Goal: Task Accomplishment & Management: Manage account settings

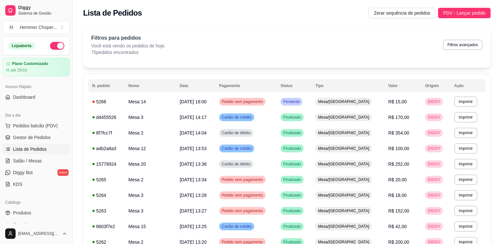
click at [29, 146] on span "Lista de Pedidos" at bounding box center [30, 149] width 34 height 6
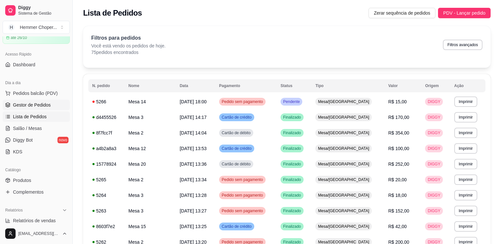
click at [43, 106] on span "Gestor de Pedidos" at bounding box center [32, 105] width 38 height 6
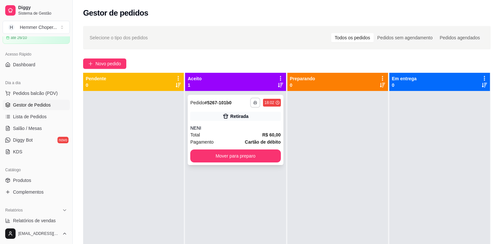
click at [251, 105] on button "button" at bounding box center [256, 102] width 10 height 10
click at [244, 126] on button "Cozinha" at bounding box center [235, 125] width 45 height 10
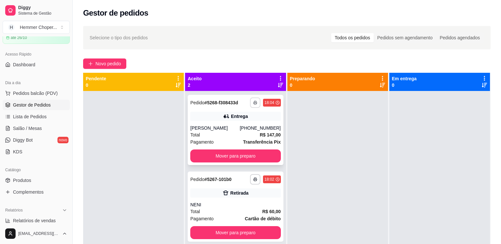
click at [256, 106] on button "button" at bounding box center [255, 102] width 10 height 10
click at [252, 126] on button "Cozinha" at bounding box center [235, 125] width 45 height 10
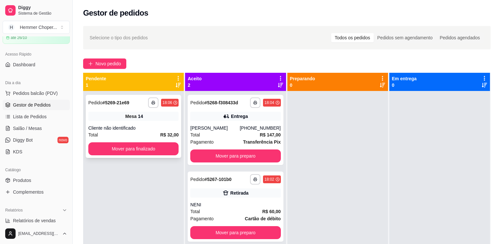
click at [174, 122] on div "**********" at bounding box center [134, 126] width 96 height 63
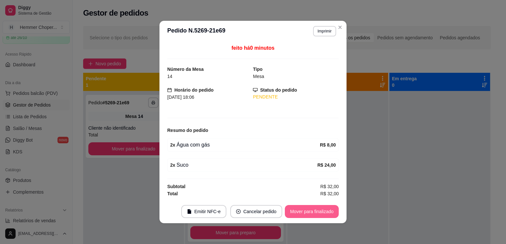
click at [315, 209] on button "Mover para finalizado" at bounding box center [312, 211] width 54 height 13
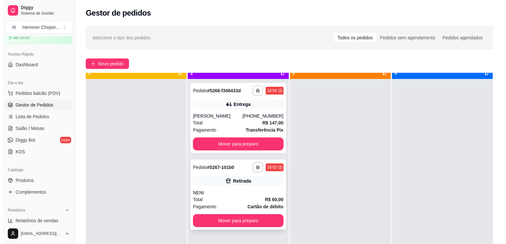
scroll to position [18, 0]
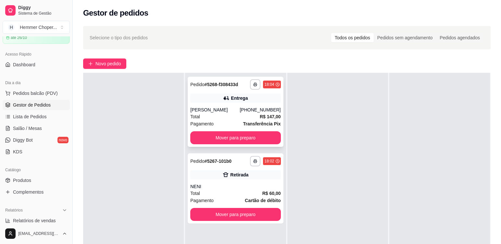
click at [229, 118] on div "Total R$ 147,00" at bounding box center [235, 116] width 90 height 7
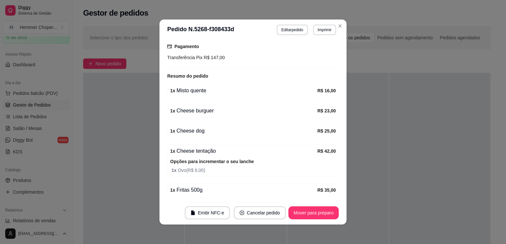
scroll to position [228, 0]
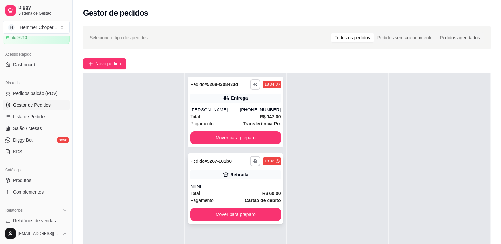
click at [217, 187] on div "NENI" at bounding box center [235, 186] width 90 height 6
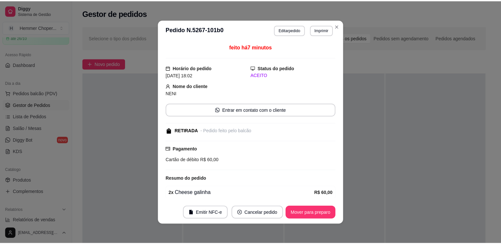
scroll to position [27, 0]
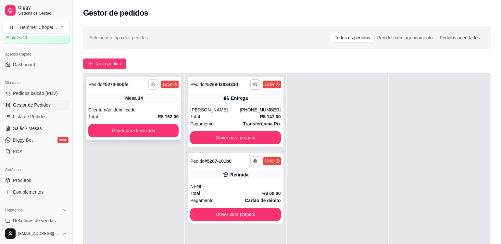
click at [156, 85] on button "button" at bounding box center [153, 84] width 10 height 10
click at [141, 110] on button "Cozinha" at bounding box center [134, 107] width 45 height 10
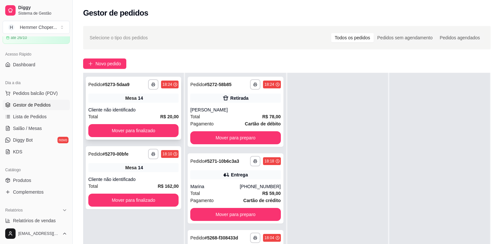
click at [142, 107] on div "Cliente não identificado" at bounding box center [133, 110] width 90 height 6
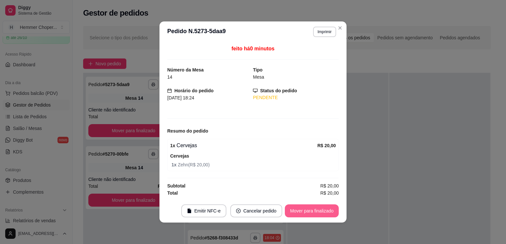
click at [326, 213] on button "Mover para finalizado" at bounding box center [312, 210] width 54 height 13
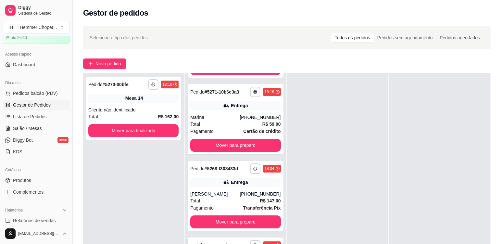
scroll to position [97, 0]
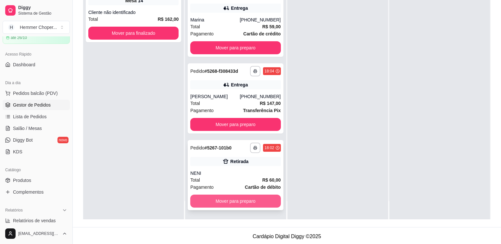
click at [233, 205] on button "Mover para preparo" at bounding box center [235, 201] width 90 height 13
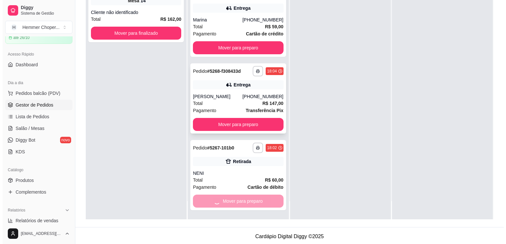
scroll to position [0, 0]
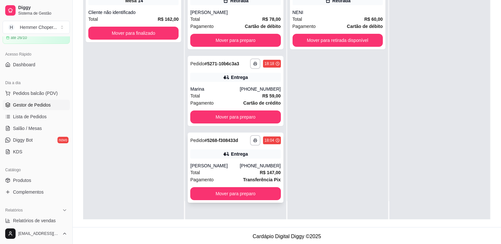
click at [225, 200] on div "**********" at bounding box center [236, 168] width 96 height 70
click at [240, 194] on button "Mover para preparo" at bounding box center [235, 193] width 90 height 13
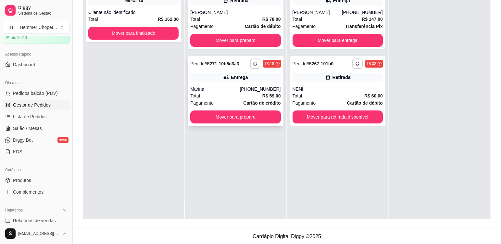
click at [226, 88] on div "Marina" at bounding box center [214, 89] width 49 height 6
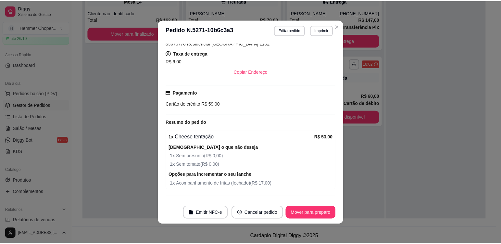
scroll to position [183, 0]
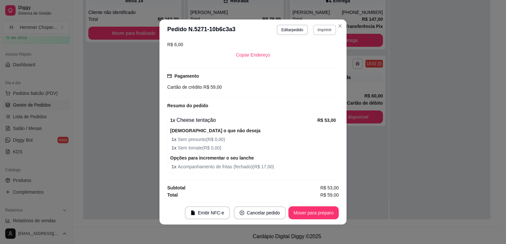
click at [327, 29] on button "Imprimir" at bounding box center [324, 30] width 23 height 10
click at [311, 54] on button "Cozinha" at bounding box center [310, 52] width 47 height 10
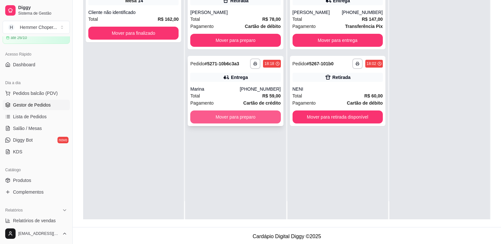
click at [231, 115] on button "Mover para preparo" at bounding box center [235, 116] width 90 height 13
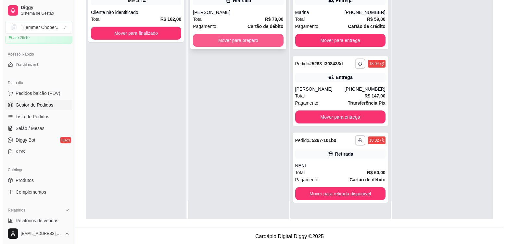
scroll to position [0, 0]
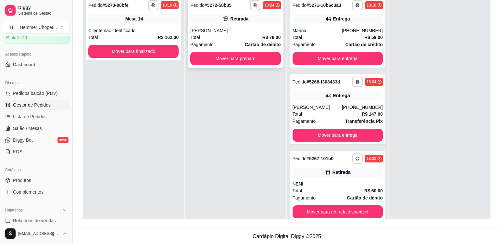
click at [238, 36] on div "Total R$ 78,00" at bounding box center [235, 37] width 90 height 7
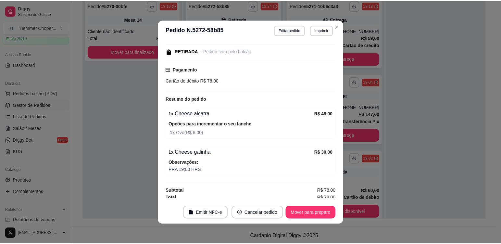
scroll to position [83, 0]
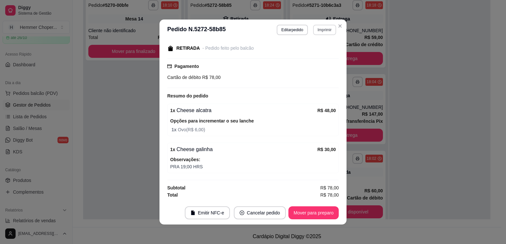
click at [323, 32] on button "Imprimir" at bounding box center [324, 30] width 23 height 10
click at [322, 53] on button "Cozinha" at bounding box center [310, 52] width 47 height 10
click at [301, 213] on button "Mover para preparo" at bounding box center [314, 212] width 50 height 13
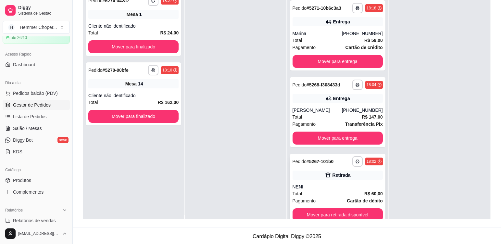
scroll to position [18, 0]
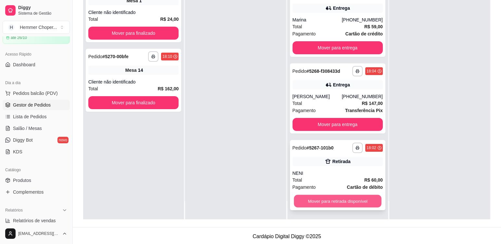
click at [344, 201] on button "Mover para retirada disponível" at bounding box center [338, 201] width 88 height 13
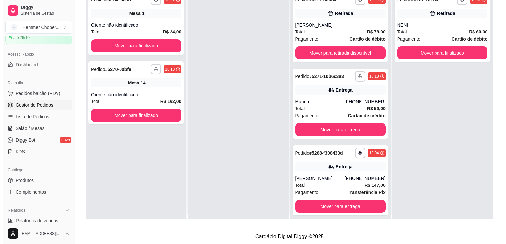
scroll to position [0, 0]
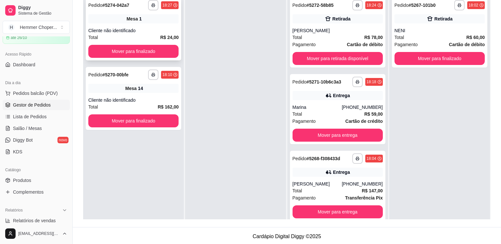
click at [140, 22] on div "Mesa 1" at bounding box center [133, 18] width 90 height 9
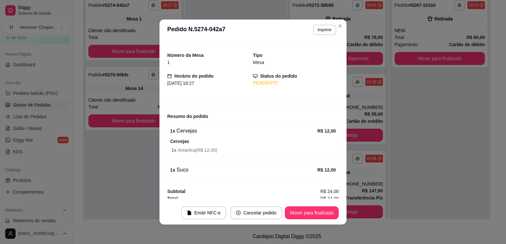
scroll to position [16, 0]
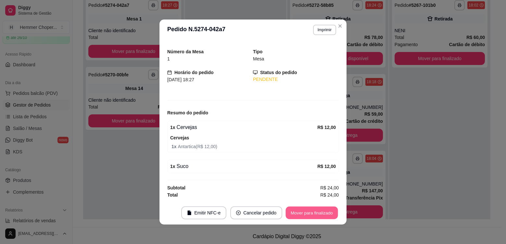
click at [328, 215] on button "Mover para finalizado" at bounding box center [312, 213] width 52 height 13
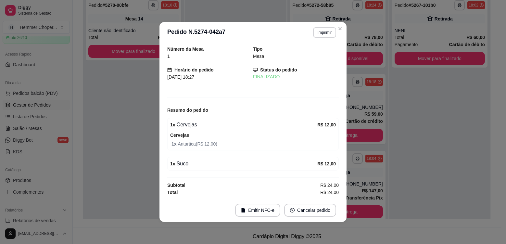
scroll to position [0, 0]
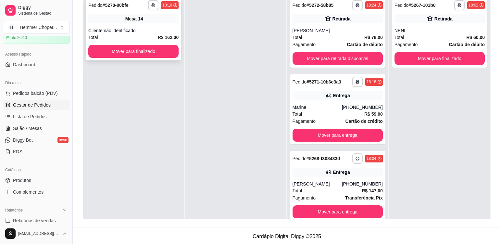
click at [150, 19] on div "Mesa 14" at bounding box center [133, 18] width 90 height 9
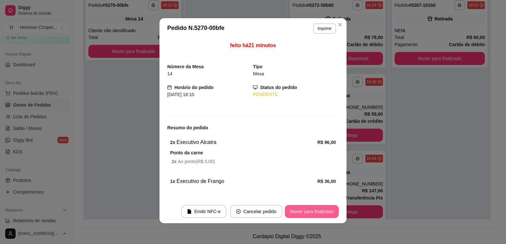
click at [308, 212] on button "Mover para finalizado" at bounding box center [312, 211] width 54 height 13
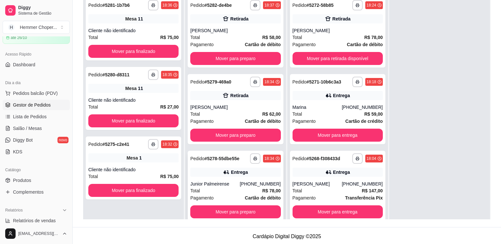
click at [231, 188] on div "Total R$ 78,00" at bounding box center [235, 190] width 90 height 7
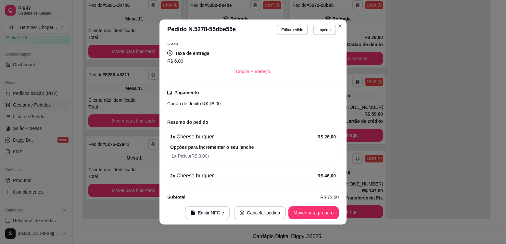
scroll to position [168, 0]
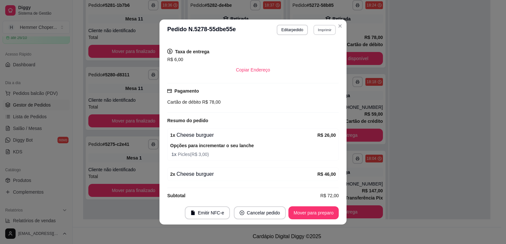
click at [321, 33] on button "Imprimir" at bounding box center [325, 30] width 22 height 10
click at [309, 54] on button "Cozinha" at bounding box center [310, 52] width 47 height 10
click at [306, 217] on button "Mover para preparo" at bounding box center [314, 212] width 50 height 13
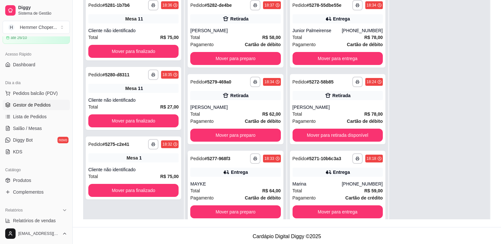
click at [230, 191] on div "Total R$ 64,00" at bounding box center [235, 190] width 90 height 7
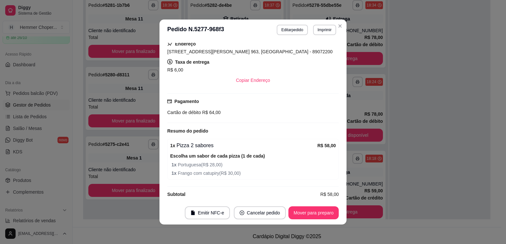
scroll to position [136, 0]
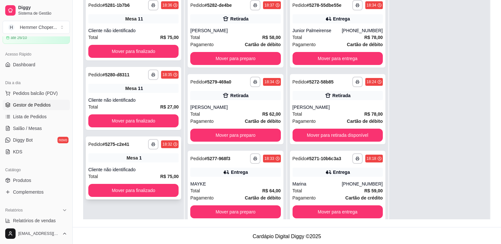
click at [150, 166] on div "**********" at bounding box center [134, 167] width 96 height 63
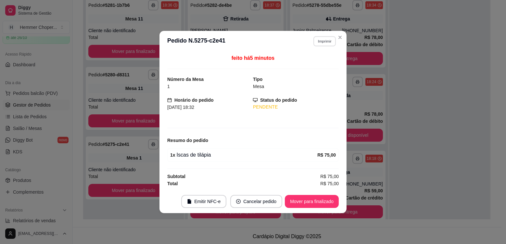
click at [323, 44] on button "Imprimir" at bounding box center [325, 41] width 22 height 10
click at [321, 63] on button "Cozinha" at bounding box center [313, 64] width 47 height 10
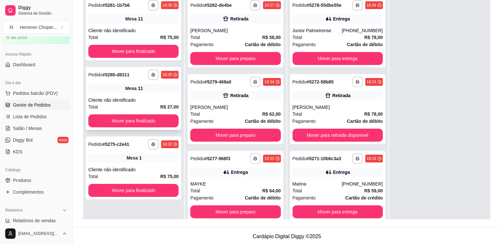
click at [151, 98] on div "Cliente não identificado" at bounding box center [133, 100] width 90 height 6
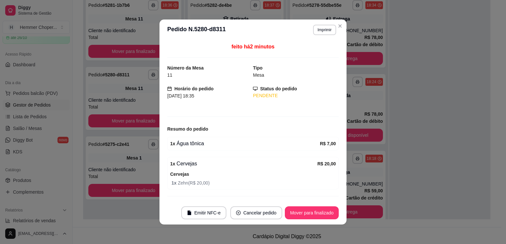
scroll to position [16, 0]
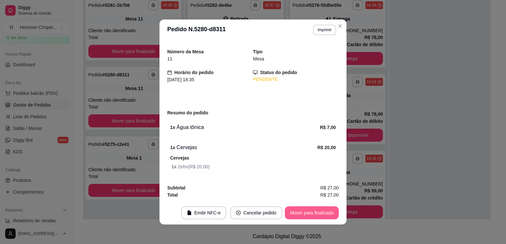
click at [298, 209] on button "Mover para finalizado" at bounding box center [312, 212] width 54 height 13
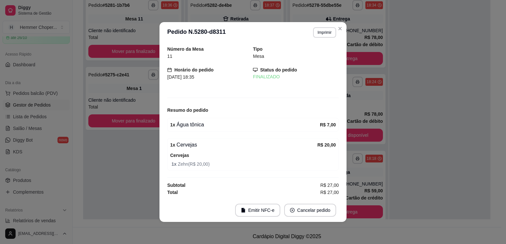
scroll to position [0, 0]
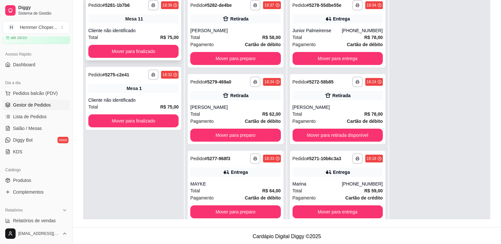
click at [158, 33] on div "Cliente não identificado" at bounding box center [133, 30] width 90 height 6
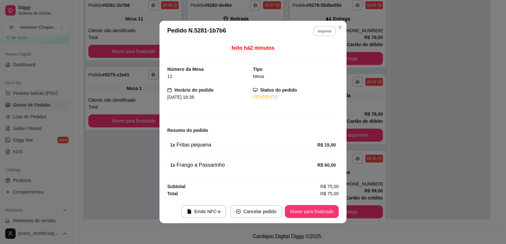
click at [325, 31] on button "Imprimir" at bounding box center [325, 31] width 22 height 10
click at [316, 57] on button "Cozinha" at bounding box center [313, 54] width 47 height 10
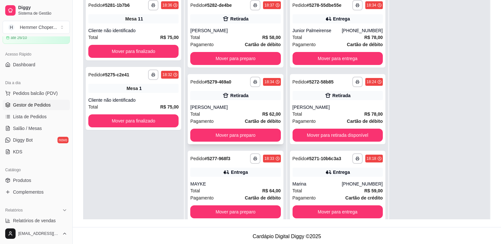
click at [218, 110] on div "[PERSON_NAME]" at bounding box center [235, 107] width 90 height 6
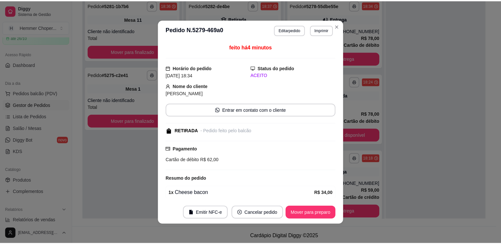
scroll to position [47, 0]
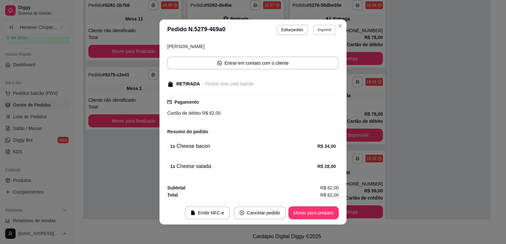
click at [321, 30] on button "Imprimir" at bounding box center [324, 30] width 23 height 10
click at [305, 53] on button "Cozinha" at bounding box center [310, 52] width 47 height 10
click at [325, 214] on button "Mover para preparo" at bounding box center [314, 212] width 50 height 13
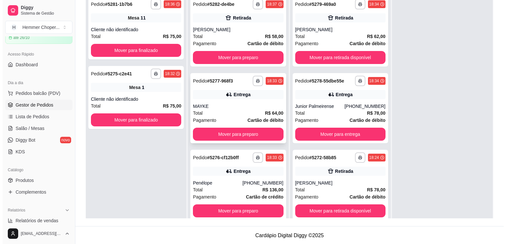
scroll to position [99, 0]
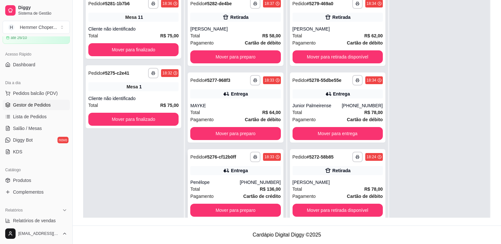
click at [226, 188] on div "Total R$ 136,00" at bounding box center [235, 189] width 90 height 7
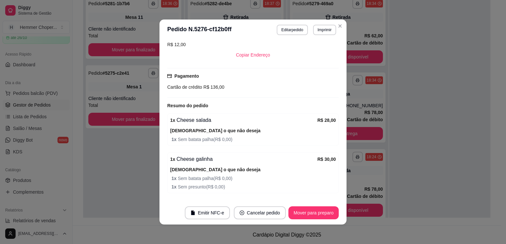
scroll to position [227, 0]
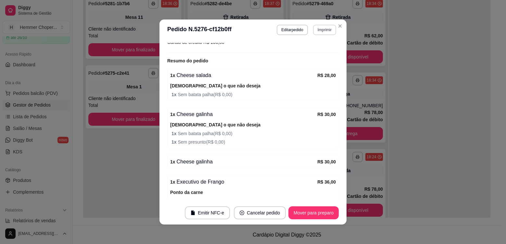
click at [326, 30] on button "Imprimir" at bounding box center [324, 30] width 23 height 10
click at [318, 54] on button "Cozinha" at bounding box center [310, 52] width 45 height 10
click at [320, 213] on button "Mover para preparo" at bounding box center [314, 212] width 50 height 13
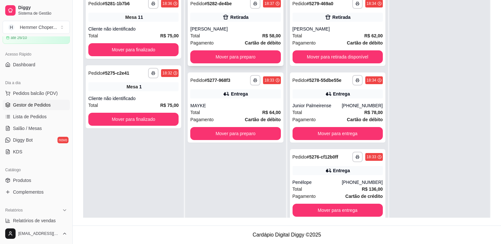
click at [235, 24] on div "**********" at bounding box center [236, 31] width 96 height 70
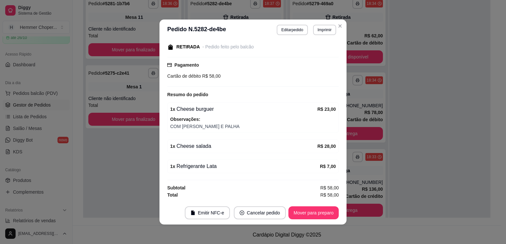
scroll to position [1, 0]
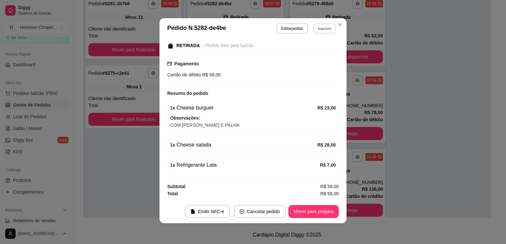
click at [324, 31] on button "Imprimir" at bounding box center [325, 28] width 22 height 10
click at [312, 51] on button "Cozinha" at bounding box center [310, 51] width 47 height 10
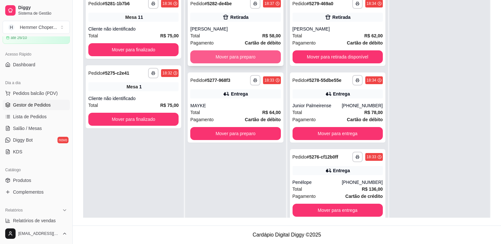
click at [241, 58] on button "Mover para preparo" at bounding box center [235, 56] width 90 height 13
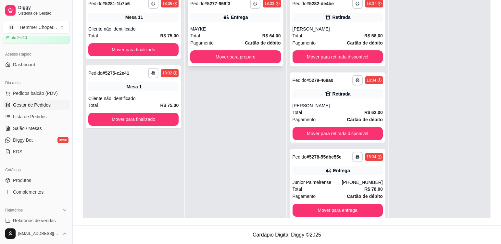
click at [243, 28] on div "MAYKE" at bounding box center [235, 29] width 90 height 6
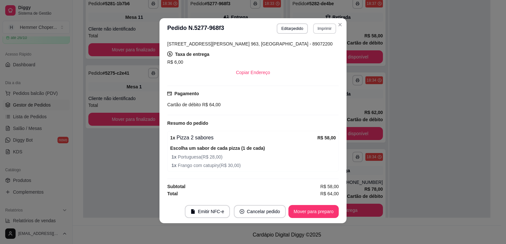
click at [323, 28] on button "Imprimir" at bounding box center [324, 28] width 23 height 10
click at [314, 53] on button "Cozinha" at bounding box center [310, 51] width 47 height 10
click at [306, 210] on button "Mover para preparo" at bounding box center [314, 211] width 50 height 13
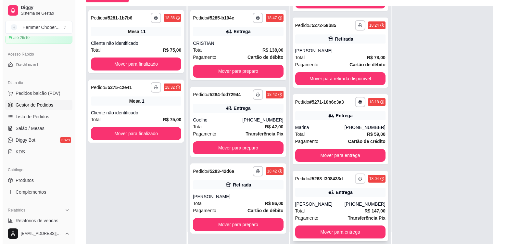
scroll to position [99, 0]
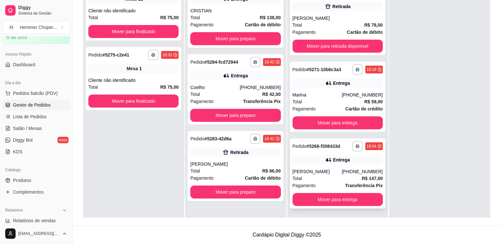
click at [329, 173] on div "[PERSON_NAME]" at bounding box center [317, 171] width 49 height 6
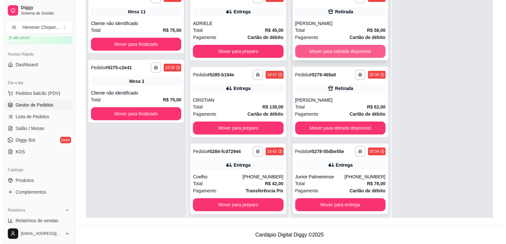
scroll to position [0, 0]
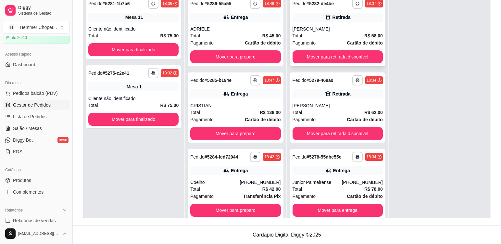
click at [338, 31] on div "[PERSON_NAME]" at bounding box center [338, 29] width 90 height 6
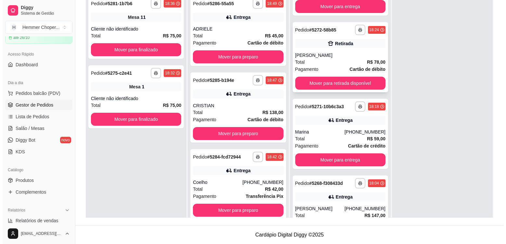
scroll to position [357, 0]
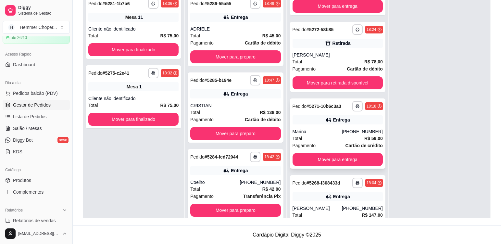
click at [318, 131] on div "Marina" at bounding box center [317, 131] width 49 height 6
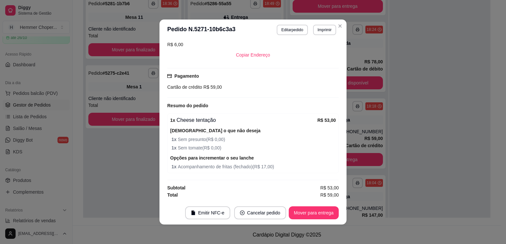
scroll to position [1, 0]
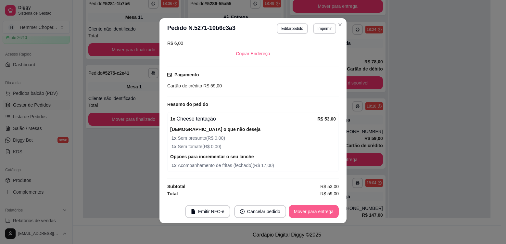
click at [318, 211] on button "Mover para entrega" at bounding box center [314, 211] width 50 height 13
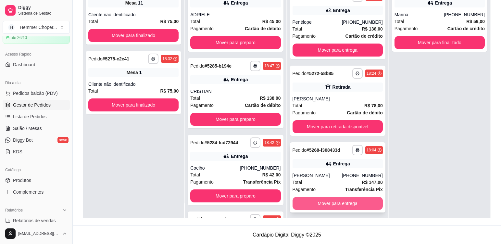
scroll to position [18, 0]
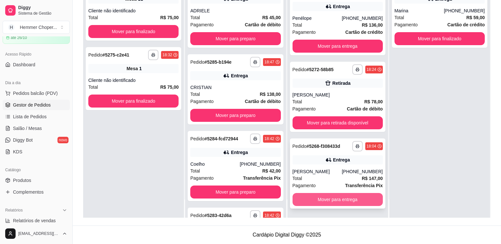
click at [344, 202] on button "Mover para entrega" at bounding box center [338, 199] width 90 height 13
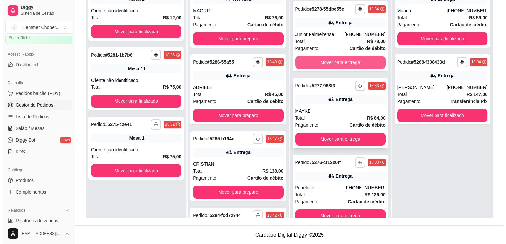
scroll to position [130, 0]
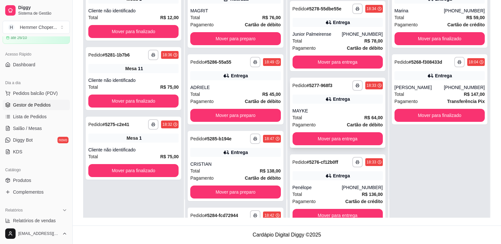
click at [331, 116] on div "Total R$ 64,00" at bounding box center [338, 117] width 90 height 7
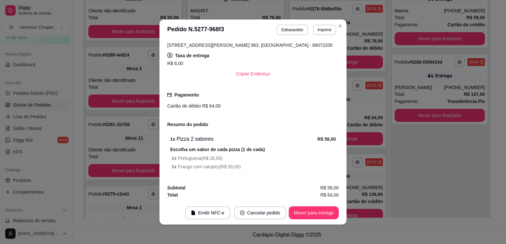
scroll to position [1, 0]
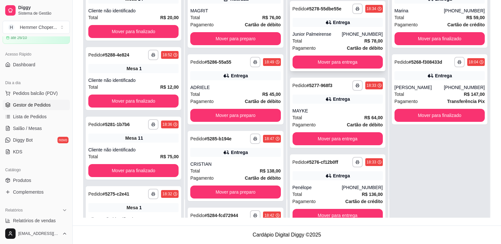
click at [328, 40] on div "Total R$ 78,00" at bounding box center [338, 40] width 90 height 7
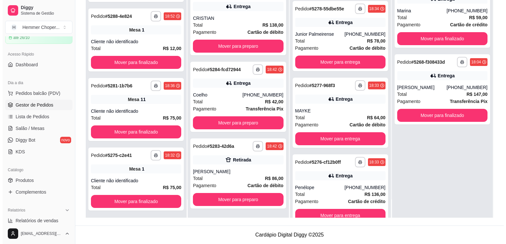
scroll to position [41, 0]
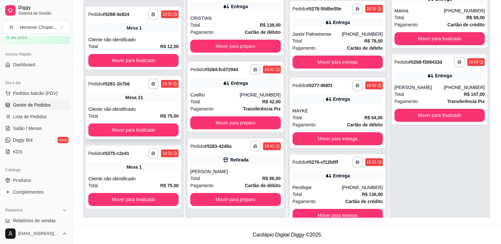
click at [147, 106] on div "**********" at bounding box center [134, 107] width 96 height 63
click at [148, 31] on div "Mesa 1" at bounding box center [133, 27] width 90 height 9
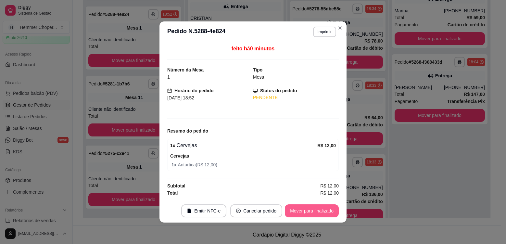
click at [310, 214] on button "Mover para finalizado" at bounding box center [312, 210] width 54 height 13
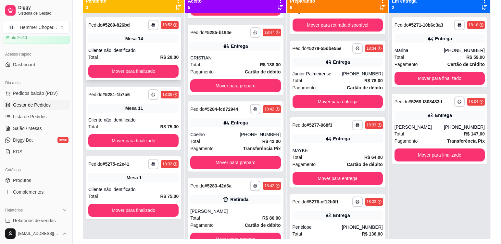
scroll to position [34, 0]
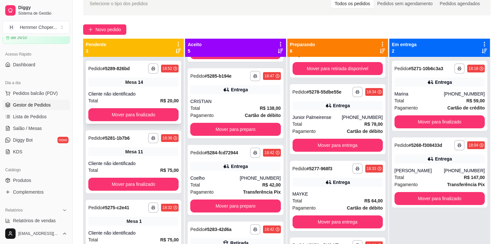
click at [156, 86] on div "Mesa 14" at bounding box center [133, 82] width 90 height 9
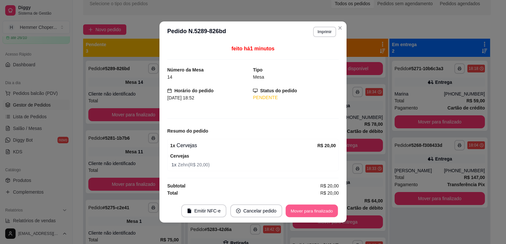
click at [318, 209] on button "Mover para finalizado" at bounding box center [312, 211] width 52 height 13
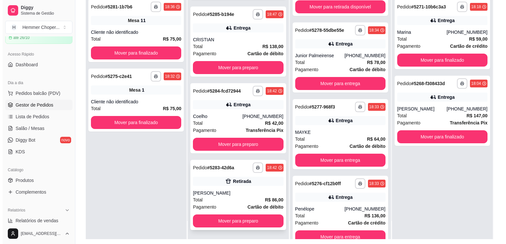
scroll to position [99, 0]
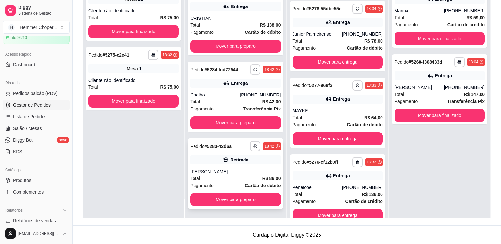
click at [219, 168] on div "[PERSON_NAME]" at bounding box center [235, 171] width 90 height 6
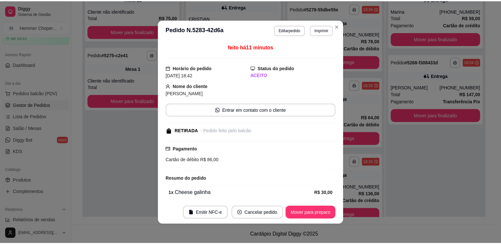
scroll to position [66, 0]
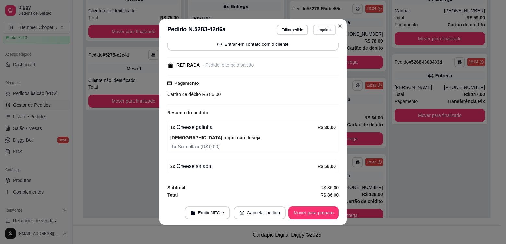
click at [325, 33] on button "Imprimir" at bounding box center [324, 30] width 23 height 10
click at [317, 55] on button "Cozinha" at bounding box center [311, 52] width 47 height 10
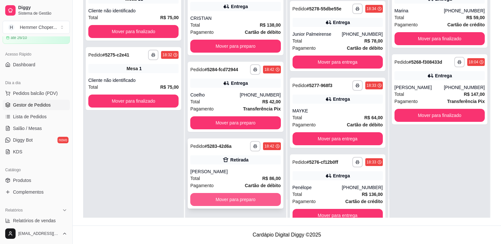
click at [227, 199] on button "Mover para preparo" at bounding box center [235, 199] width 90 height 13
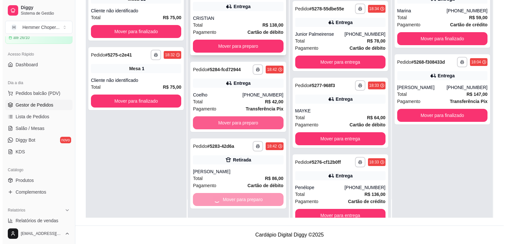
scroll to position [207, 0]
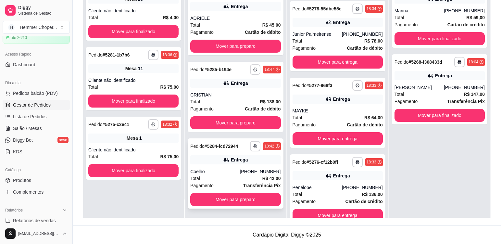
click at [226, 180] on div "Total R$ 42,00" at bounding box center [235, 178] width 90 height 7
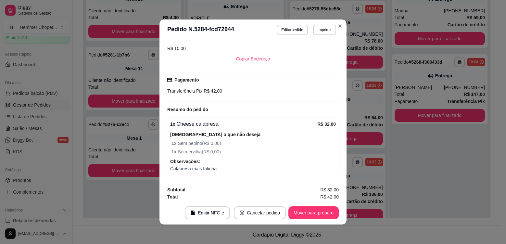
scroll to position [173, 0]
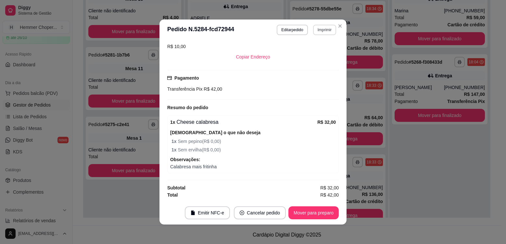
click at [317, 30] on button "Imprimir" at bounding box center [324, 30] width 23 height 10
click at [320, 52] on button "Cozinha" at bounding box center [311, 52] width 47 height 10
click at [316, 216] on button "Mover para preparo" at bounding box center [313, 213] width 49 height 13
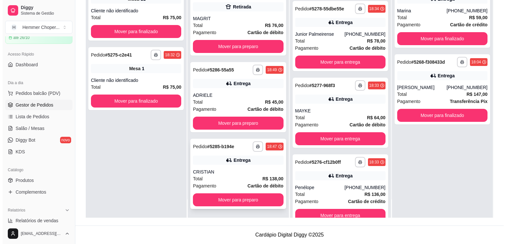
scroll to position [69, 0]
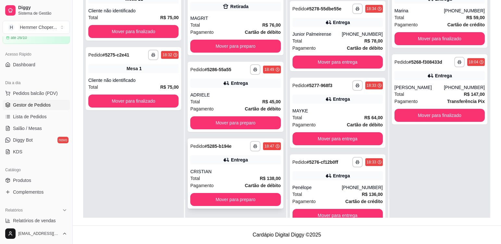
click at [224, 172] on div "CRISTIAN" at bounding box center [235, 171] width 90 height 6
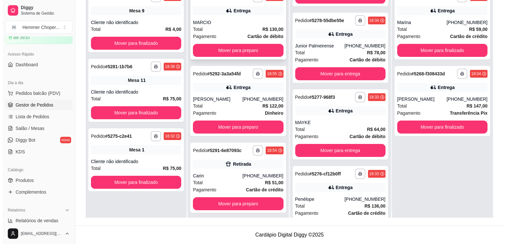
scroll to position [0, 0]
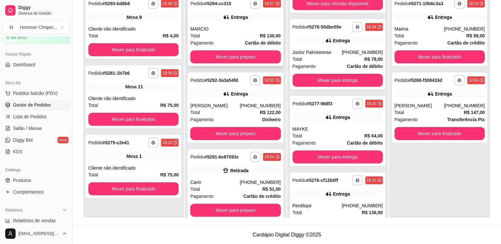
click at [235, 31] on div "MARCIO" at bounding box center [235, 29] width 90 height 6
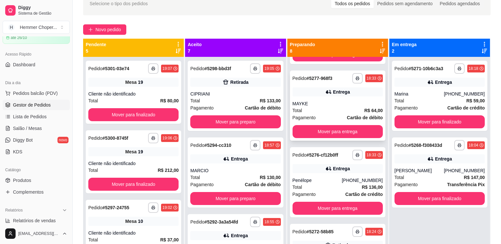
scroll to position [376, 0]
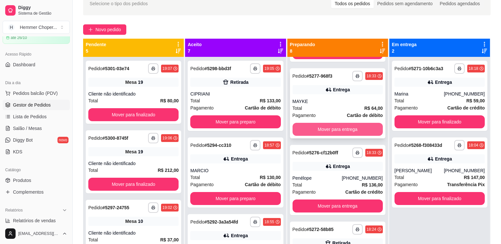
click at [352, 127] on button "Mover para entrega" at bounding box center [338, 129] width 90 height 13
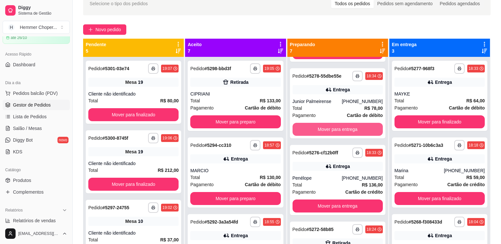
scroll to position [299, 0]
click at [346, 127] on button "Mover para entrega" at bounding box center [338, 129] width 90 height 13
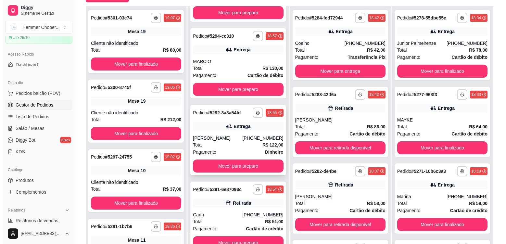
scroll to position [46, 0]
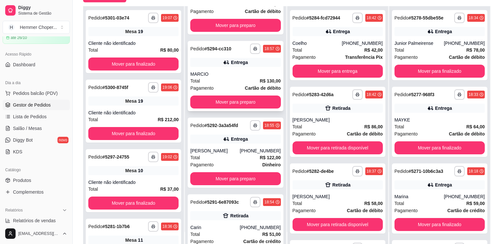
click at [229, 78] on div "Total R$ 130,00" at bounding box center [235, 80] width 90 height 7
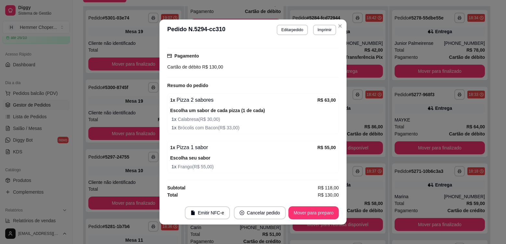
scroll to position [1, 0]
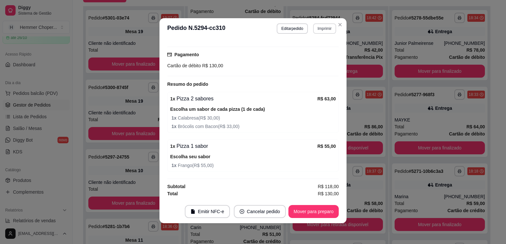
click at [326, 31] on button "Imprimir" at bounding box center [324, 28] width 23 height 10
click at [315, 55] on button "Cozinha" at bounding box center [311, 51] width 47 height 10
click at [310, 211] on button "Mover para preparo" at bounding box center [313, 211] width 49 height 13
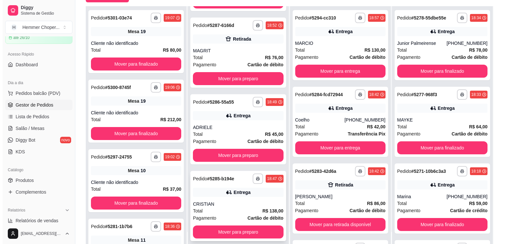
scroll to position [229, 0]
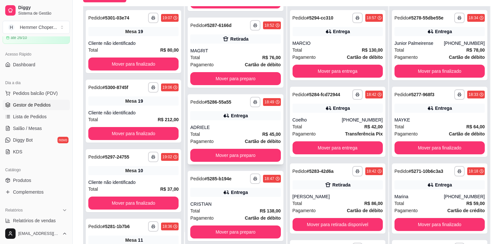
click at [223, 131] on div "Total R$ 45,00" at bounding box center [235, 134] width 90 height 7
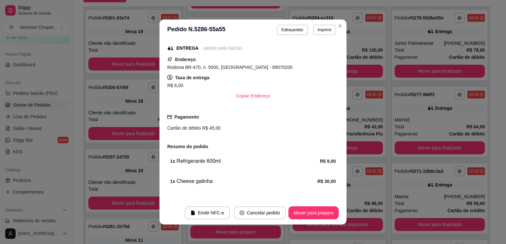
scroll to position [129, 0]
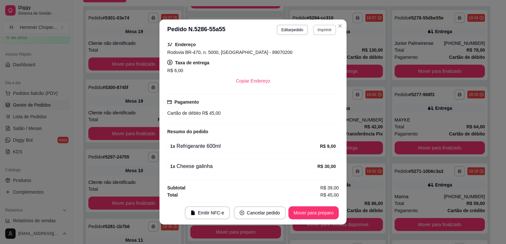
click at [321, 33] on button "Imprimir" at bounding box center [324, 30] width 23 height 10
click at [317, 54] on button "Cozinha" at bounding box center [310, 52] width 45 height 10
click at [311, 213] on button "Mover para preparo" at bounding box center [314, 212] width 50 height 13
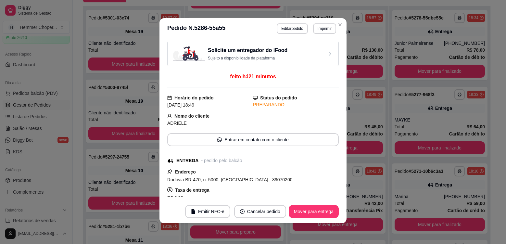
scroll to position [0, 0]
click at [321, 214] on button "Mover para entrega" at bounding box center [314, 211] width 50 height 13
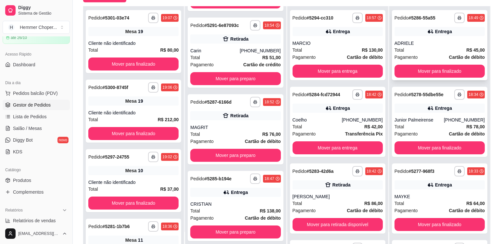
click at [431, 47] on div "Total R$ 45,00" at bounding box center [440, 49] width 90 height 7
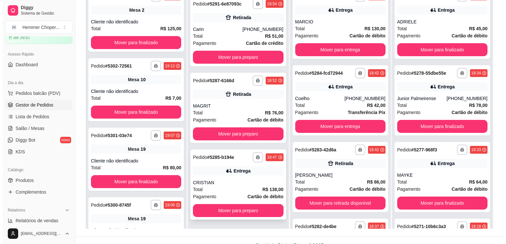
scroll to position [99, 0]
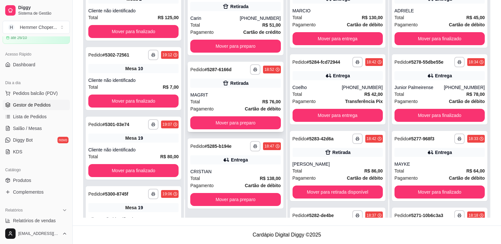
click at [217, 94] on div "MAGRIT" at bounding box center [235, 95] width 90 height 6
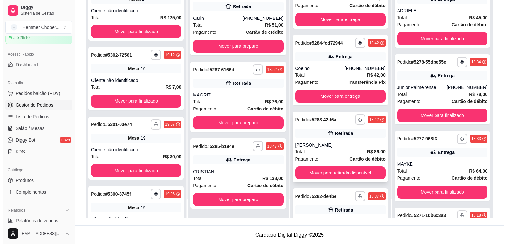
scroll to position [32, 0]
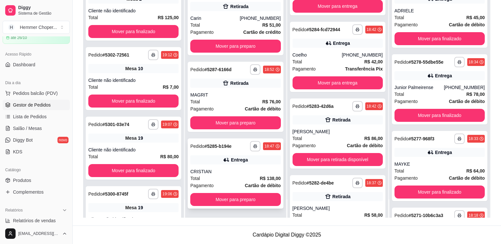
click at [229, 177] on div "Total R$ 138,00" at bounding box center [235, 178] width 90 height 7
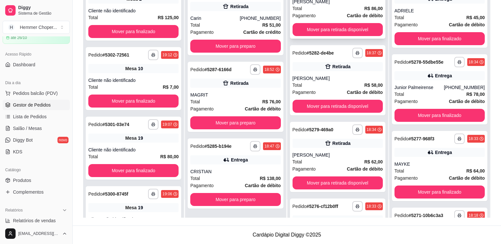
scroll to position [223, 0]
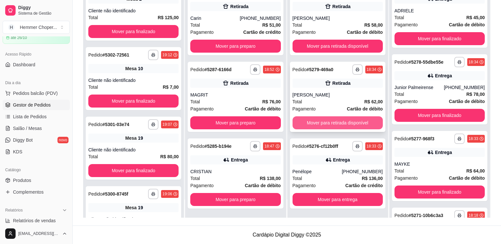
click at [334, 125] on button "Mover para retirada disponível" at bounding box center [338, 122] width 90 height 13
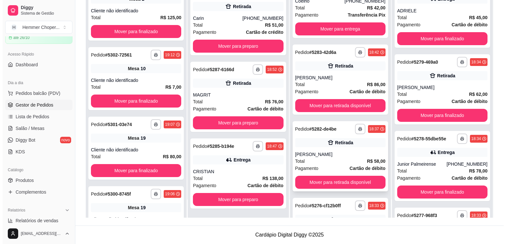
scroll to position [146, 0]
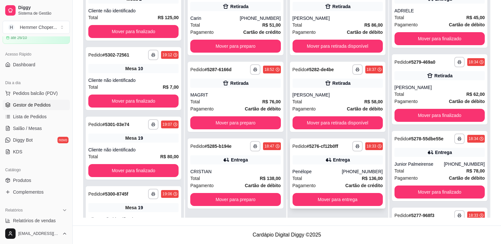
click at [334, 173] on div "Penélope" at bounding box center [317, 171] width 49 height 6
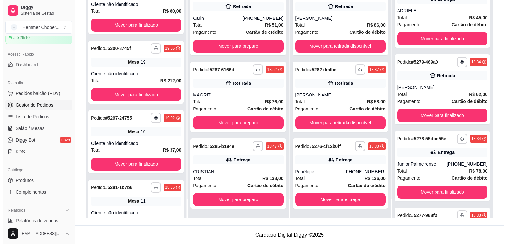
scroll to position [388, 0]
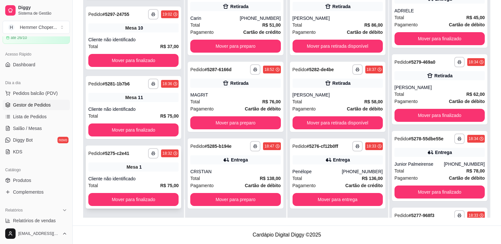
click at [150, 177] on div "Cliente não identificado" at bounding box center [133, 178] width 90 height 6
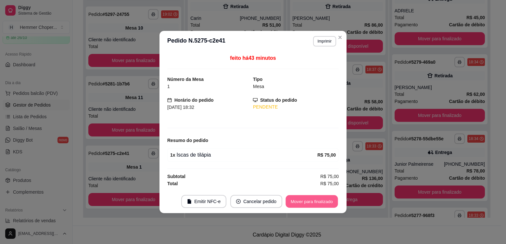
click at [327, 199] on button "Mover para finalizado" at bounding box center [312, 201] width 52 height 13
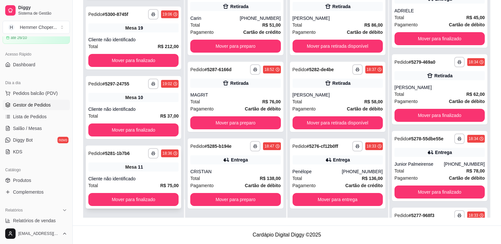
click at [151, 172] on div "**********" at bounding box center [134, 177] width 96 height 63
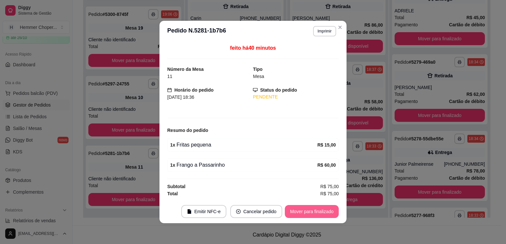
click at [307, 213] on button "Mover para finalizado" at bounding box center [312, 211] width 54 height 13
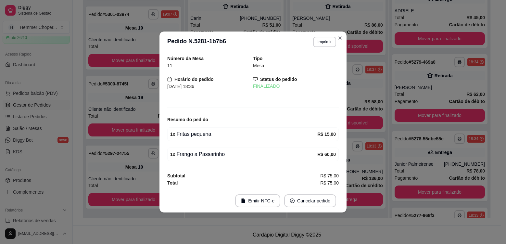
scroll to position [249, 0]
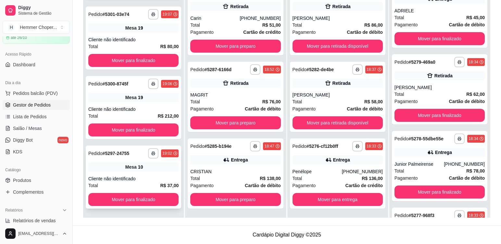
click at [157, 177] on div "Cliente não identificado" at bounding box center [133, 178] width 90 height 6
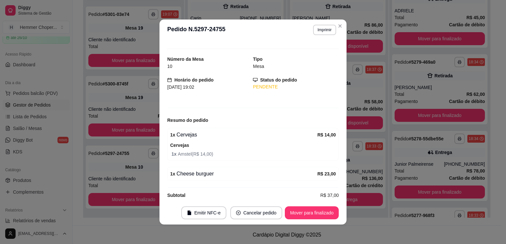
scroll to position [16, 0]
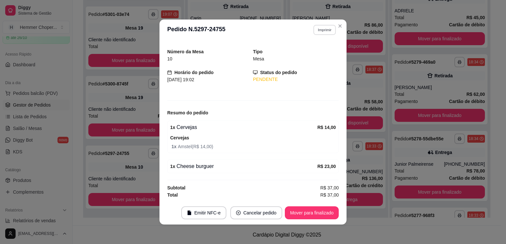
click at [325, 32] on button "Imprimir" at bounding box center [325, 30] width 22 height 10
click at [313, 55] on button "Cozinha" at bounding box center [310, 52] width 45 height 10
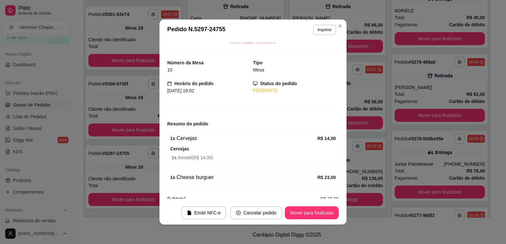
scroll to position [0, 0]
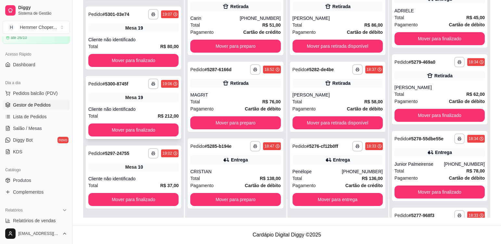
click at [150, 109] on div "Cliente não identificado" at bounding box center [133, 109] width 90 height 6
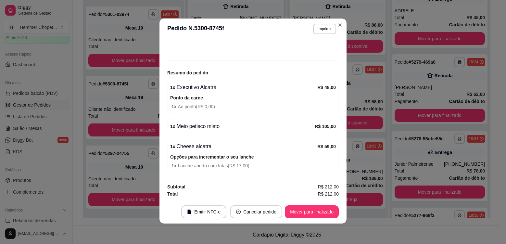
scroll to position [1, 0]
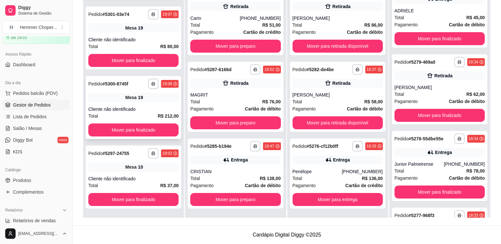
click at [148, 101] on div "Mesa 19" at bounding box center [133, 97] width 90 height 9
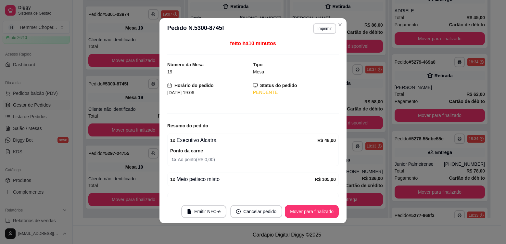
scroll to position [0, 0]
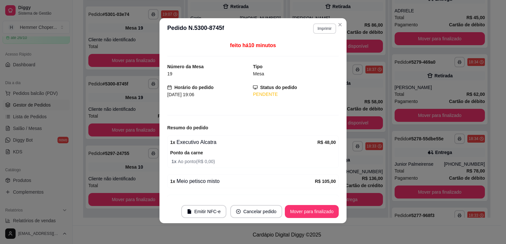
click at [319, 29] on button "Imprimir" at bounding box center [324, 28] width 23 height 10
click at [315, 55] on button "Cozinha" at bounding box center [310, 51] width 47 height 10
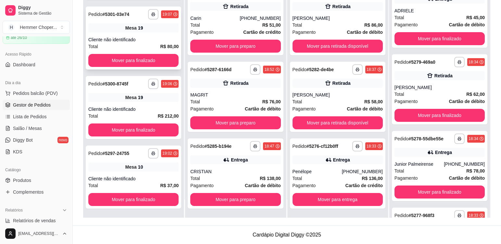
click at [150, 32] on div "Mesa 19" at bounding box center [133, 27] width 90 height 9
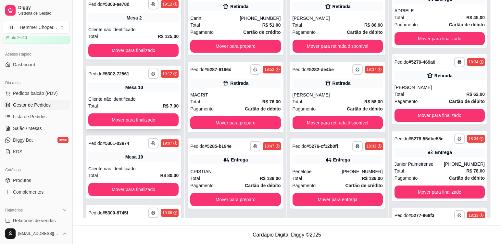
scroll to position [119, 0]
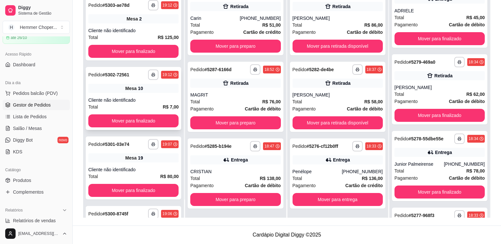
click at [147, 89] on div "Mesa 10" at bounding box center [133, 88] width 90 height 9
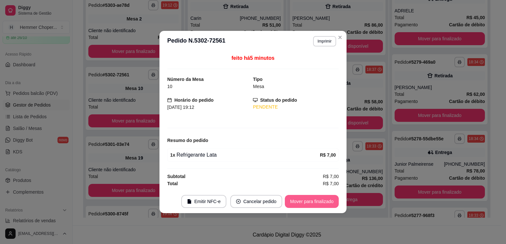
click at [299, 202] on button "Mover para finalizado" at bounding box center [312, 201] width 54 height 13
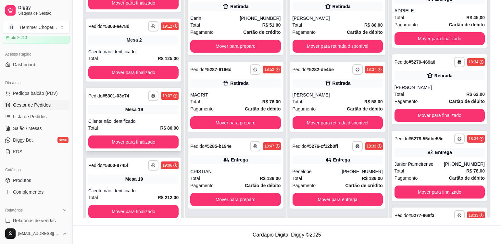
scroll to position [87, 0]
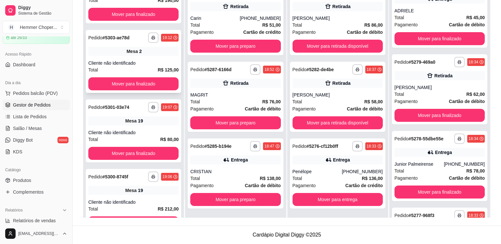
click at [160, 62] on div "Cliente não identificado" at bounding box center [133, 63] width 90 height 6
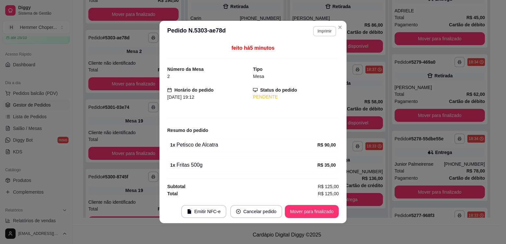
click at [327, 34] on button "Imprimir" at bounding box center [324, 31] width 23 height 10
click at [322, 54] on button "Cozinha" at bounding box center [313, 54] width 47 height 10
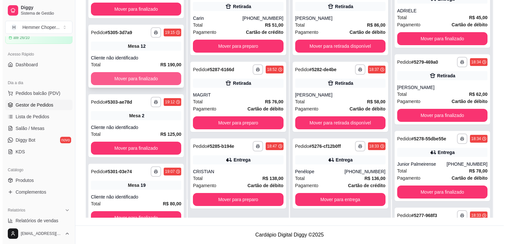
scroll to position [22, 0]
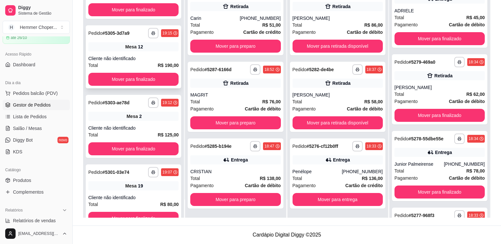
click at [155, 51] on div "Mesa 12" at bounding box center [133, 46] width 90 height 9
click at [228, 176] on div "Total R$ 138,00" at bounding box center [235, 178] width 90 height 7
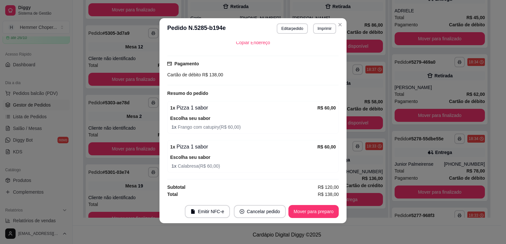
scroll to position [167, 0]
click at [308, 212] on button "Mover para preparo" at bounding box center [314, 211] width 50 height 13
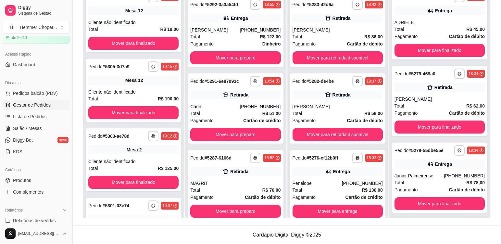
scroll to position [0, 0]
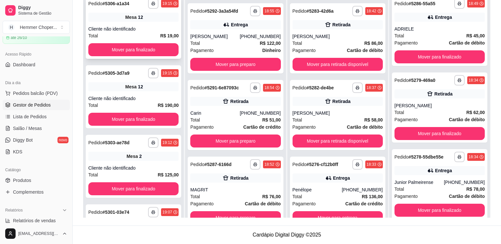
click at [140, 23] on div "**********" at bounding box center [134, 27] width 96 height 63
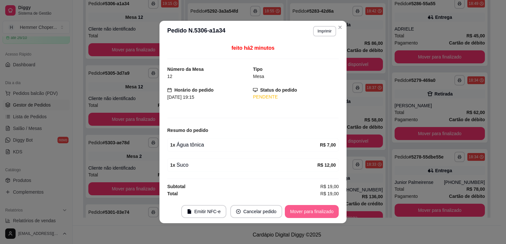
click at [305, 215] on button "Mover para finalizado" at bounding box center [312, 211] width 54 height 13
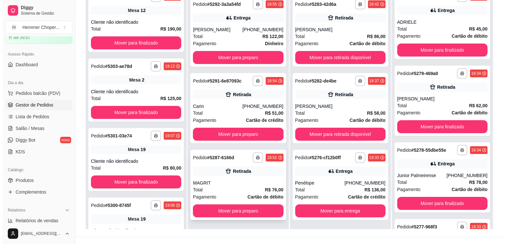
scroll to position [99, 0]
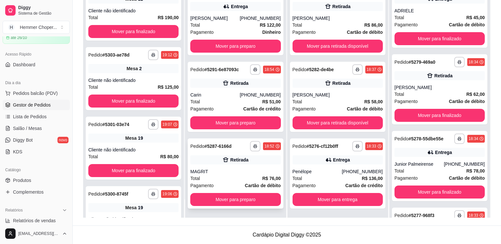
click at [235, 169] on div "MAGRIT" at bounding box center [235, 171] width 90 height 6
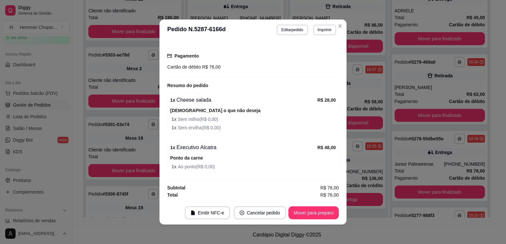
scroll to position [1, 0]
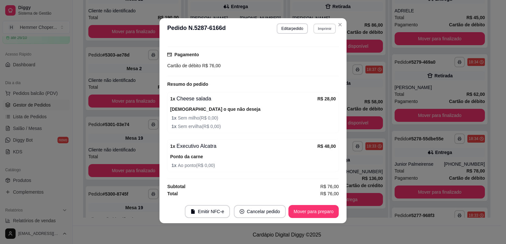
click at [323, 27] on button "Imprimir" at bounding box center [325, 28] width 22 height 10
click at [310, 53] on button "Cozinha" at bounding box center [310, 51] width 45 height 10
click at [309, 211] on button "Mover para preparo" at bounding box center [314, 211] width 50 height 13
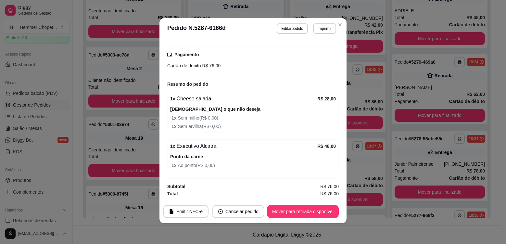
scroll to position [299, 0]
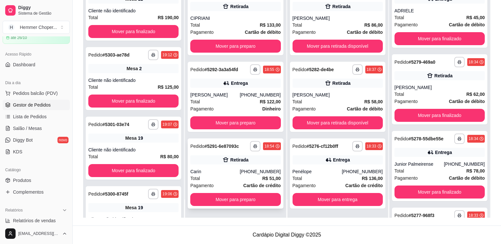
click at [219, 175] on div "Total R$ 51,00" at bounding box center [235, 178] width 90 height 7
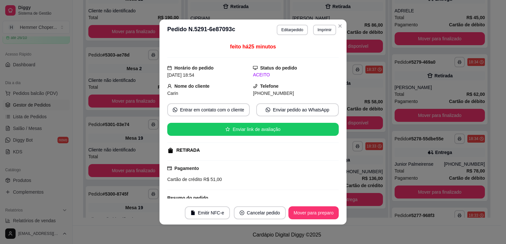
scroll to position [66, 0]
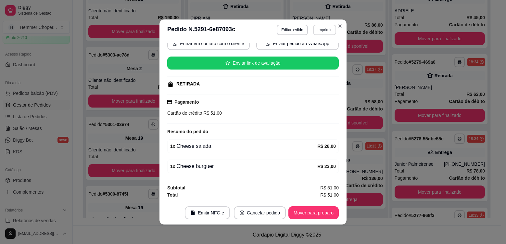
click at [321, 29] on button "Imprimir" at bounding box center [324, 30] width 23 height 10
click at [309, 51] on button "Cozinha" at bounding box center [311, 52] width 47 height 10
click at [298, 213] on button "Mover para preparo" at bounding box center [314, 212] width 50 height 13
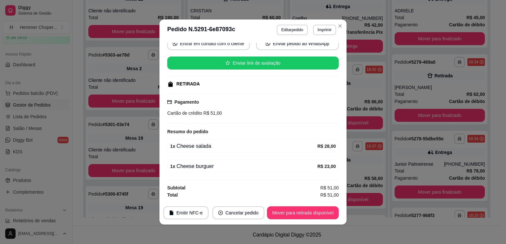
scroll to position [376, 0]
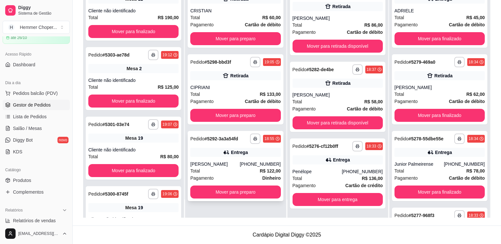
click at [226, 166] on div "[PERSON_NAME]" at bounding box center [214, 164] width 49 height 6
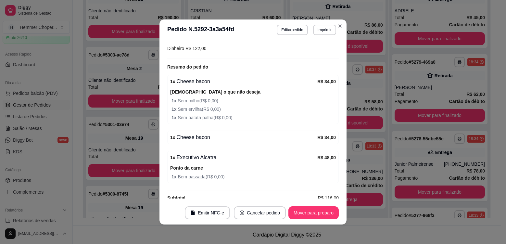
scroll to position [224, 0]
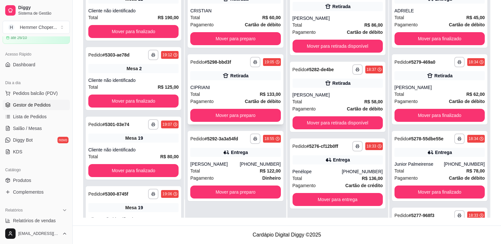
click at [225, 86] on div "CIPRIANI" at bounding box center [235, 87] width 90 height 6
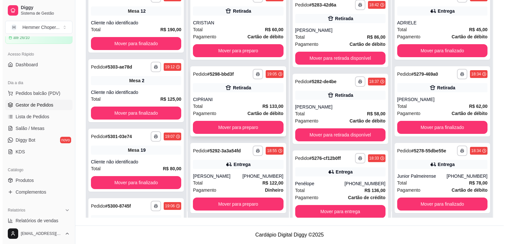
scroll to position [0, 0]
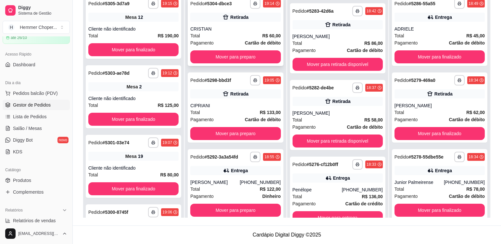
click at [218, 28] on div "CRISTIAN" at bounding box center [235, 29] width 90 height 6
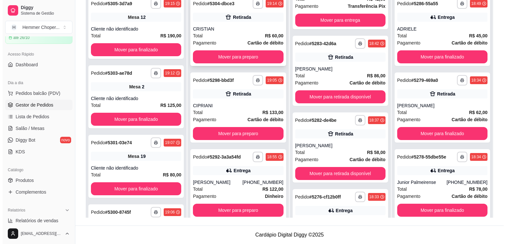
scroll to position [67, 0]
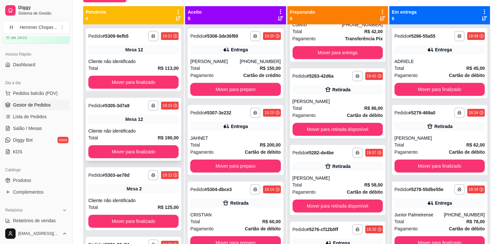
click at [144, 128] on div "Cliente não identificado" at bounding box center [133, 131] width 90 height 6
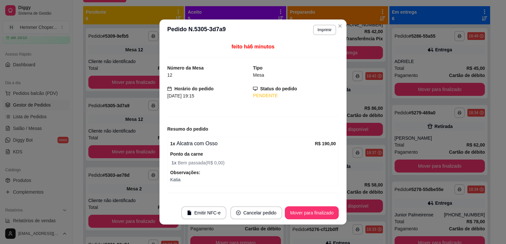
scroll to position [13, 0]
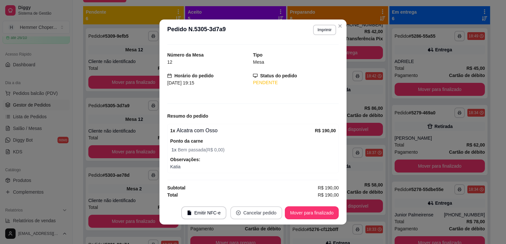
click at [260, 212] on button "Cancelar pedido" at bounding box center [256, 212] width 52 height 13
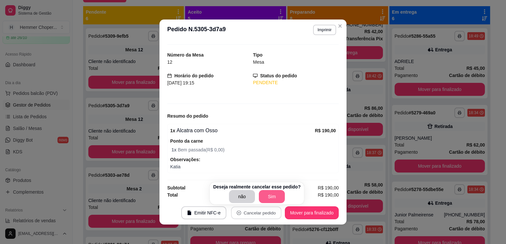
click at [274, 195] on button "Sim" at bounding box center [272, 196] width 26 height 13
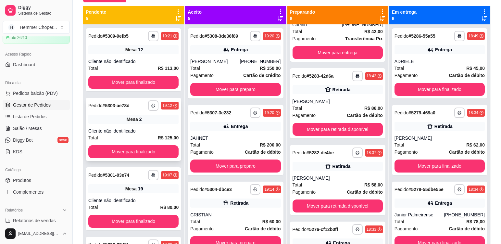
click at [144, 126] on div "**********" at bounding box center [134, 129] width 96 height 63
click at [141, 53] on div "Mesa 12" at bounding box center [133, 49] width 90 height 9
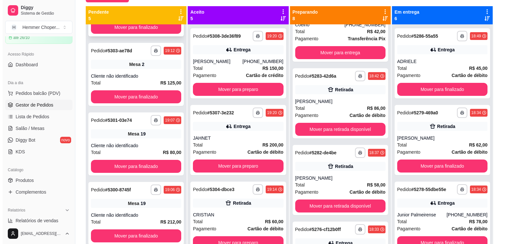
scroll to position [0, 0]
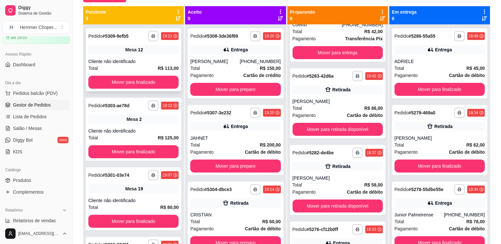
click at [155, 62] on div "Cliente não identificado" at bounding box center [133, 61] width 90 height 6
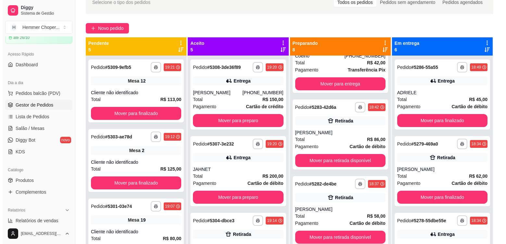
scroll to position [34, 0]
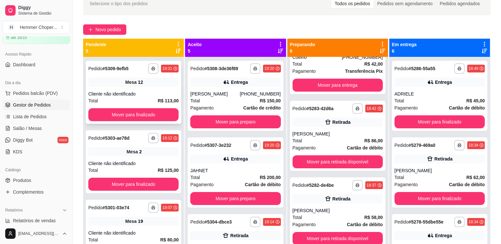
click at [135, 78] on div "Mesa 12" at bounding box center [133, 82] width 90 height 9
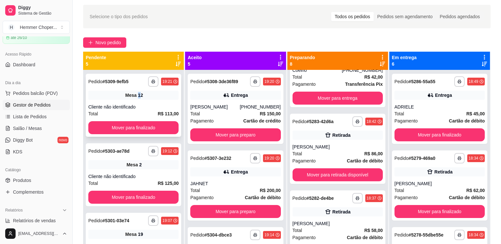
scroll to position [2, 0]
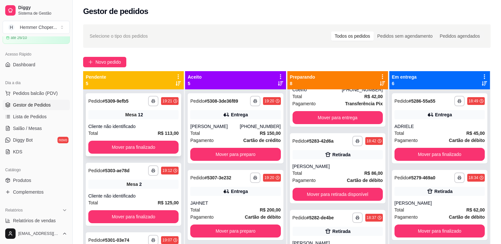
click at [151, 115] on div "Mesa 12" at bounding box center [133, 114] width 90 height 9
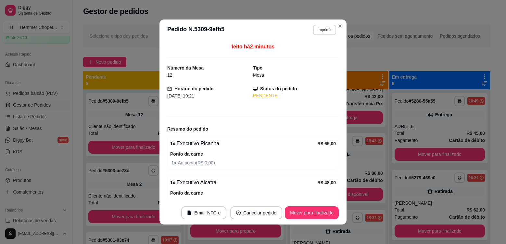
click at [320, 27] on button "Imprimir" at bounding box center [324, 30] width 23 height 10
click at [315, 53] on button "Cozinha" at bounding box center [311, 52] width 47 height 10
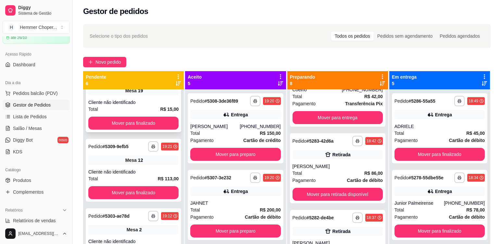
scroll to position [97, 0]
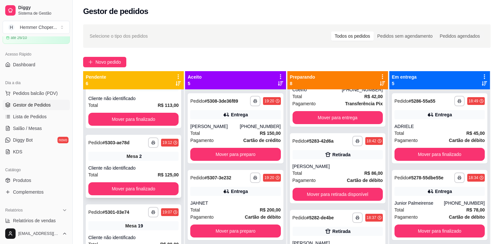
click at [147, 157] on div "Mesa 2" at bounding box center [133, 156] width 90 height 9
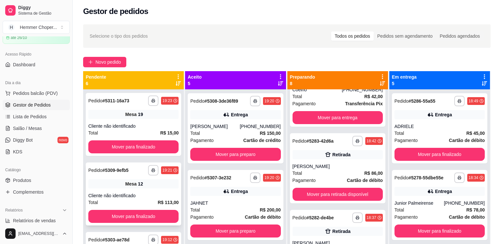
scroll to position [0, 0]
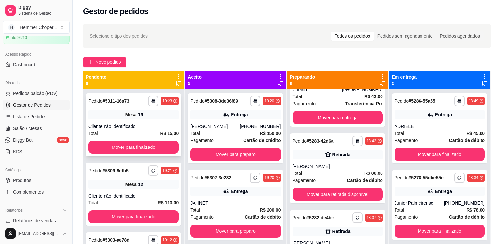
click at [156, 114] on div "Mesa 19" at bounding box center [133, 114] width 90 height 9
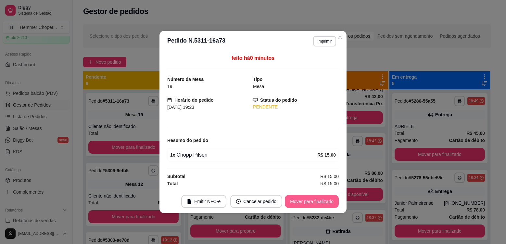
click at [313, 200] on button "Mover para finalizado" at bounding box center [312, 201] width 54 height 13
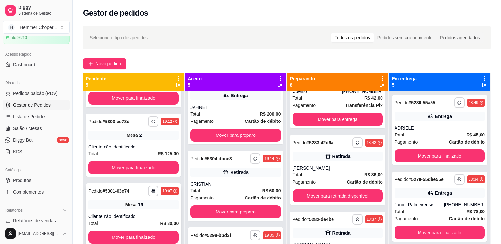
scroll to position [45, 0]
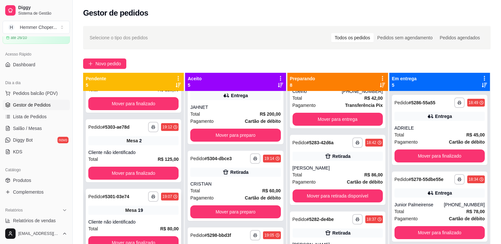
click at [153, 216] on div "**********" at bounding box center [134, 220] width 96 height 63
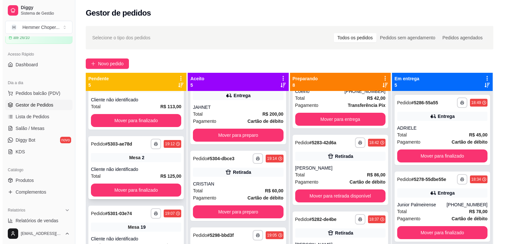
scroll to position [13, 0]
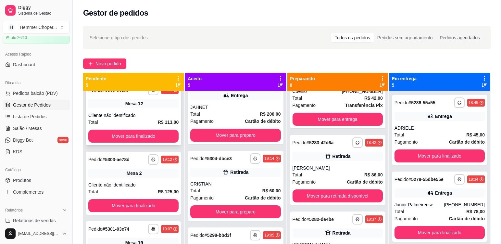
click at [156, 106] on div "Mesa 12" at bounding box center [133, 103] width 90 height 9
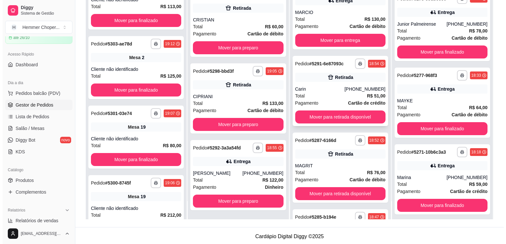
scroll to position [0, 0]
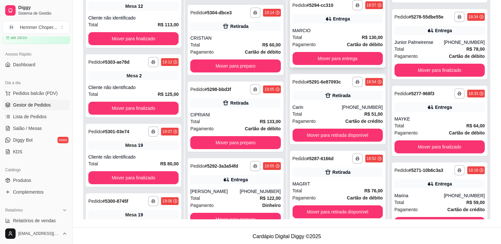
click at [339, 31] on div "MARCIO" at bounding box center [338, 30] width 90 height 6
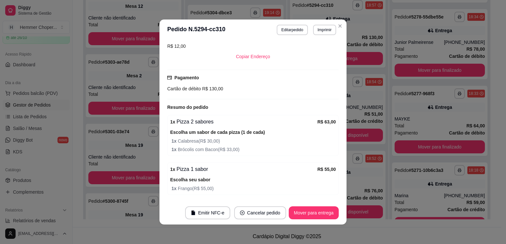
scroll to position [162, 0]
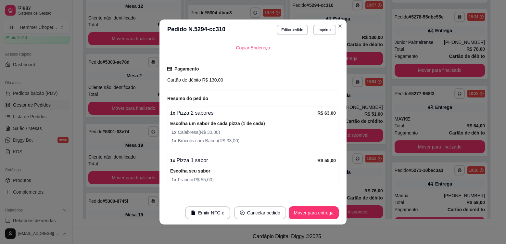
click at [342, 22] on header "**********" at bounding box center [253, 29] width 187 height 21
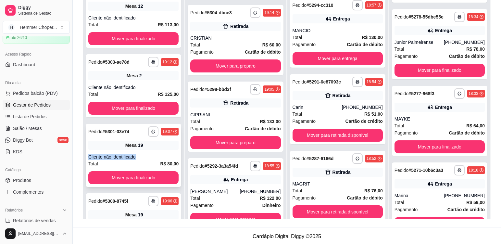
click at [145, 149] on div "**********" at bounding box center [134, 155] width 96 height 63
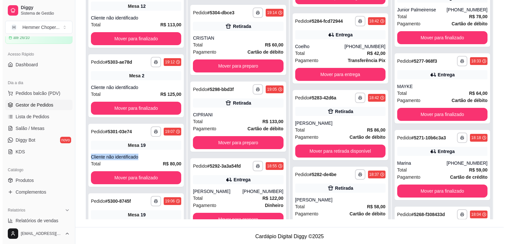
scroll to position [292, 0]
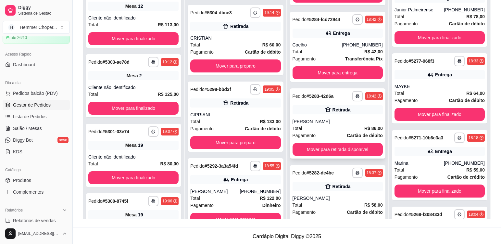
click at [338, 123] on div "[PERSON_NAME]" at bounding box center [338, 121] width 90 height 6
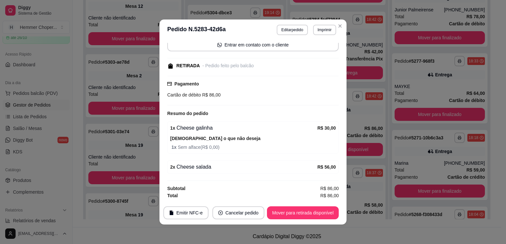
scroll to position [66, 0]
click at [298, 215] on button "Mover para retirada disponível" at bounding box center [303, 213] width 70 height 13
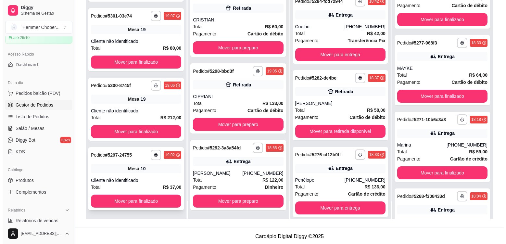
scroll to position [99, 0]
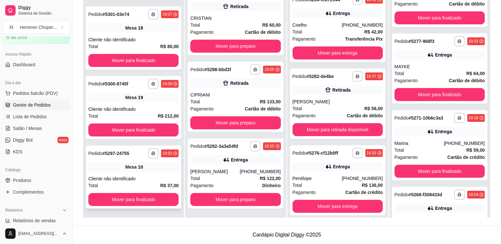
click at [160, 172] on div "**********" at bounding box center [134, 177] width 96 height 63
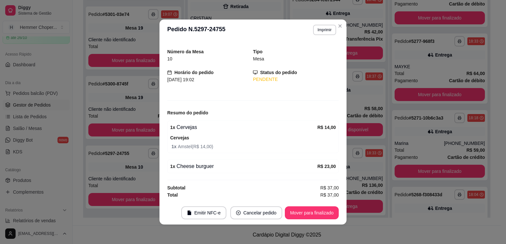
scroll to position [1, 0]
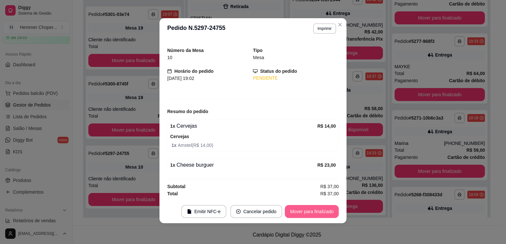
click at [315, 213] on button "Mover para finalizado" at bounding box center [312, 211] width 54 height 13
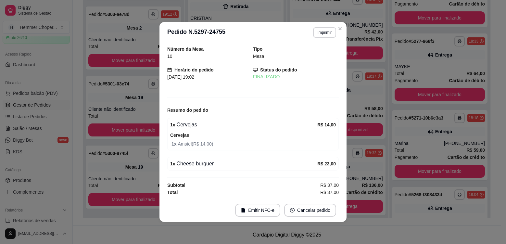
scroll to position [0, 0]
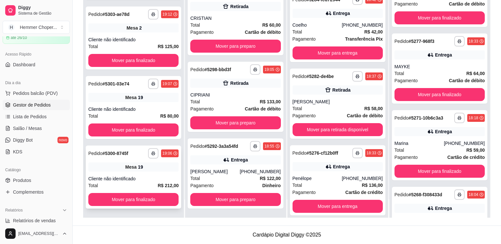
click at [146, 175] on div "Cliente não identificado" at bounding box center [133, 178] width 90 height 6
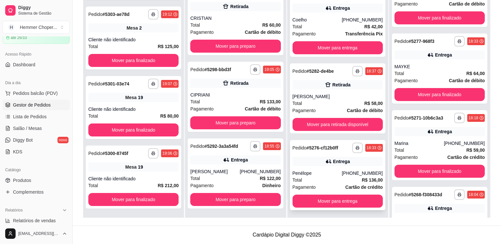
scroll to position [299, 0]
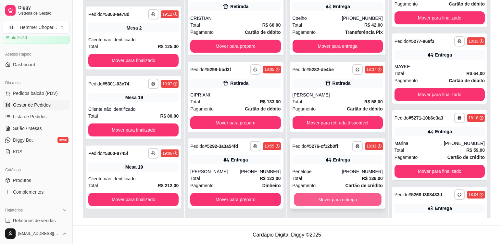
click at [322, 200] on button "Mover para entrega" at bounding box center [338, 199] width 88 height 13
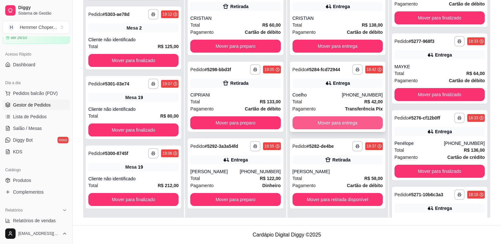
scroll to position [223, 0]
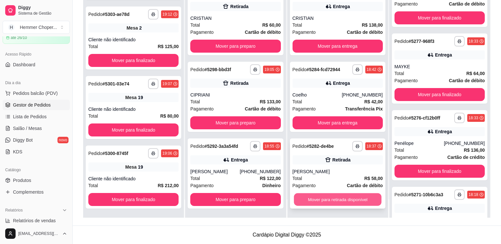
click at [327, 201] on button "Mover para retirada disponível" at bounding box center [338, 199] width 88 height 13
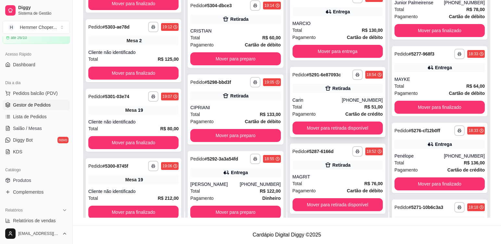
scroll to position [0, 0]
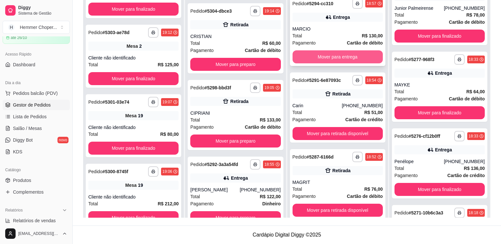
click at [310, 57] on button "Mover para entrega" at bounding box center [338, 56] width 90 height 13
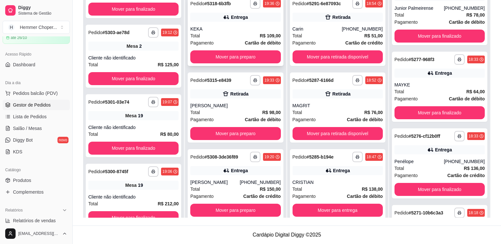
click at [220, 30] on div "KEKA" at bounding box center [235, 29] width 90 height 6
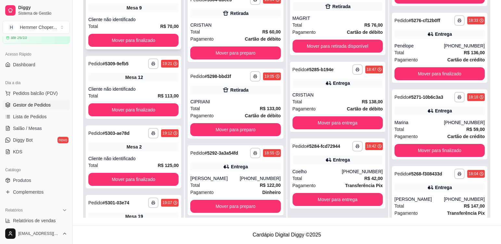
scroll to position [258, 0]
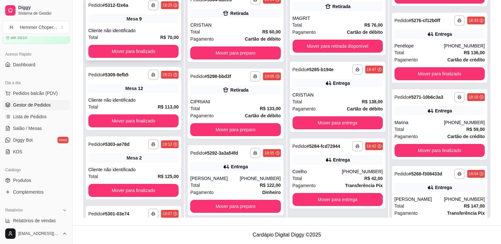
click at [163, 26] on div "**********" at bounding box center [134, 28] width 96 height 63
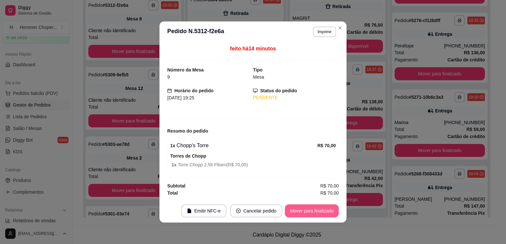
click at [317, 214] on button "Mover para finalizado" at bounding box center [312, 210] width 54 height 13
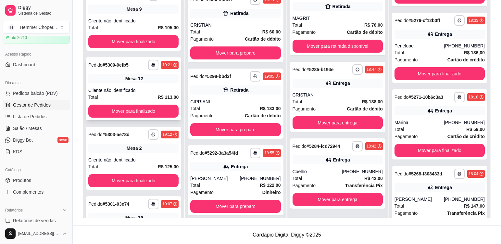
scroll to position [193, 0]
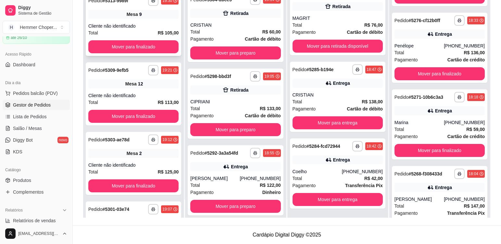
click at [144, 19] on div "Mesa 9" at bounding box center [133, 14] width 90 height 9
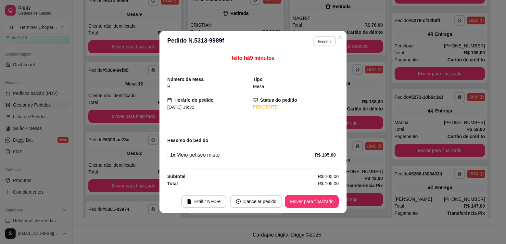
click at [327, 43] on button "Imprimir" at bounding box center [325, 41] width 22 height 10
click at [315, 66] on button "Cozinha" at bounding box center [313, 64] width 47 height 10
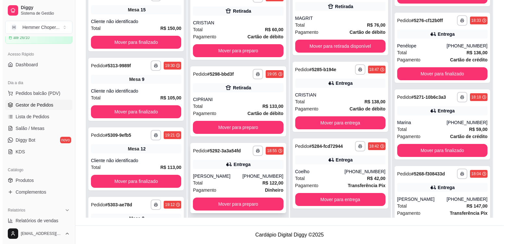
scroll to position [306, 0]
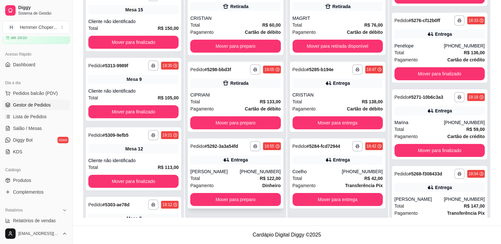
click at [235, 176] on div "Total R$ 122,00" at bounding box center [235, 178] width 90 height 7
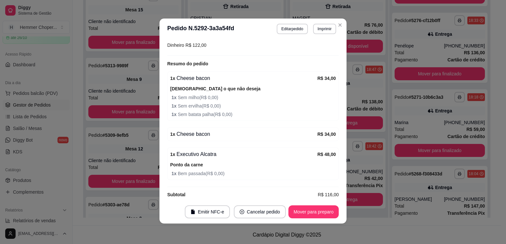
scroll to position [1, 0]
click at [323, 30] on button "Imprimir" at bounding box center [324, 28] width 23 height 10
click at [318, 54] on button "Cozinha" at bounding box center [310, 51] width 47 height 10
click at [313, 215] on button "Mover para preparo" at bounding box center [313, 211] width 49 height 13
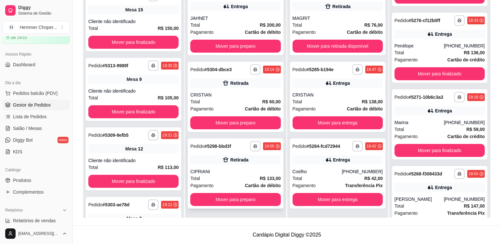
click at [220, 179] on div "Total R$ 133,00" at bounding box center [235, 178] width 90 height 7
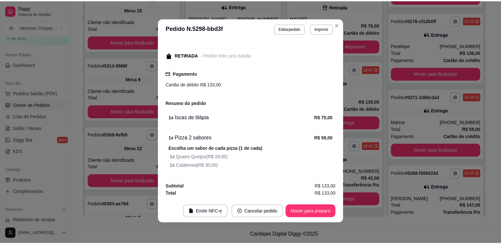
scroll to position [299, 0]
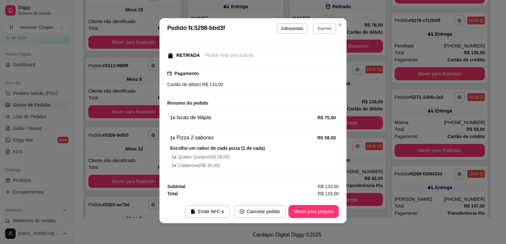
click at [330, 28] on button "Imprimir" at bounding box center [324, 28] width 23 height 10
click at [318, 53] on button "Cozinha" at bounding box center [310, 51] width 47 height 10
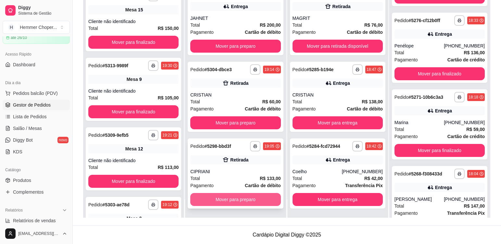
click at [213, 205] on button "Mover para preparo" at bounding box center [235, 199] width 90 height 13
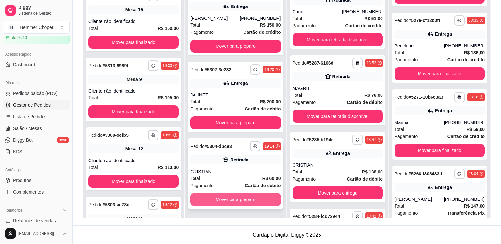
scroll to position [229, 0]
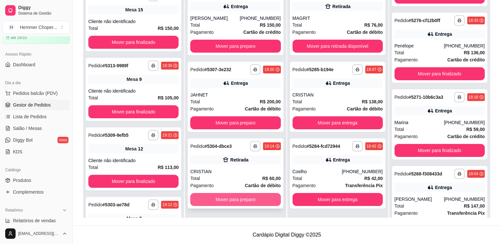
click at [231, 198] on button "Mover para preparo" at bounding box center [235, 199] width 90 height 13
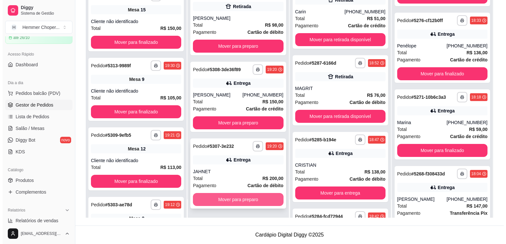
scroll to position [306, 0]
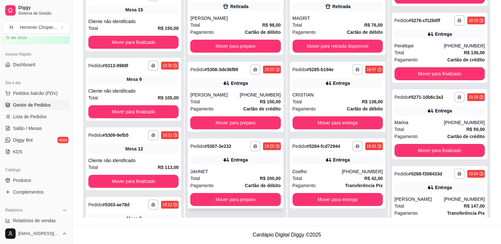
click at [232, 175] on div "Total R$ 200,00" at bounding box center [235, 178] width 90 height 7
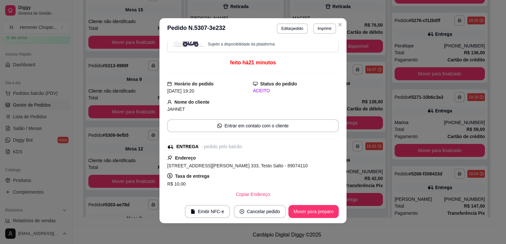
scroll to position [0, 0]
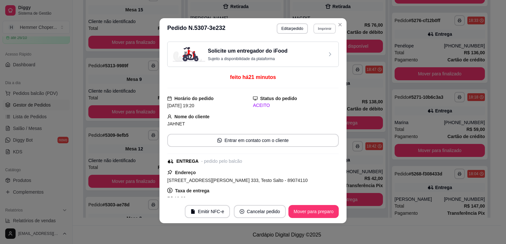
click at [325, 27] on button "Imprimir" at bounding box center [325, 28] width 22 height 10
click at [312, 52] on button "Cozinha" at bounding box center [310, 51] width 45 height 10
click at [322, 212] on button "Mover para preparo" at bounding box center [313, 211] width 49 height 13
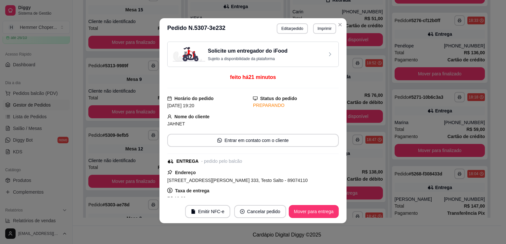
scroll to position [382, 0]
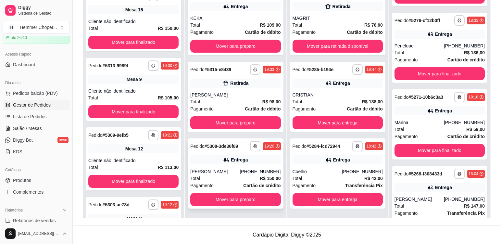
click at [224, 177] on div "Total R$ 150,00" at bounding box center [235, 178] width 90 height 7
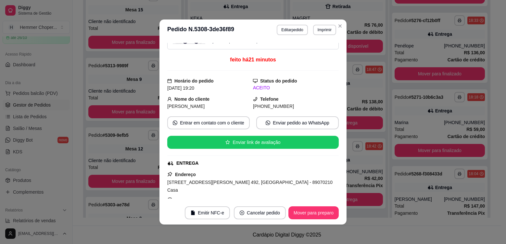
scroll to position [0, 0]
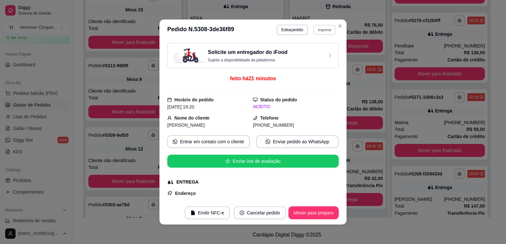
click at [325, 32] on button "Imprimir" at bounding box center [325, 30] width 22 height 10
click at [311, 53] on button "Cozinha" at bounding box center [310, 52] width 47 height 10
click at [309, 215] on button "Mover para preparo" at bounding box center [314, 212] width 50 height 13
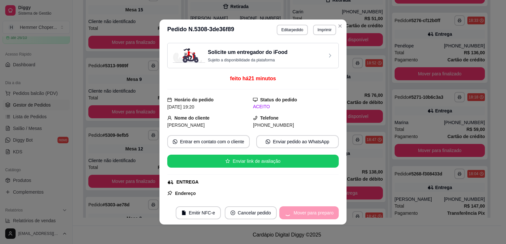
scroll to position [459, 0]
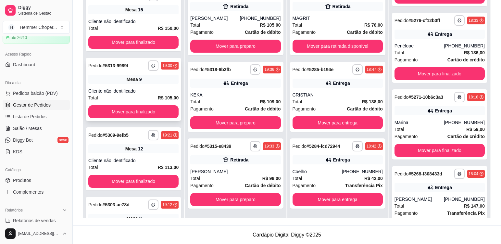
click at [151, 84] on div "Mesa 9" at bounding box center [133, 79] width 90 height 9
click at [229, 171] on div "[PERSON_NAME]" at bounding box center [235, 171] width 90 height 6
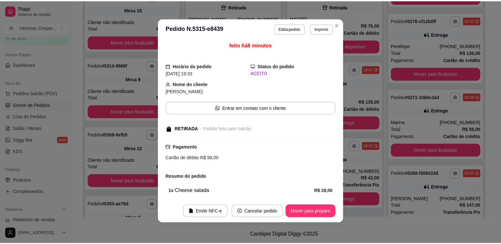
scroll to position [0, 0]
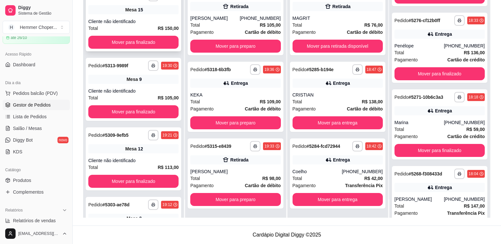
click at [141, 20] on div "Cliente não identificado" at bounding box center [133, 21] width 90 height 6
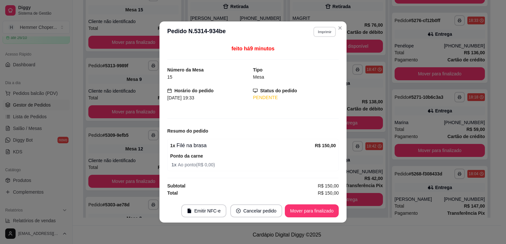
click at [325, 33] on button "Imprimir" at bounding box center [325, 32] width 22 height 10
click at [314, 57] on button "Cozinha" at bounding box center [313, 54] width 47 height 10
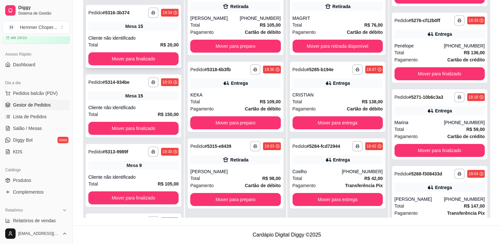
scroll to position [100, 0]
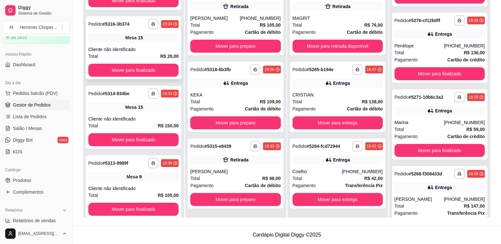
click at [154, 38] on div "Mesa 15" at bounding box center [133, 37] width 90 height 9
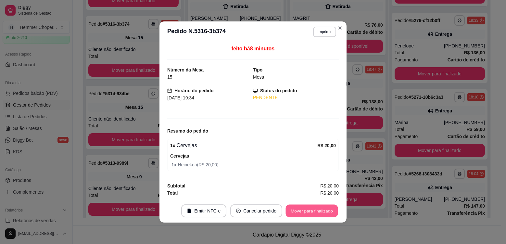
click at [313, 210] on button "Mover para finalizado" at bounding box center [312, 211] width 52 height 13
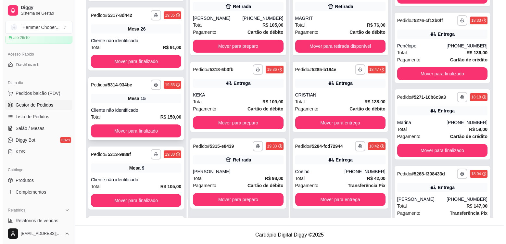
scroll to position [35, 0]
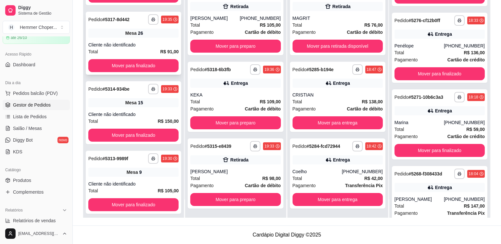
click at [149, 36] on div "Mesa 26" at bounding box center [133, 33] width 90 height 9
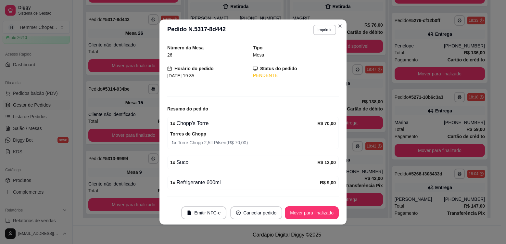
scroll to position [36, 0]
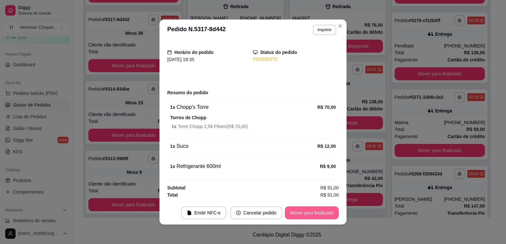
click at [308, 212] on button "Mover para finalizado" at bounding box center [312, 212] width 54 height 13
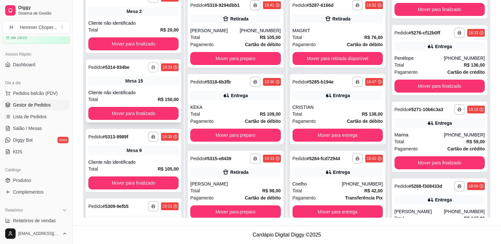
scroll to position [0, 0]
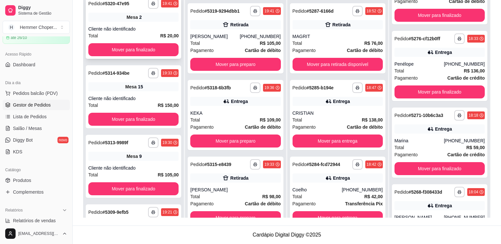
click at [155, 20] on div "Mesa 2" at bounding box center [133, 17] width 90 height 9
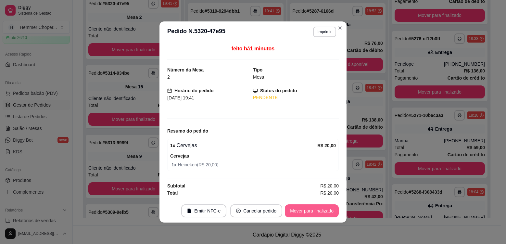
click at [311, 212] on button "Mover para finalizado" at bounding box center [312, 210] width 54 height 13
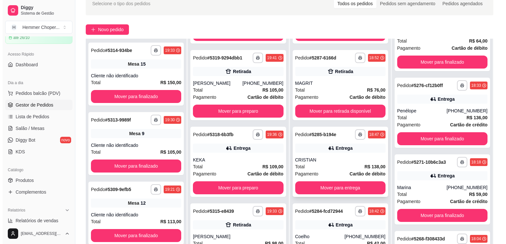
scroll to position [99, 0]
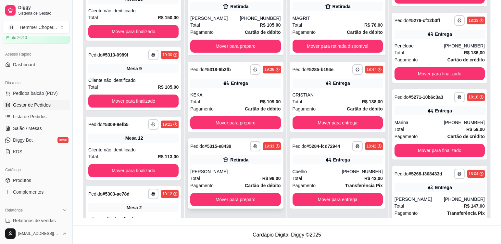
click at [237, 174] on div "[PERSON_NAME]" at bounding box center [235, 171] width 90 height 6
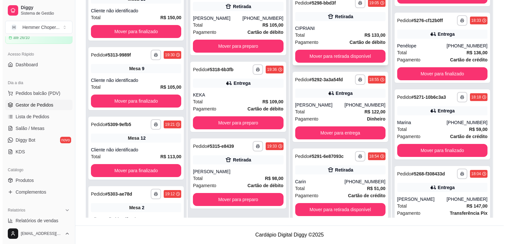
scroll to position [199, 0]
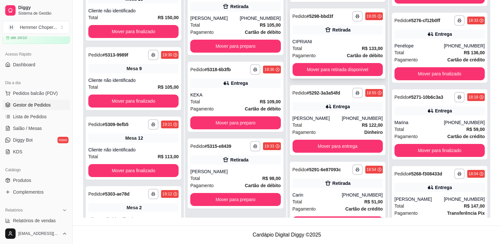
click at [328, 43] on div "CIPRIANI" at bounding box center [338, 41] width 90 height 6
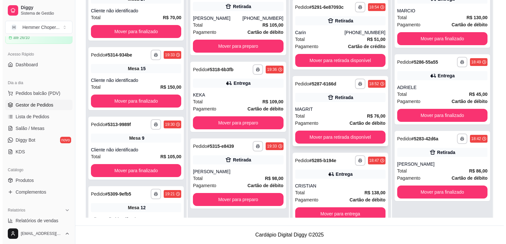
scroll to position [0, 0]
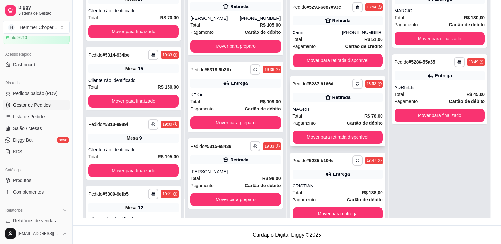
click at [326, 119] on div "Total R$ 76,00" at bounding box center [338, 115] width 90 height 7
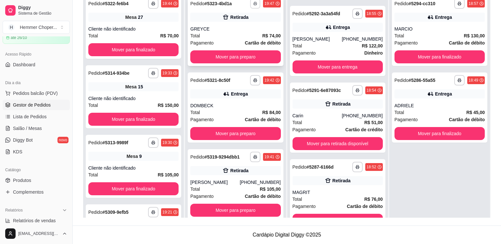
click at [251, 1] on button "button" at bounding box center [256, 3] width 10 height 10
click at [229, 25] on button "Cozinha" at bounding box center [230, 26] width 45 height 10
click at [155, 28] on div "Cliente não identificado" at bounding box center [133, 29] width 90 height 6
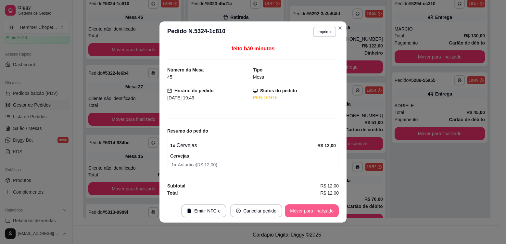
click at [326, 213] on button "Mover para finalizado" at bounding box center [312, 210] width 54 height 13
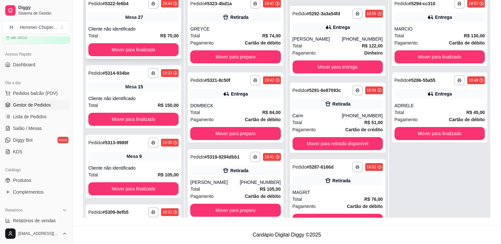
click at [146, 28] on div "Cliente não identificado" at bounding box center [133, 29] width 90 height 6
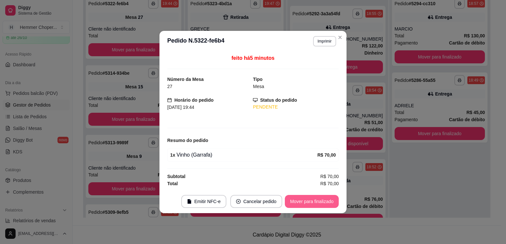
click at [324, 202] on button "Mover para finalizado" at bounding box center [312, 201] width 54 height 13
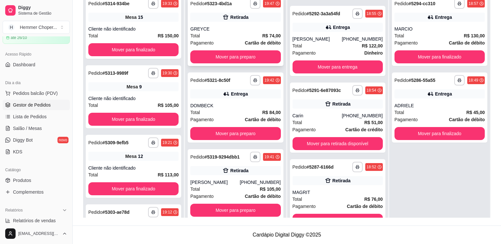
click at [221, 32] on div "GREYCE" at bounding box center [235, 29] width 90 height 6
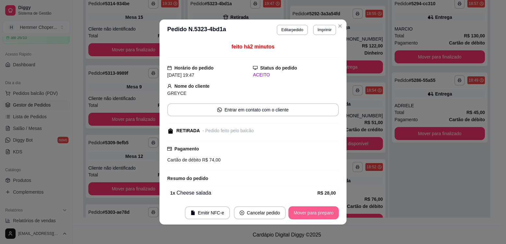
click at [320, 212] on button "Mover para preparo" at bounding box center [314, 212] width 50 height 13
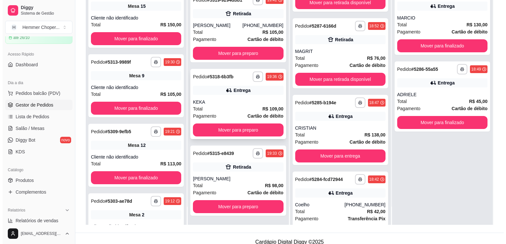
scroll to position [99, 0]
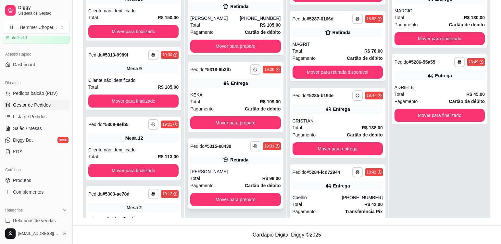
click at [232, 174] on div "[PERSON_NAME]" at bounding box center [235, 171] width 90 height 6
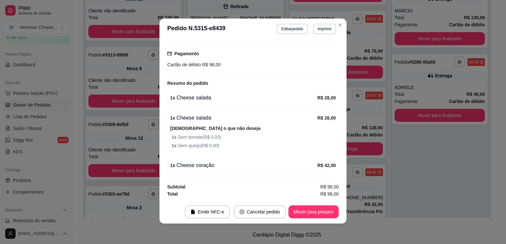
scroll to position [1, 0]
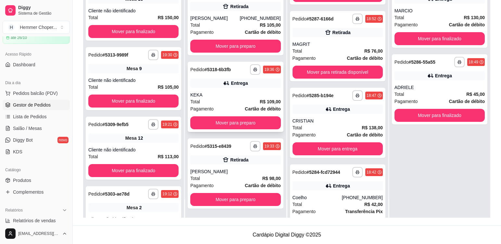
click at [220, 92] on div "KEKA" at bounding box center [235, 95] width 90 height 6
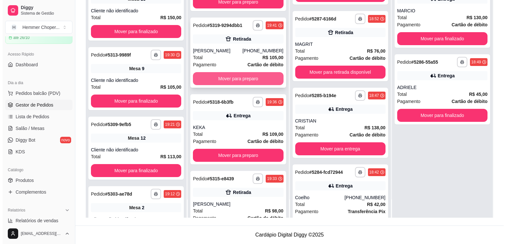
scroll to position [158, 0]
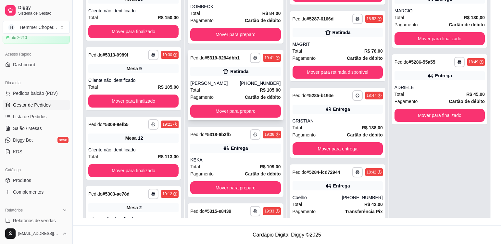
click at [225, 85] on div "[PERSON_NAME]" at bounding box center [214, 83] width 49 height 6
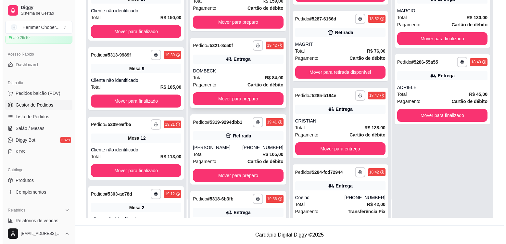
scroll to position [93, 0]
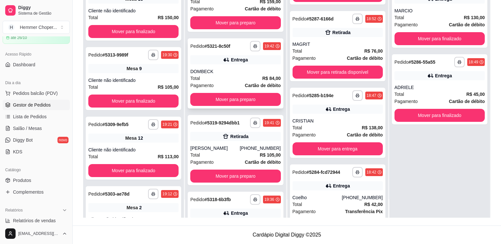
click at [226, 74] on div "DOMBECK" at bounding box center [235, 71] width 90 height 6
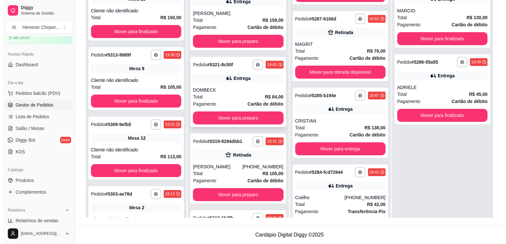
scroll to position [28, 0]
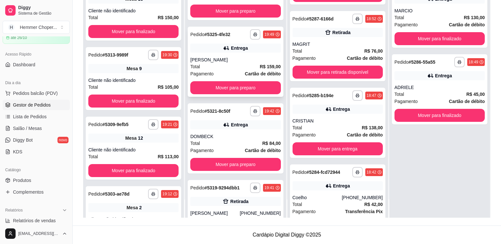
click at [223, 67] on div "Total R$ 159,00" at bounding box center [235, 66] width 90 height 7
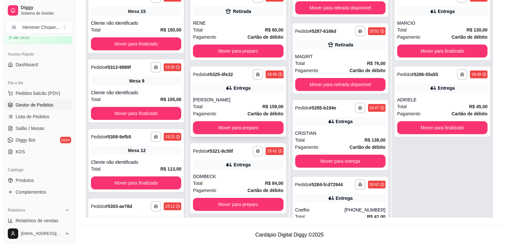
scroll to position [0, 0]
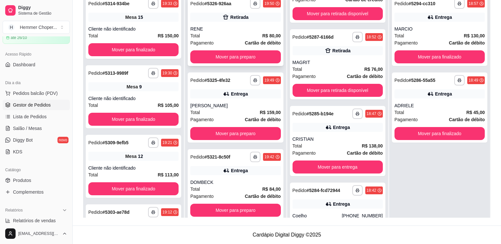
click at [222, 25] on div "**********" at bounding box center [236, 31] width 96 height 70
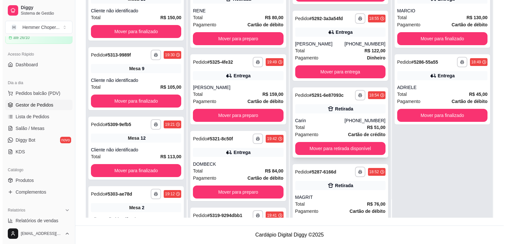
scroll to position [341, 0]
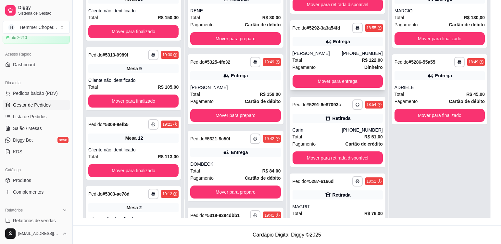
click at [321, 64] on div "Total R$ 122,00" at bounding box center [338, 60] width 90 height 7
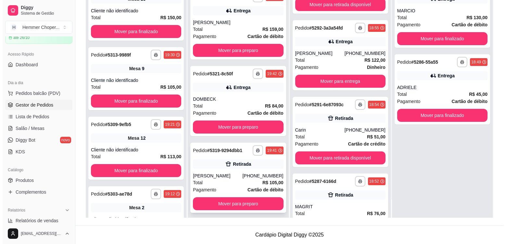
scroll to position [97, 0]
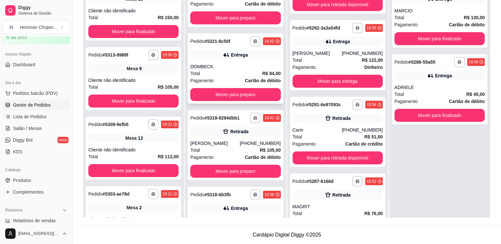
click at [229, 68] on div "DOMBECK" at bounding box center [235, 66] width 90 height 6
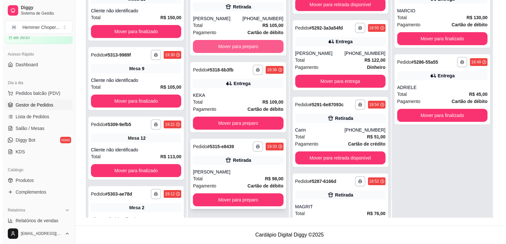
scroll to position [223, 0]
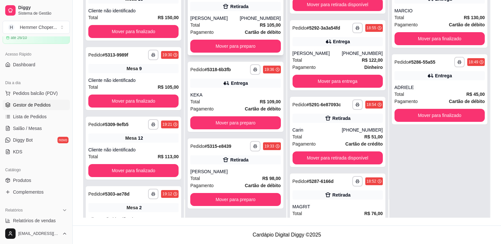
click at [218, 22] on div "Total R$ 105,00" at bounding box center [235, 24] width 90 height 7
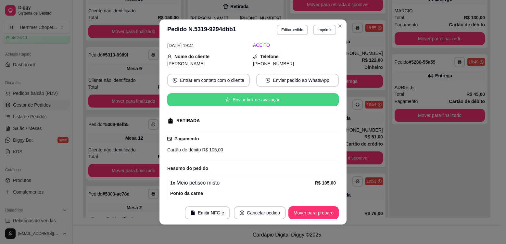
scroll to position [65, 0]
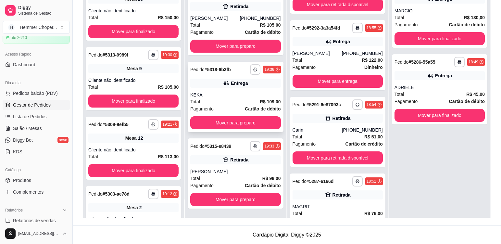
click at [229, 100] on div "Total R$ 109,00" at bounding box center [235, 101] width 90 height 7
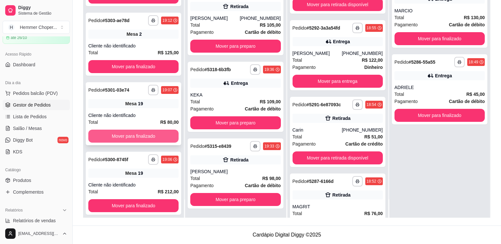
scroll to position [180, 0]
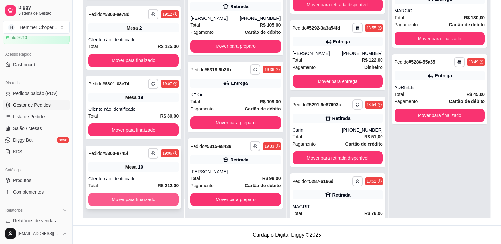
click at [131, 201] on button "Mover para finalizado" at bounding box center [133, 199] width 90 height 13
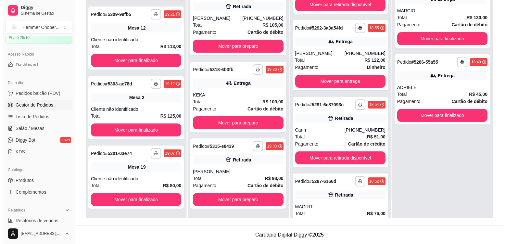
scroll to position [110, 0]
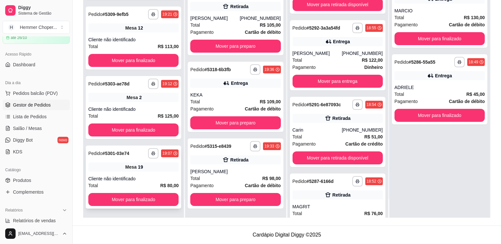
click at [136, 162] on div "Mesa 19" at bounding box center [133, 166] width 90 height 9
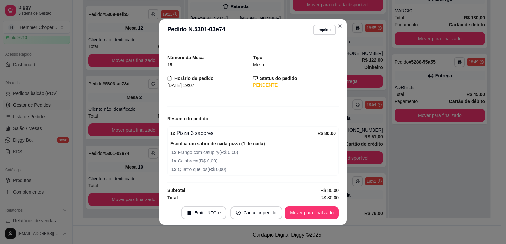
scroll to position [13, 0]
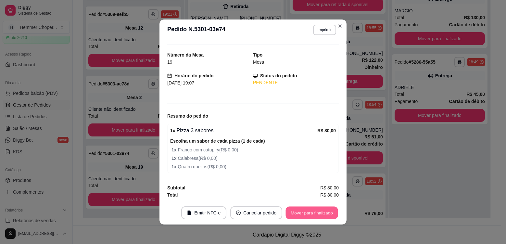
click at [306, 211] on button "Mover para finalizado" at bounding box center [312, 213] width 52 height 13
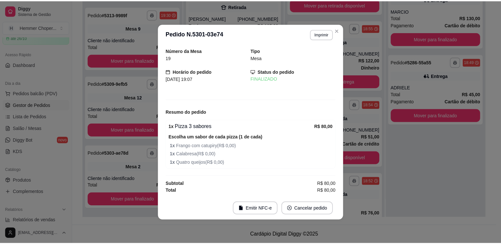
scroll to position [0, 0]
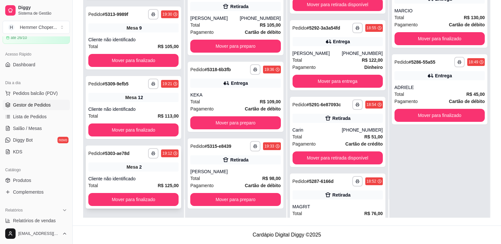
click at [141, 175] on div "**********" at bounding box center [134, 177] width 96 height 63
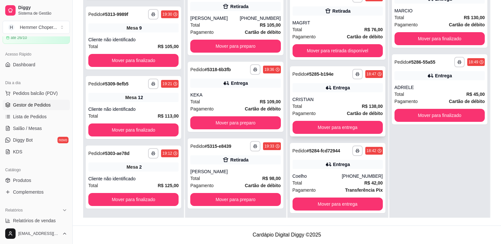
scroll to position [536, 0]
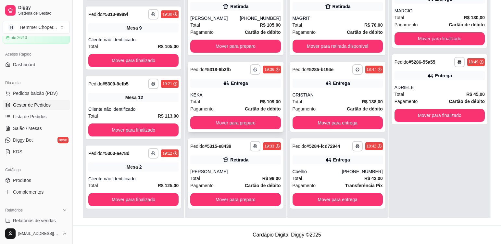
click at [229, 88] on div "**********" at bounding box center [236, 97] width 96 height 70
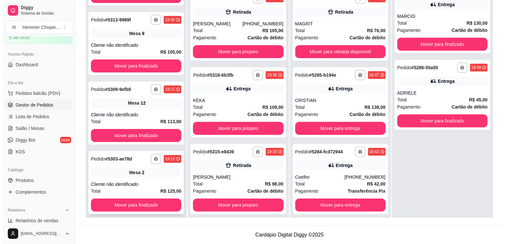
scroll to position [18, 0]
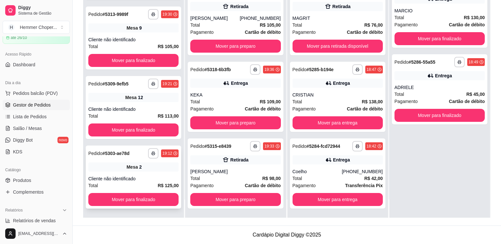
click at [146, 173] on div "**********" at bounding box center [134, 177] width 96 height 63
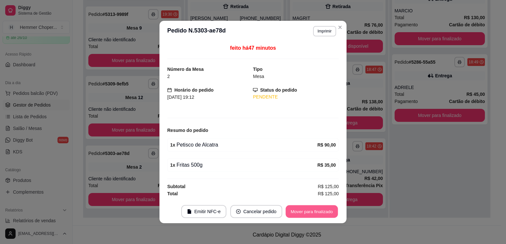
click at [316, 211] on button "Mover para finalizado" at bounding box center [312, 211] width 52 height 13
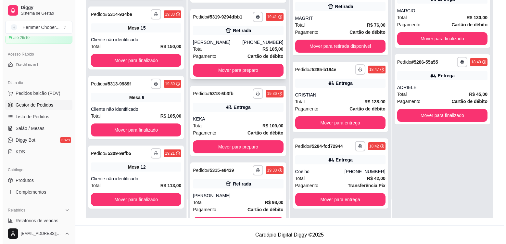
scroll to position [158, 0]
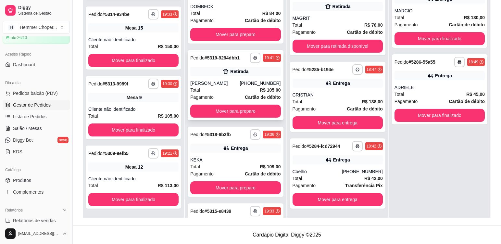
click at [221, 89] on div "Total R$ 105,00" at bounding box center [235, 89] width 90 height 7
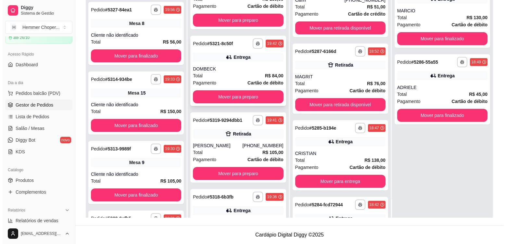
scroll to position [93, 0]
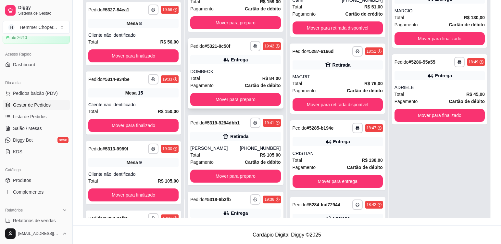
click at [225, 74] on div "DOMBECK" at bounding box center [235, 71] width 90 height 6
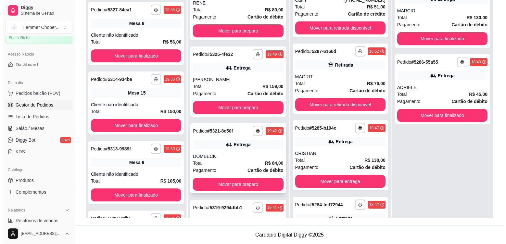
scroll to position [0, 0]
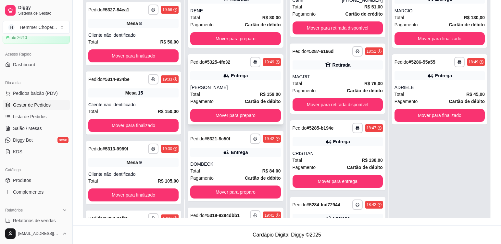
click at [224, 92] on div "Total R$ 159,00" at bounding box center [235, 94] width 90 height 7
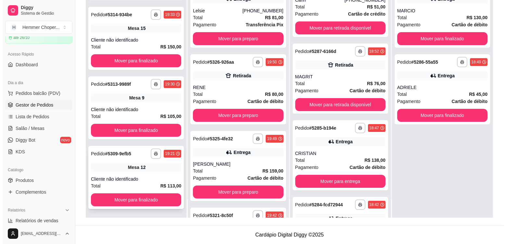
scroll to position [249, 0]
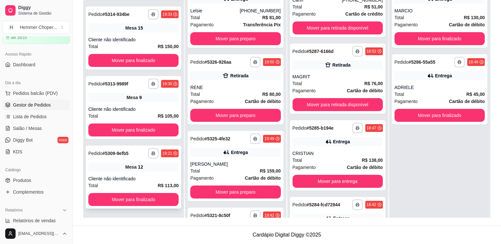
click at [161, 176] on div "Cliente não identificado" at bounding box center [133, 178] width 90 height 6
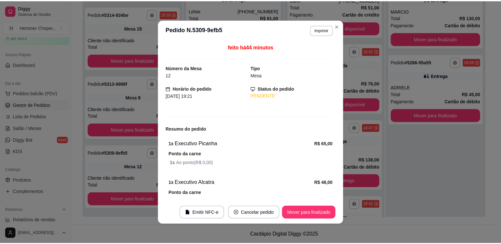
scroll to position [35, 0]
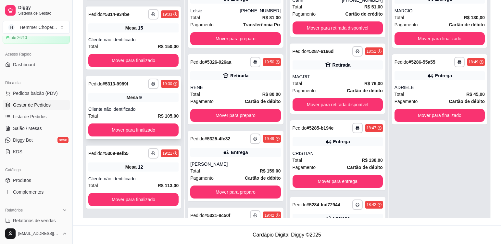
click at [143, 100] on div "Mesa 9" at bounding box center [133, 97] width 90 height 9
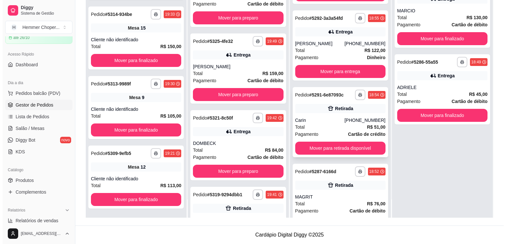
scroll to position [264, 0]
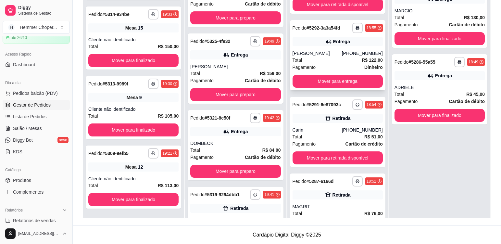
click at [323, 64] on div "Total R$ 122,00" at bounding box center [338, 60] width 90 height 7
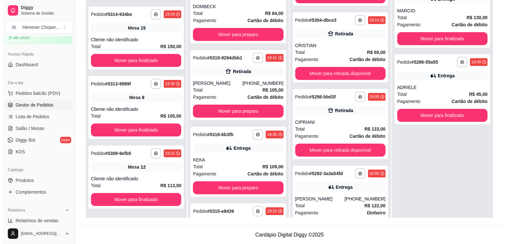
scroll to position [130, 0]
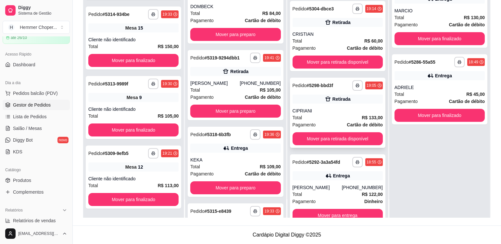
click at [333, 110] on div "CIPRIANI" at bounding box center [338, 111] width 90 height 6
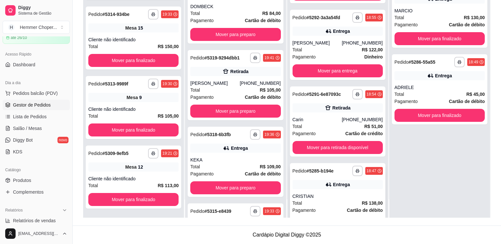
scroll to position [325, 0]
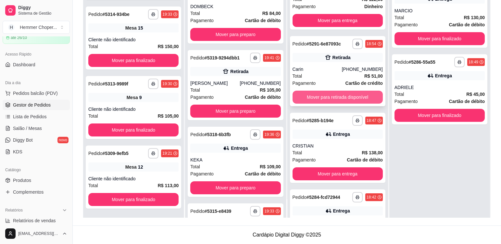
click at [334, 103] on button "Mover para retirada disponível" at bounding box center [338, 97] width 90 height 13
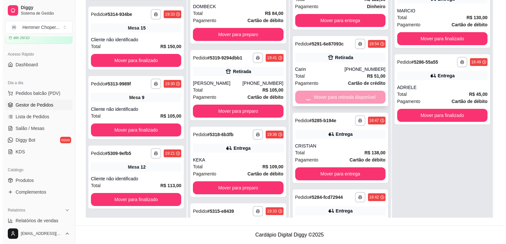
scroll to position [306, 0]
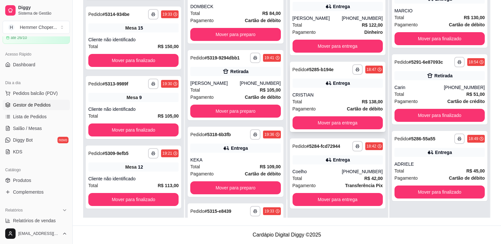
click at [321, 98] on div "Total R$ 138,00" at bounding box center [338, 101] width 90 height 7
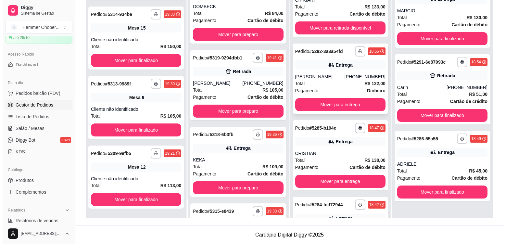
scroll to position [208, 0]
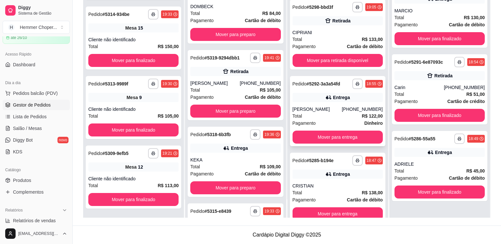
click at [324, 120] on div "Total R$ 122,00" at bounding box center [338, 115] width 90 height 7
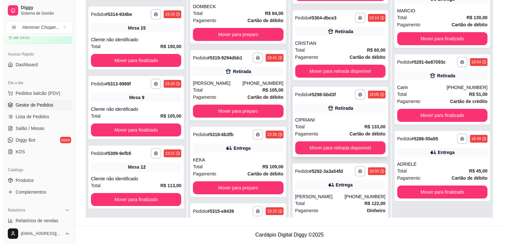
scroll to position [111, 0]
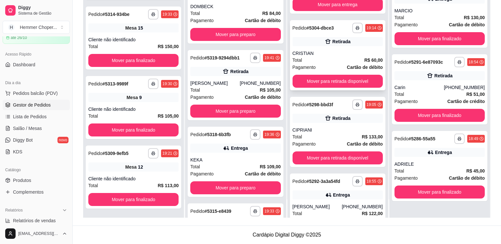
click at [330, 52] on div "CRISTIAN" at bounding box center [338, 53] width 90 height 6
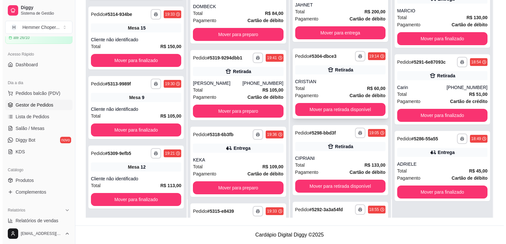
scroll to position [46, 0]
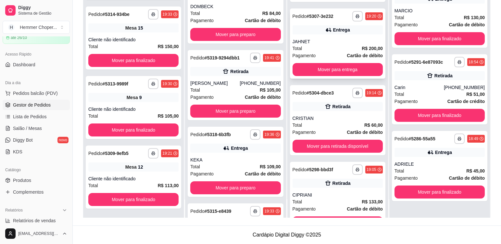
click at [332, 45] on div "Total R$ 200,00" at bounding box center [338, 48] width 90 height 7
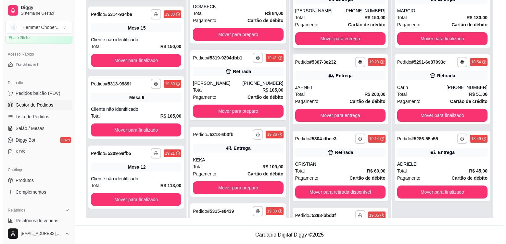
scroll to position [0, 0]
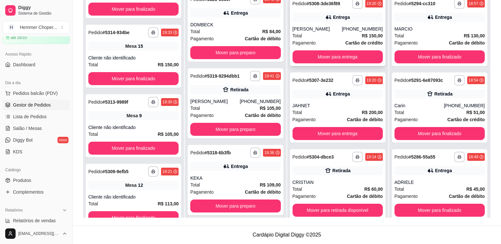
click at [330, 40] on div "Pagamento Cartão de crédito" at bounding box center [338, 42] width 90 height 7
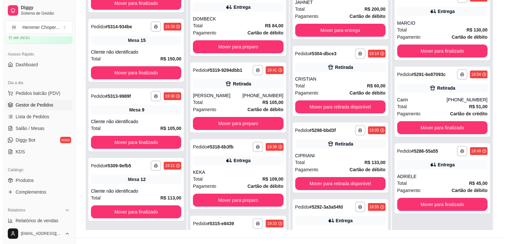
scroll to position [99, 0]
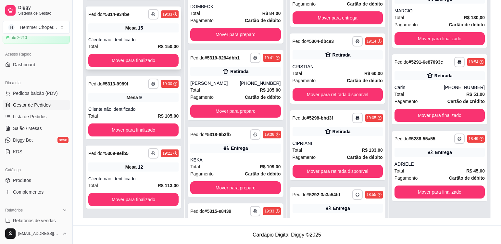
click at [145, 36] on div "Cliente não identificado" at bounding box center [133, 39] width 90 height 6
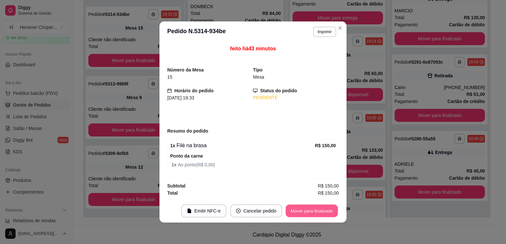
click at [318, 210] on button "Mover para finalizado" at bounding box center [312, 211] width 52 height 13
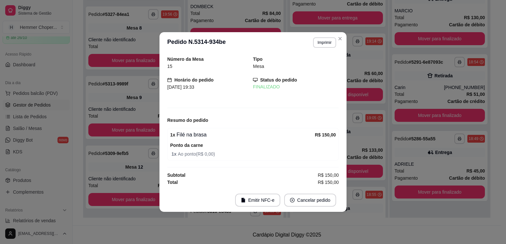
scroll to position [388, 0]
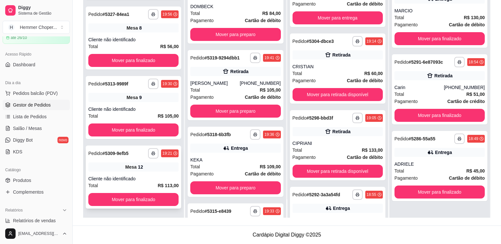
click at [144, 175] on div "**********" at bounding box center [134, 177] width 96 height 63
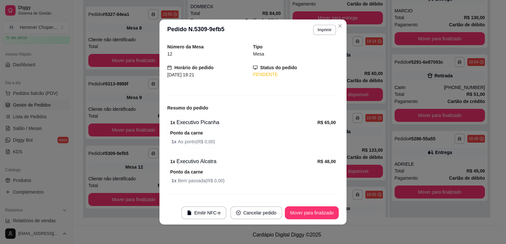
scroll to position [32, 0]
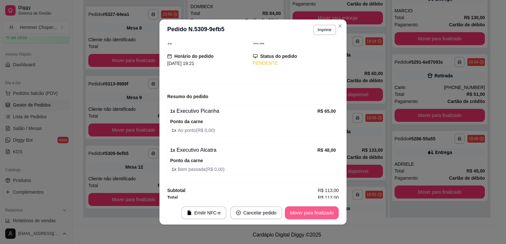
click at [315, 210] on button "Mover para finalizado" at bounding box center [312, 212] width 54 height 13
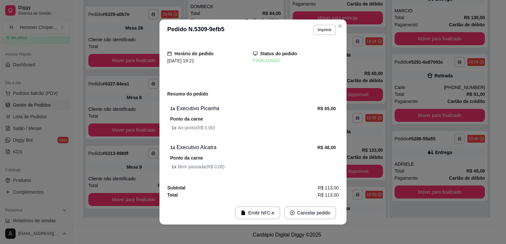
scroll to position [11, 0]
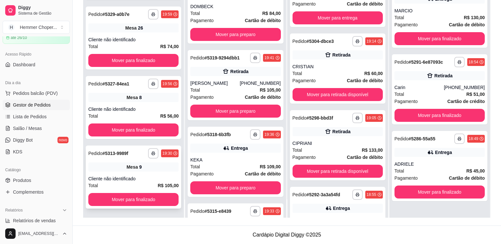
click at [157, 180] on div "Cliente não identificado" at bounding box center [133, 178] width 90 height 6
click at [158, 168] on div "Mesa 9" at bounding box center [133, 166] width 90 height 9
click at [148, 105] on div "**********" at bounding box center [134, 107] width 96 height 63
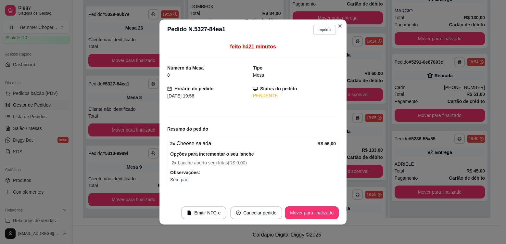
click at [326, 31] on button "Imprimir" at bounding box center [324, 30] width 23 height 10
click at [311, 55] on button "Cozinha" at bounding box center [310, 52] width 47 height 10
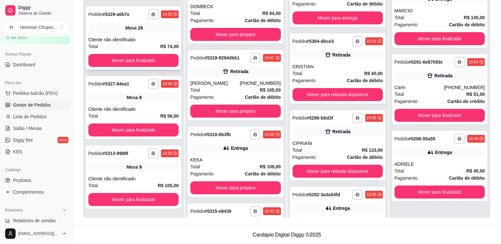
click at [145, 35] on div "**********" at bounding box center [134, 37] width 96 height 63
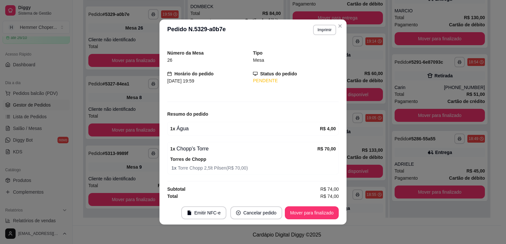
scroll to position [16, 0]
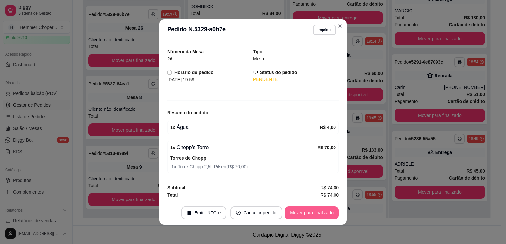
click at [301, 216] on button "Mover para finalizado" at bounding box center [312, 212] width 54 height 13
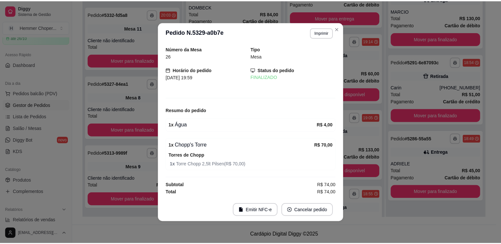
scroll to position [0, 0]
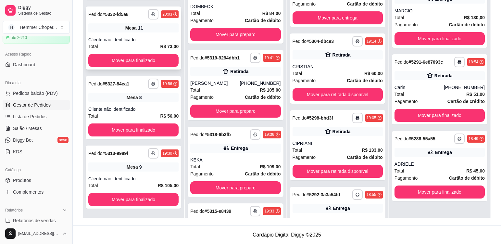
click at [145, 35] on div "**********" at bounding box center [134, 37] width 96 height 63
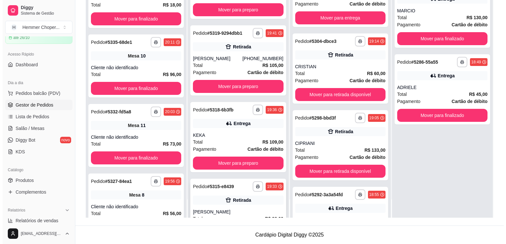
scroll to position [376, 0]
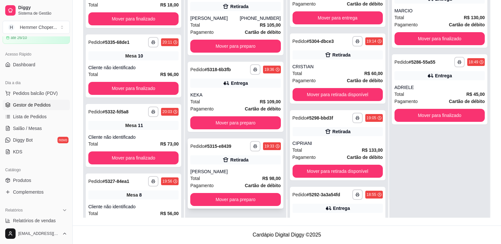
click at [225, 171] on div "[PERSON_NAME]" at bounding box center [235, 171] width 90 height 6
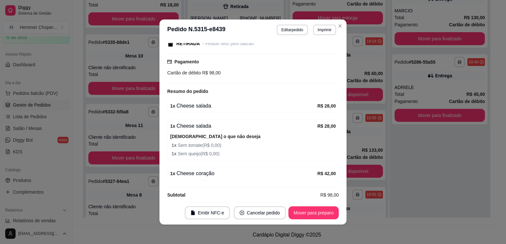
scroll to position [94, 0]
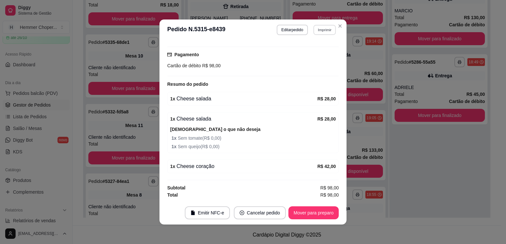
click at [327, 30] on button "Imprimir" at bounding box center [325, 30] width 22 height 10
click at [307, 54] on button "Cozinha" at bounding box center [310, 52] width 47 height 10
click at [303, 213] on button "Mover para preparo" at bounding box center [314, 212] width 50 height 13
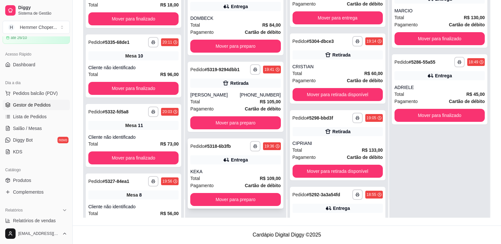
click at [223, 179] on div "Total R$ 109,00" at bounding box center [235, 178] width 90 height 7
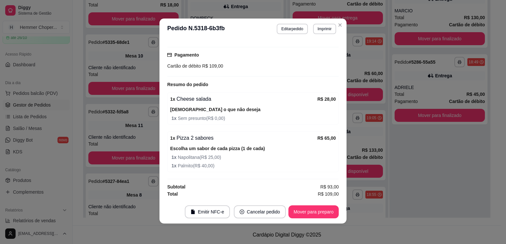
scroll to position [1, 0]
click at [324, 32] on button "Imprimir" at bounding box center [324, 28] width 23 height 10
click at [320, 54] on button "Cozinha" at bounding box center [310, 51] width 47 height 10
click at [315, 213] on button "Mover para preparo" at bounding box center [314, 211] width 50 height 13
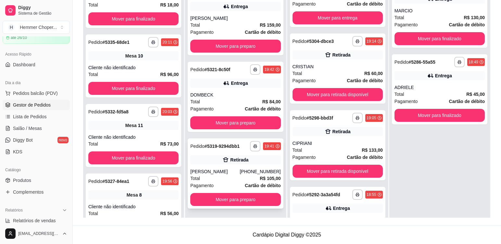
click at [226, 178] on div "Total R$ 105,00" at bounding box center [235, 178] width 90 height 7
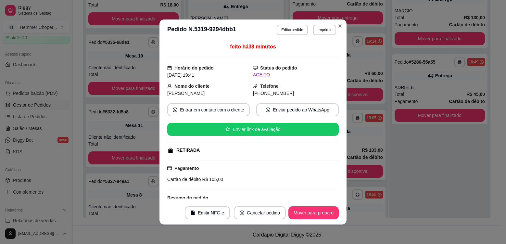
scroll to position [65, 0]
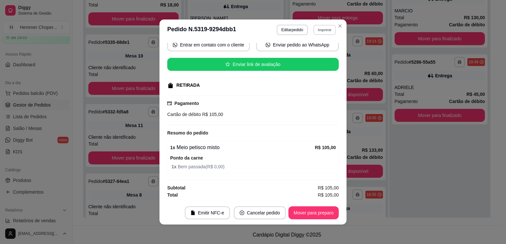
click at [319, 31] on button "Imprimir" at bounding box center [325, 30] width 22 height 10
click at [307, 54] on button "Cozinha" at bounding box center [310, 52] width 47 height 10
click at [316, 215] on button "Mover para preparo" at bounding box center [314, 212] width 50 height 13
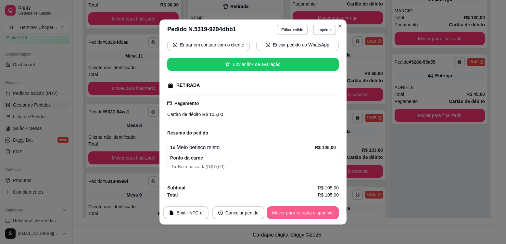
scroll to position [82, 0]
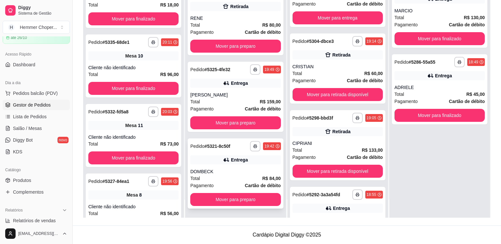
click at [221, 179] on div "Total R$ 84,00" at bounding box center [235, 178] width 90 height 7
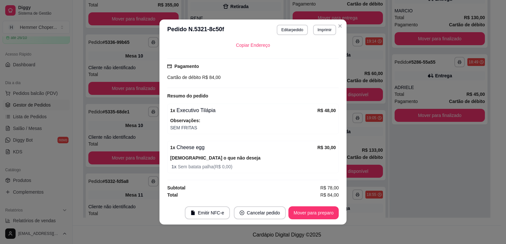
scroll to position [152, 0]
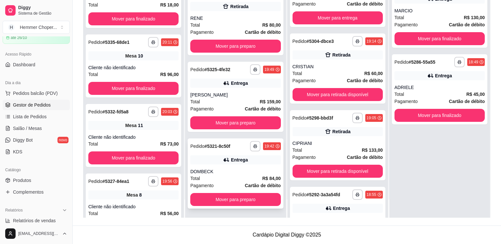
click at [228, 177] on div "Total R$ 84,00" at bounding box center [235, 178] width 90 height 7
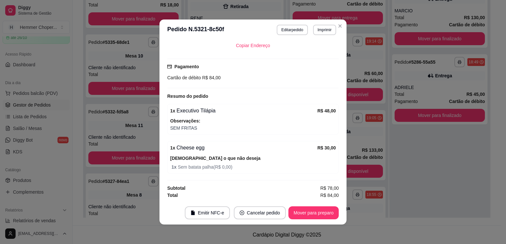
scroll to position [165, 0]
click at [299, 212] on button "Mover para preparo" at bounding box center [314, 212] width 50 height 13
click at [322, 30] on button "Imprimir" at bounding box center [324, 30] width 23 height 10
click at [324, 55] on button "Cozinha" at bounding box center [310, 52] width 45 height 10
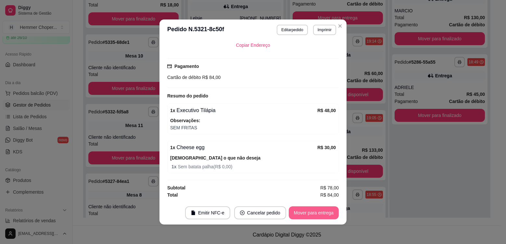
click at [304, 212] on button "Mover para entrega" at bounding box center [314, 212] width 50 height 13
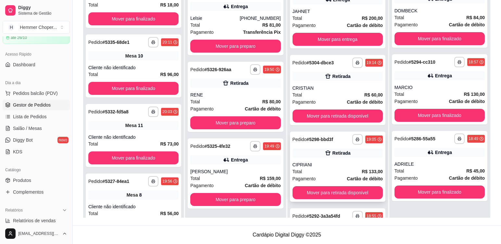
scroll to position [263, 0]
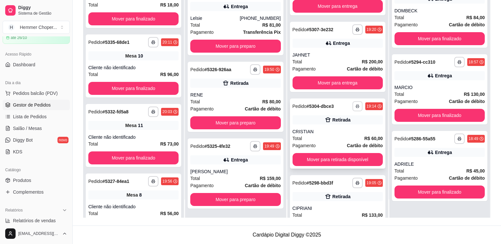
click at [353, 105] on button "button" at bounding box center [358, 106] width 10 height 10
click at [328, 130] on button "Cozinha" at bounding box center [331, 129] width 47 height 10
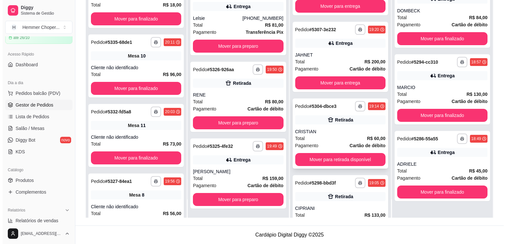
scroll to position [295, 0]
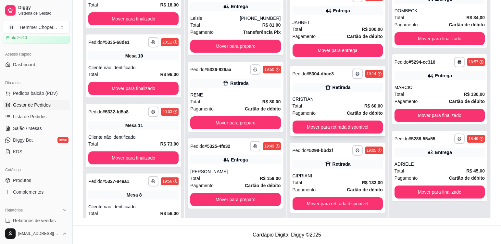
click at [329, 101] on div "CRISTIAN" at bounding box center [338, 99] width 90 height 6
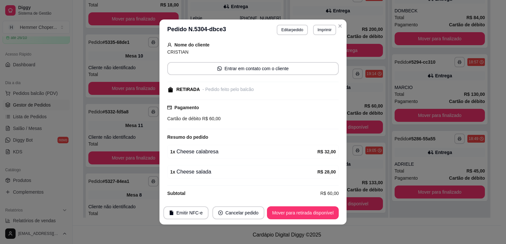
scroll to position [47, 0]
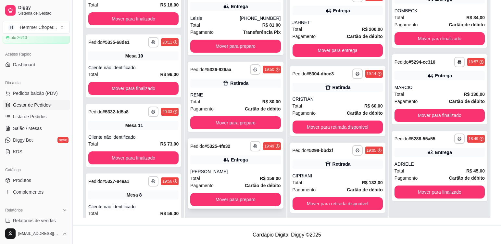
click at [225, 175] on div "Total R$ 159,00" at bounding box center [235, 178] width 90 height 7
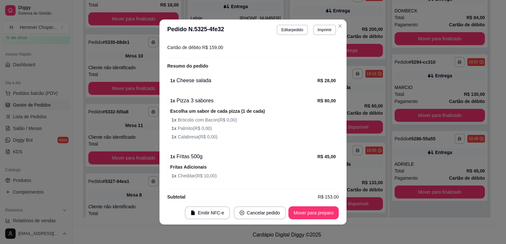
scroll to position [204, 0]
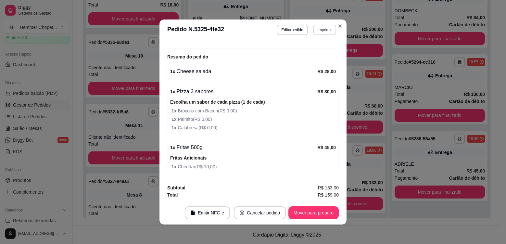
click at [328, 32] on button "Imprimir" at bounding box center [324, 30] width 23 height 10
click at [323, 53] on button "Cozinha" at bounding box center [311, 52] width 47 height 10
click at [302, 217] on button "Mover para preparo" at bounding box center [314, 212] width 50 height 13
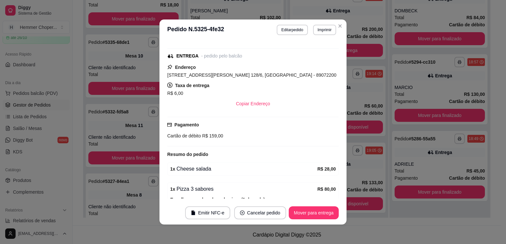
scroll to position [9, 0]
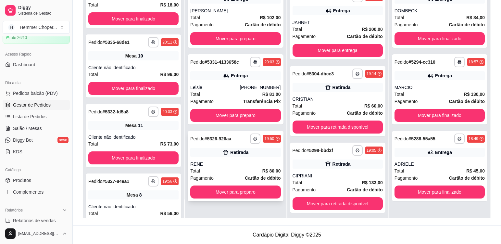
click at [214, 168] on div "Total R$ 80,00" at bounding box center [235, 170] width 90 height 7
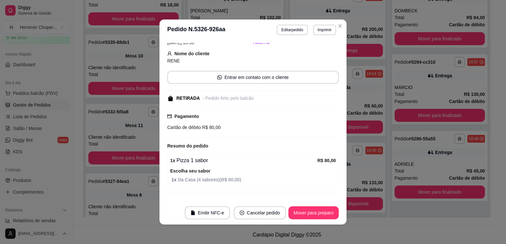
scroll to position [45, 0]
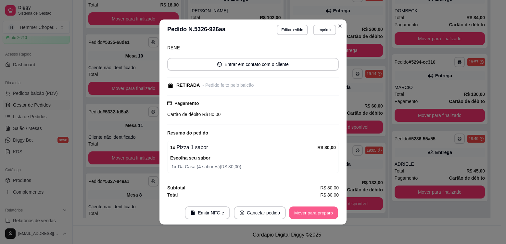
click at [325, 214] on button "Mover para preparo" at bounding box center [313, 213] width 49 height 13
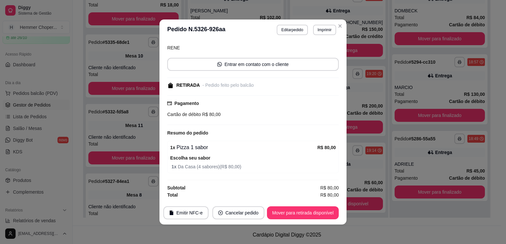
scroll to position [448, 0]
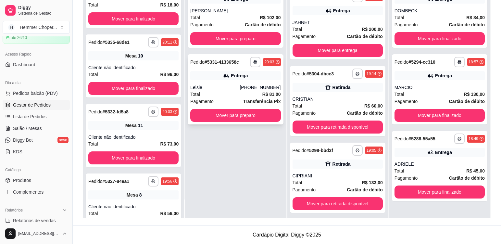
click at [218, 89] on div "Lelsie" at bounding box center [214, 87] width 49 height 6
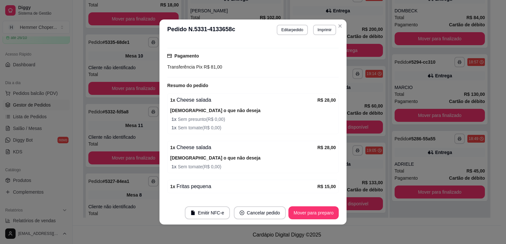
scroll to position [215, 0]
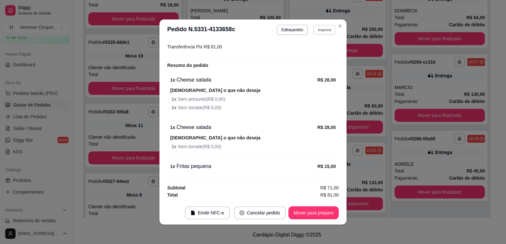
click at [316, 31] on button "Imprimir" at bounding box center [325, 30] width 22 height 10
click at [313, 55] on button "Cozinha" at bounding box center [310, 52] width 45 height 10
click at [303, 214] on button "Mover para preparo" at bounding box center [314, 212] width 50 height 13
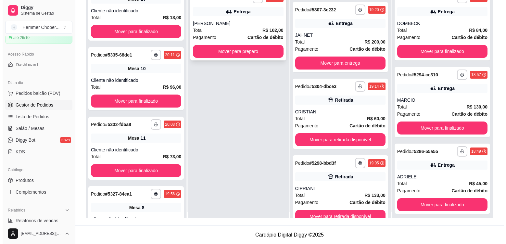
scroll to position [0, 0]
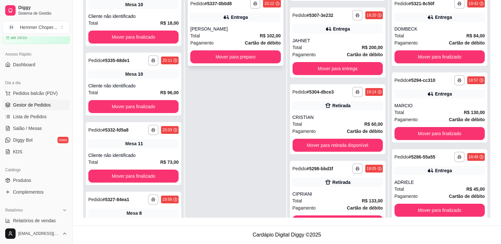
click at [233, 28] on div "[PERSON_NAME]" at bounding box center [235, 29] width 90 height 6
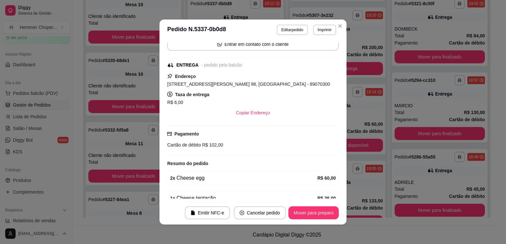
scroll to position [129, 0]
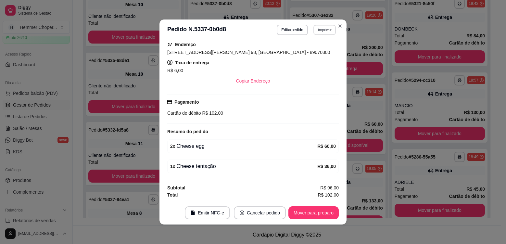
click at [327, 31] on button "Imprimir" at bounding box center [325, 30] width 22 height 10
click at [314, 57] on button "Cozinha" at bounding box center [310, 52] width 45 height 10
click at [310, 213] on button "Mover para preparo" at bounding box center [314, 212] width 50 height 13
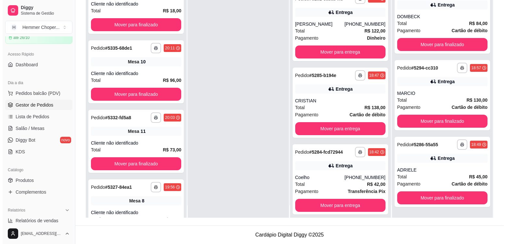
scroll to position [18, 0]
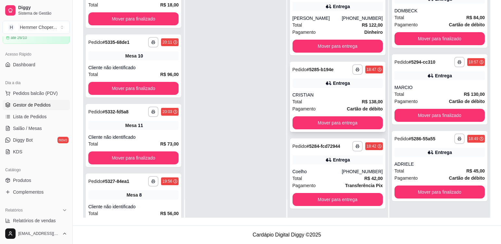
click at [321, 101] on div "Total R$ 138,00" at bounding box center [338, 101] width 90 height 7
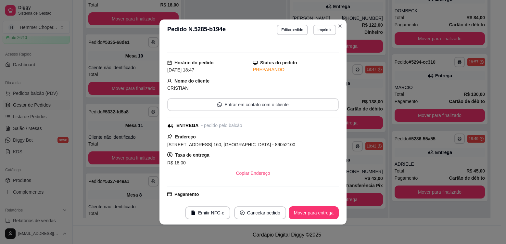
scroll to position [0, 0]
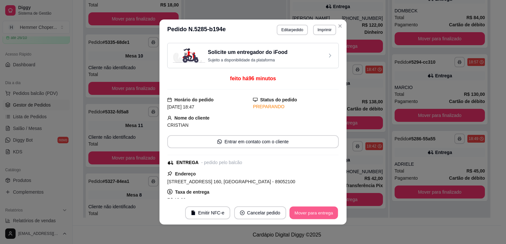
click at [311, 215] on button "Mover para entrega" at bounding box center [314, 213] width 49 height 13
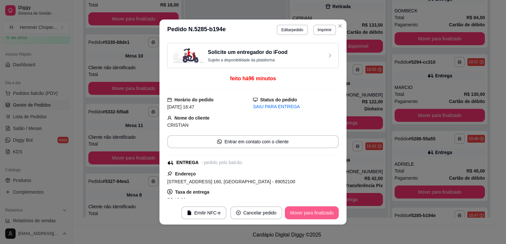
scroll to position [766, 0]
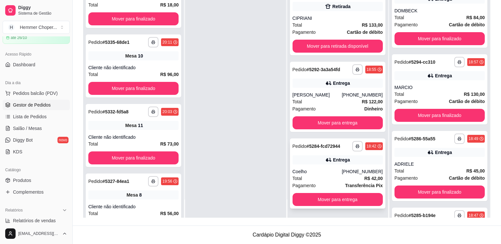
click at [323, 180] on div "Total R$ 42,00" at bounding box center [338, 178] width 90 height 7
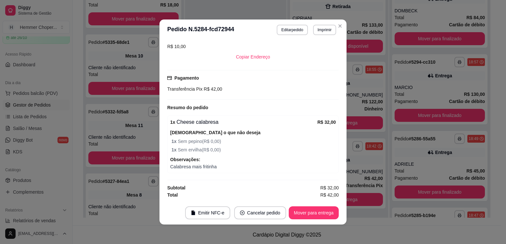
scroll to position [1, 0]
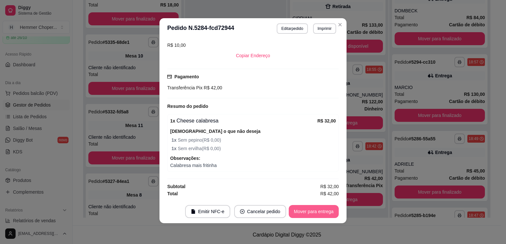
click at [332, 212] on button "Mover para entrega" at bounding box center [314, 211] width 50 height 13
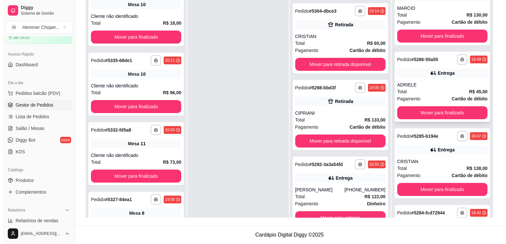
scroll to position [146, 0]
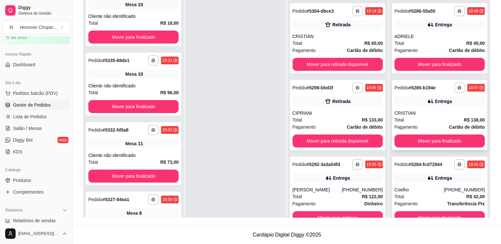
click at [421, 118] on div "Total R$ 138,00" at bounding box center [440, 119] width 90 height 7
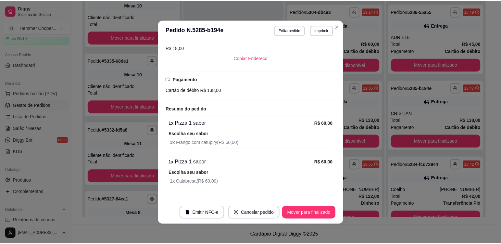
scroll to position [167, 0]
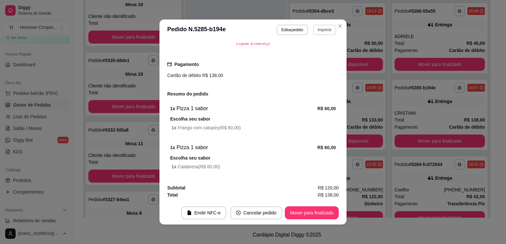
click at [320, 31] on button "Imprimir" at bounding box center [324, 30] width 23 height 10
click at [319, 55] on button "Cozinha" at bounding box center [311, 52] width 47 height 10
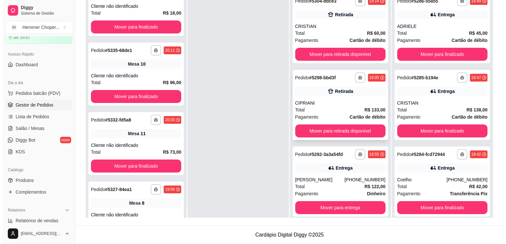
scroll to position [18, 0]
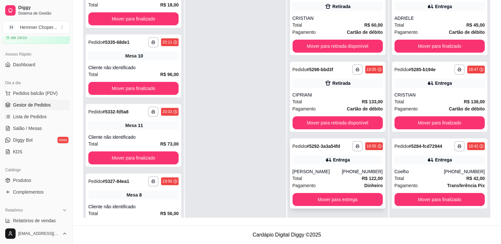
click at [336, 174] on div "[PERSON_NAME]" at bounding box center [317, 171] width 49 height 6
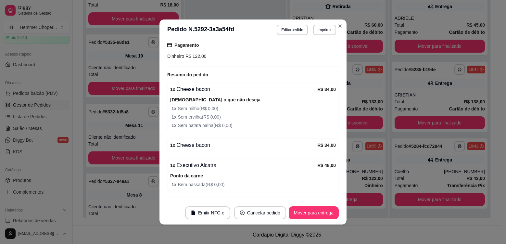
scroll to position [224, 0]
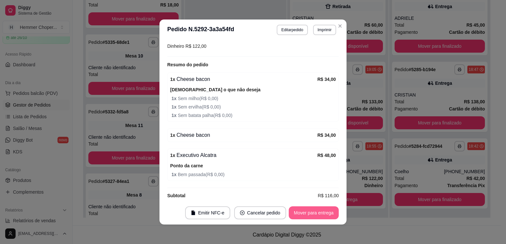
click at [300, 213] on button "Mover para entrega" at bounding box center [314, 212] width 50 height 13
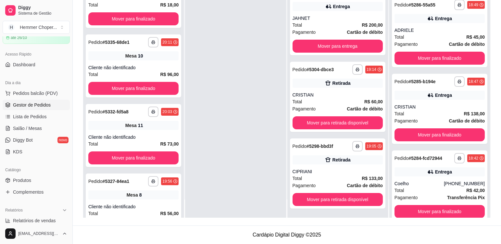
scroll to position [211, 0]
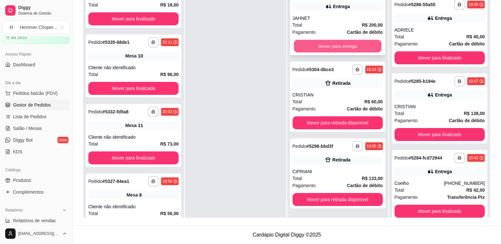
click at [332, 45] on button "Mover para entrega" at bounding box center [338, 46] width 88 height 13
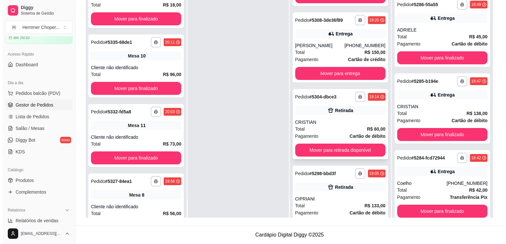
scroll to position [464, 0]
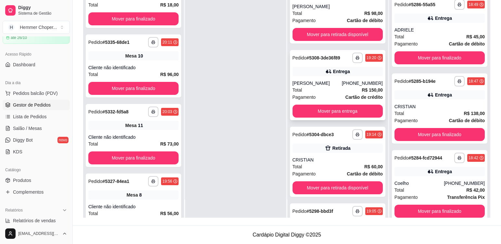
click at [333, 89] on div "Total R$ 150,00" at bounding box center [338, 89] width 90 height 7
click at [332, 87] on div "Total R$ 150,00" at bounding box center [338, 89] width 90 height 7
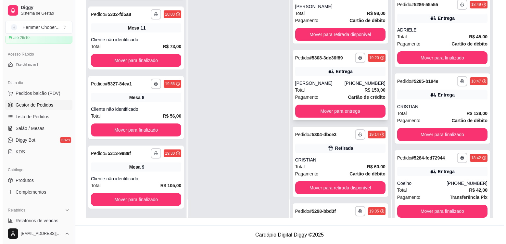
scroll to position [529, 0]
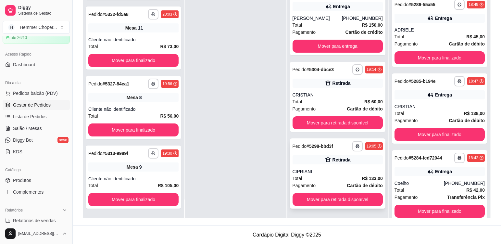
click at [330, 176] on div "Total R$ 133,00" at bounding box center [338, 178] width 90 height 7
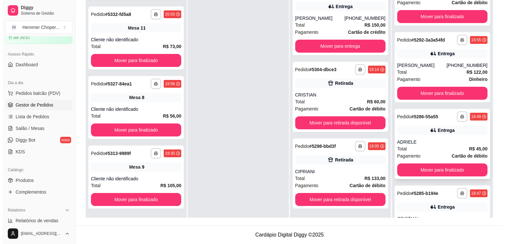
scroll to position [111, 0]
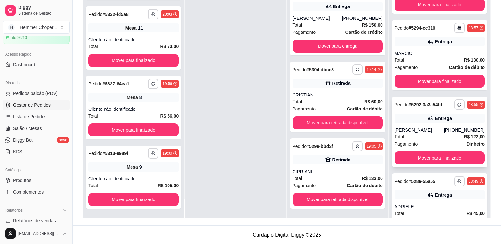
click at [437, 140] on div "Total R$ 122,00" at bounding box center [440, 136] width 90 height 7
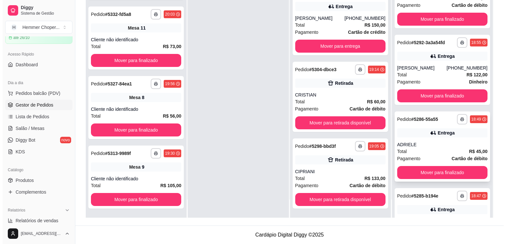
scroll to position [176, 0]
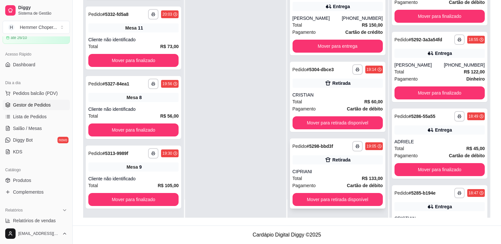
click at [332, 174] on div "CIPRIANI" at bounding box center [338, 171] width 90 height 6
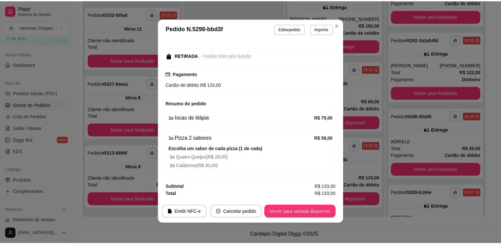
scroll to position [1, 0]
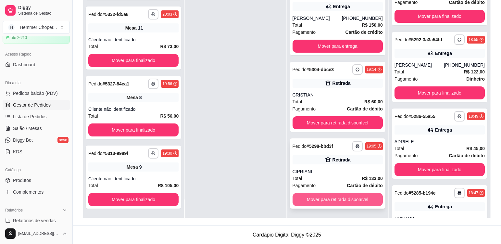
click at [332, 200] on button "Mover para retirada disponível" at bounding box center [338, 199] width 90 height 13
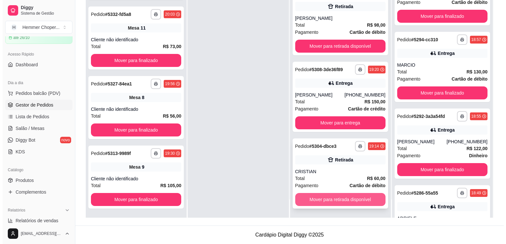
scroll to position [252, 0]
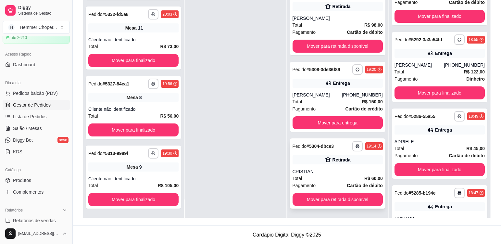
click at [324, 168] on div "**********" at bounding box center [338, 173] width 96 height 70
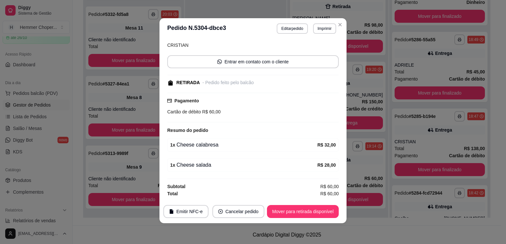
scroll to position [176, 0]
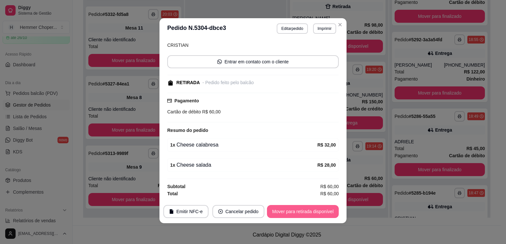
click at [300, 213] on button "Mover para retirada disponível" at bounding box center [303, 211] width 72 height 13
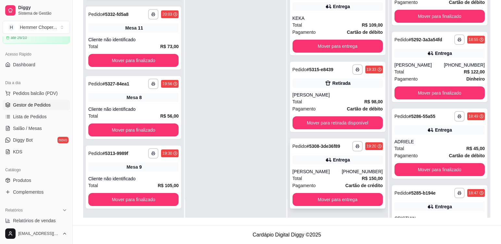
click at [330, 172] on div "[PERSON_NAME]" at bounding box center [317, 171] width 49 height 6
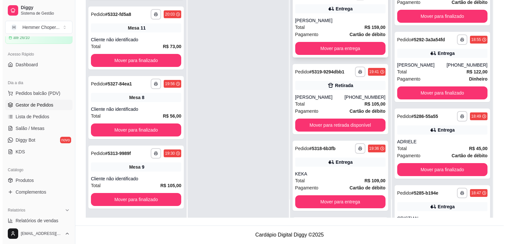
scroll to position [213, 0]
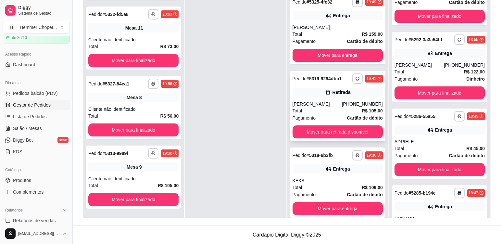
click at [326, 108] on div "Total R$ 105,00" at bounding box center [338, 110] width 90 height 7
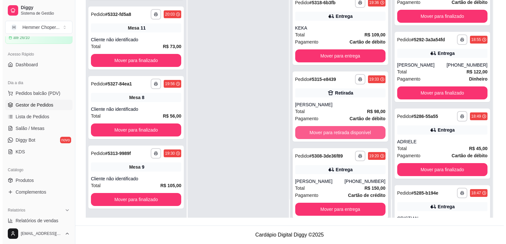
scroll to position [376, 0]
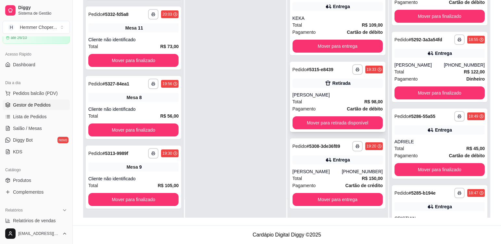
click at [331, 94] on div "[PERSON_NAME]" at bounding box center [338, 95] width 90 height 6
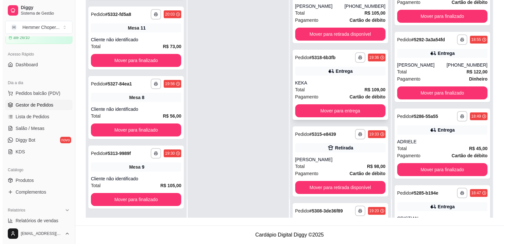
scroll to position [311, 0]
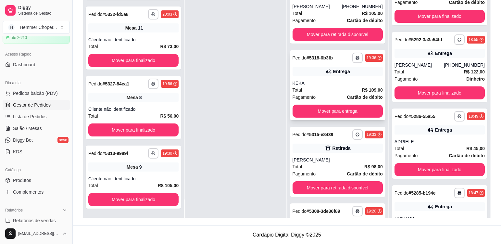
click at [325, 88] on div "Total R$ 109,00" at bounding box center [338, 89] width 90 height 7
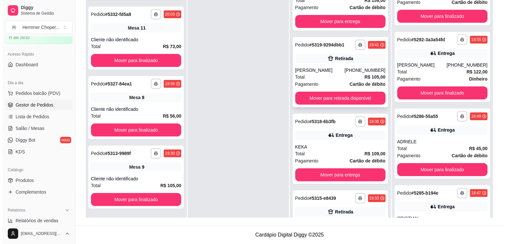
scroll to position [246, 0]
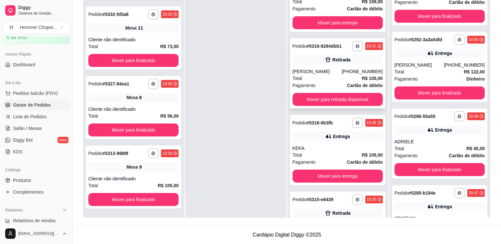
click at [317, 68] on div "[PERSON_NAME]" at bounding box center [317, 71] width 49 height 6
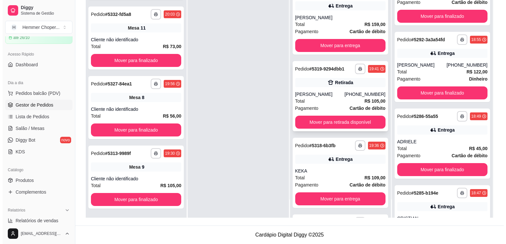
scroll to position [181, 0]
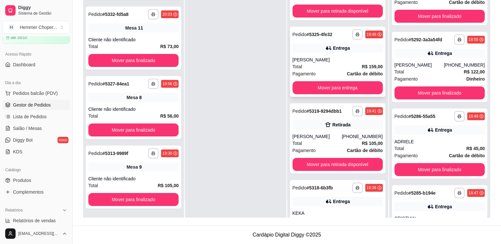
click at [328, 64] on div "Total R$ 159,00" at bounding box center [338, 66] width 90 height 7
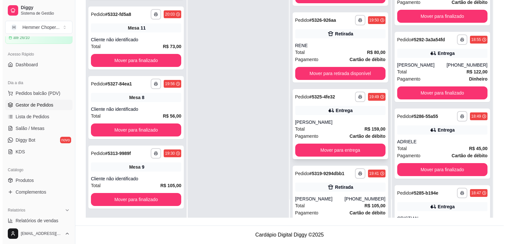
scroll to position [116, 0]
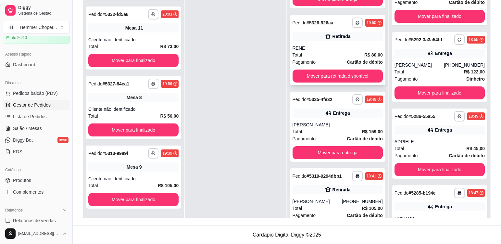
click at [327, 47] on div "RENE" at bounding box center [338, 48] width 90 height 6
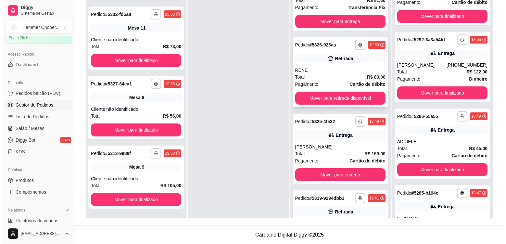
scroll to position [51, 0]
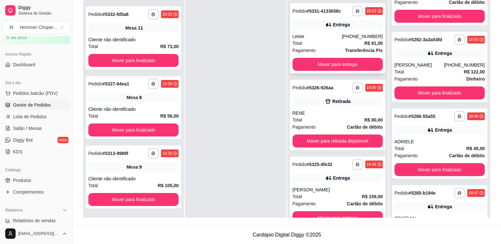
click at [319, 36] on div "Lelsie" at bounding box center [317, 36] width 49 height 6
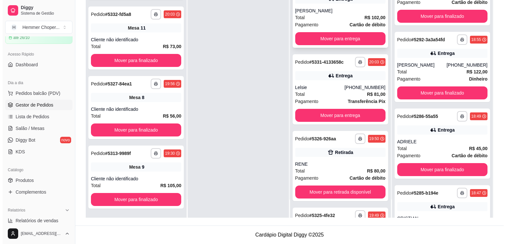
scroll to position [0, 0]
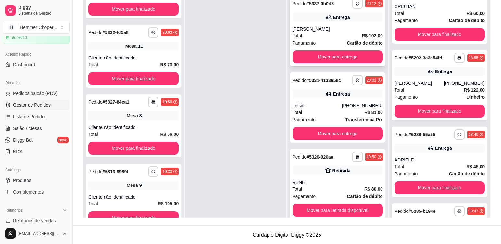
click at [331, 29] on div "[PERSON_NAME]" at bounding box center [338, 29] width 90 height 6
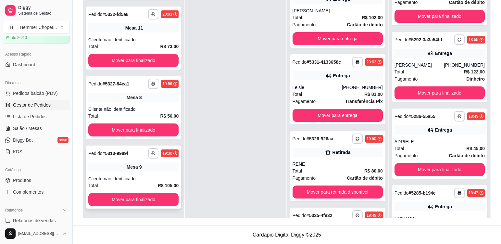
click at [134, 167] on span "Mesa" at bounding box center [132, 167] width 11 height 6
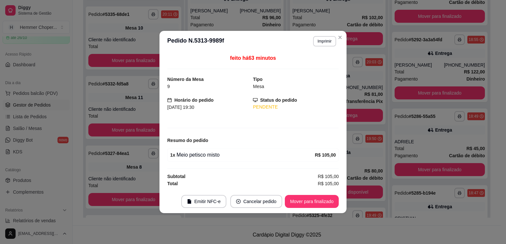
scroll to position [458, 0]
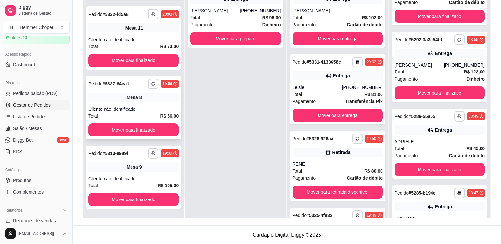
click at [141, 100] on div "Mesa 8" at bounding box center [133, 97] width 90 height 9
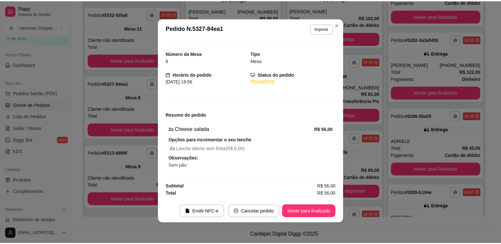
scroll to position [0, 0]
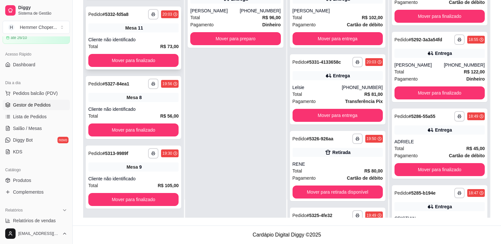
click at [152, 28] on div "Mesa 11" at bounding box center [133, 27] width 90 height 9
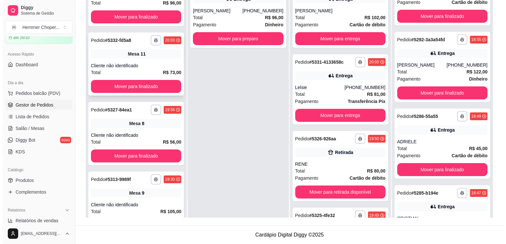
scroll to position [393, 0]
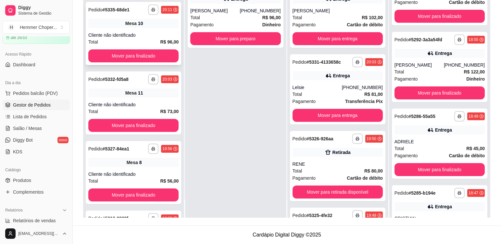
click at [150, 26] on div "Mesa 10" at bounding box center [133, 23] width 90 height 9
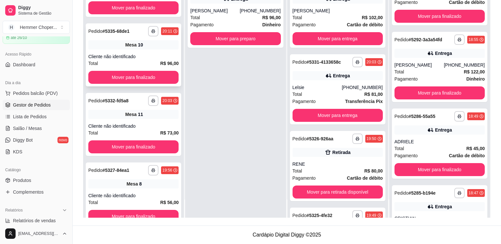
scroll to position [328, 0]
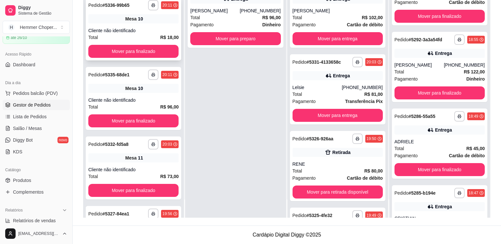
click at [155, 25] on div "**********" at bounding box center [134, 28] width 96 height 63
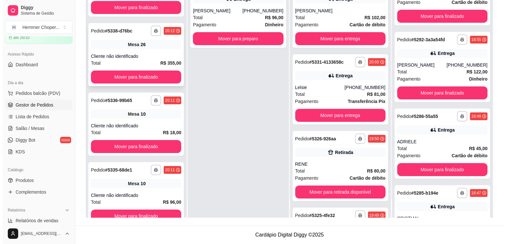
scroll to position [230, 0]
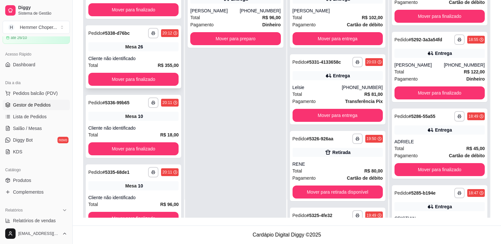
click at [149, 57] on div "Cliente não identificado" at bounding box center [133, 58] width 90 height 6
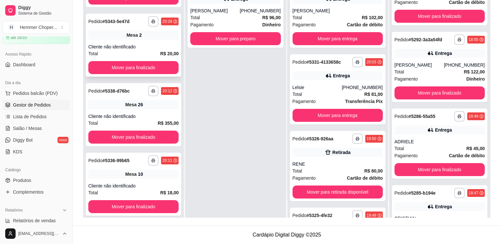
scroll to position [133, 0]
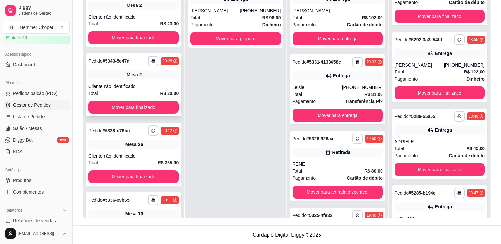
click at [147, 78] on div "Mesa 2" at bounding box center [133, 74] width 90 height 9
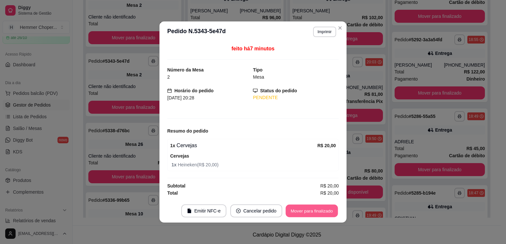
click at [304, 211] on button "Mover para finalizado" at bounding box center [312, 211] width 52 height 13
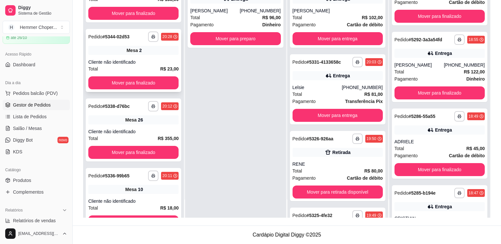
scroll to position [68, 0]
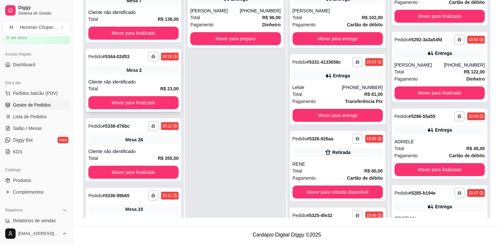
click at [141, 77] on div "**********" at bounding box center [134, 80] width 96 height 63
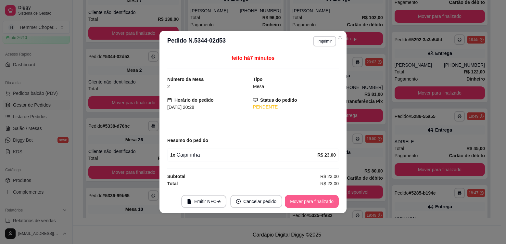
click at [304, 202] on button "Mover para finalizado" at bounding box center [312, 201] width 54 height 13
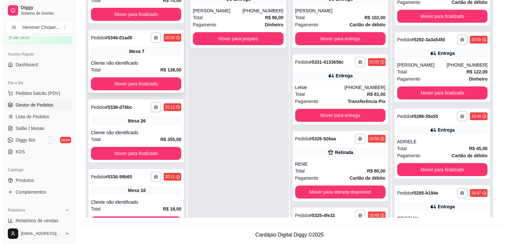
scroll to position [3, 0]
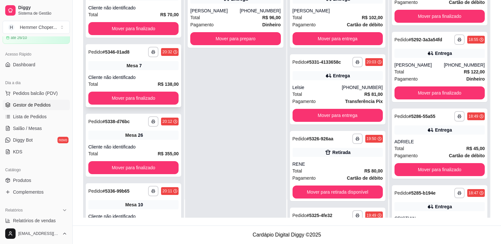
click at [149, 71] on div "**********" at bounding box center [134, 75] width 96 height 63
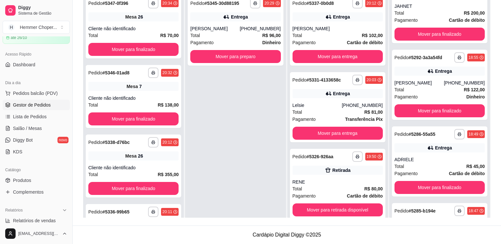
scroll to position [0, 0]
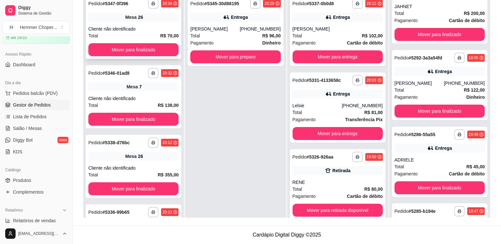
click at [149, 23] on div "**********" at bounding box center [134, 27] width 96 height 63
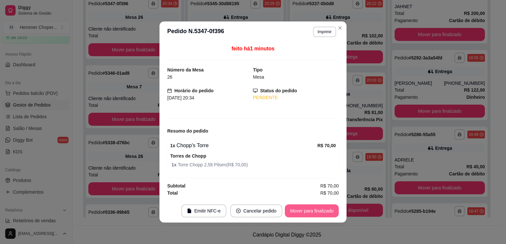
click at [321, 211] on button "Mover para finalizado" at bounding box center [312, 210] width 54 height 13
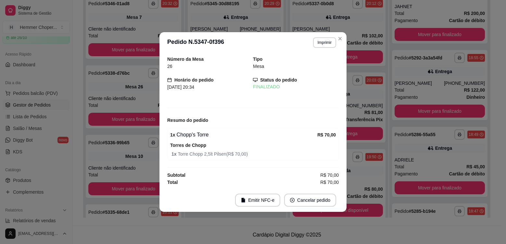
click at [338, 44] on header "**********" at bounding box center [253, 42] width 187 height 21
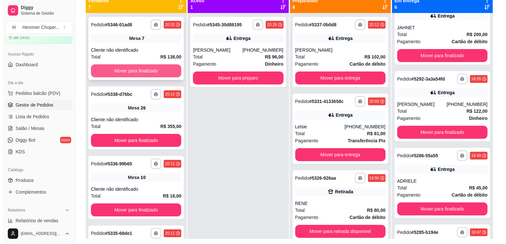
scroll to position [67, 0]
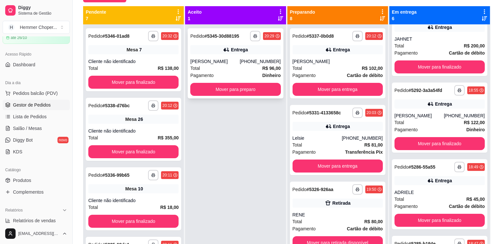
click at [217, 67] on div "Total R$ 96,00" at bounding box center [235, 68] width 90 height 7
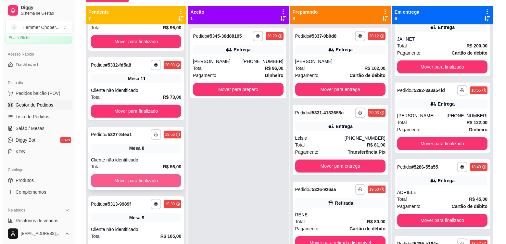
scroll to position [18, 0]
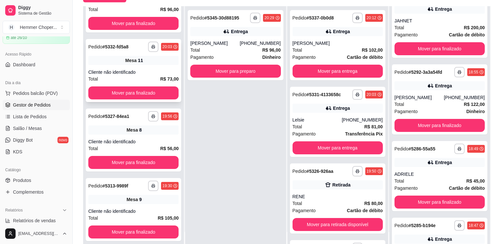
click at [155, 65] on div "Mesa 11" at bounding box center [133, 60] width 90 height 9
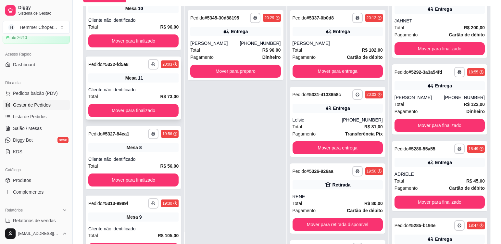
scroll to position [184, 0]
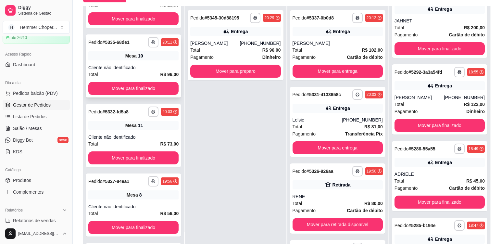
click at [152, 58] on div "Mesa 10" at bounding box center [133, 55] width 90 height 9
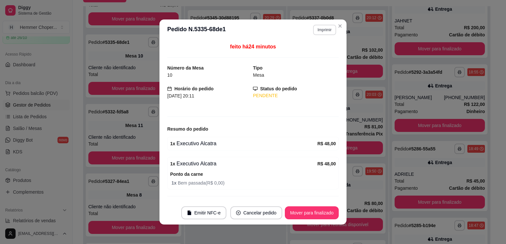
click at [321, 30] on button "Imprimir" at bounding box center [324, 30] width 23 height 10
click at [311, 54] on button "Cozinha" at bounding box center [310, 52] width 45 height 10
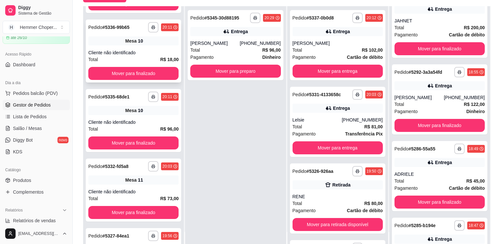
scroll to position [119, 0]
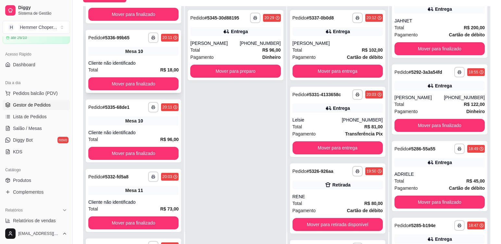
click at [158, 57] on div "**********" at bounding box center [134, 61] width 96 height 63
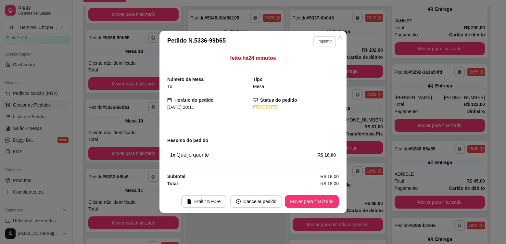
click at [327, 41] on button "Imprimir" at bounding box center [324, 41] width 23 height 10
click at [309, 65] on button "Cozinha" at bounding box center [313, 64] width 45 height 10
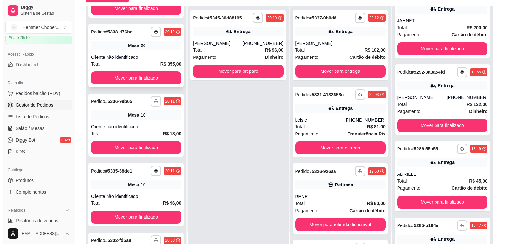
scroll to position [54, 0]
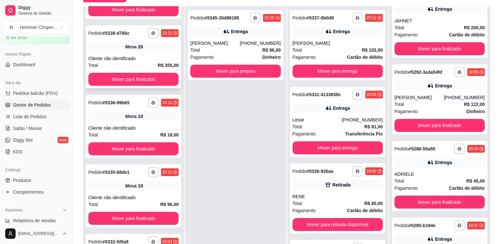
click at [151, 52] on div "**********" at bounding box center [134, 56] width 96 height 63
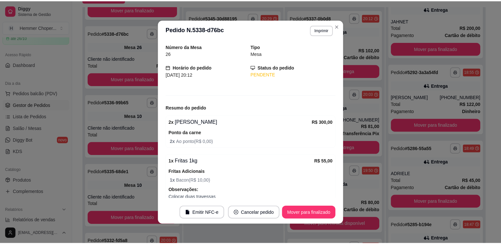
scroll to position [32, 0]
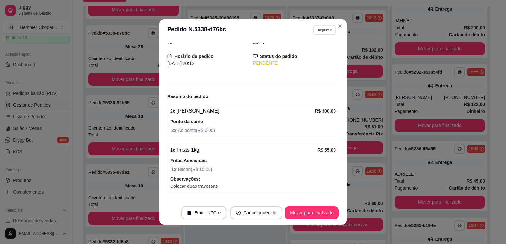
click at [327, 30] on button "Imprimir" at bounding box center [325, 30] width 22 height 10
click at [303, 53] on button "Cozinha" at bounding box center [310, 52] width 47 height 10
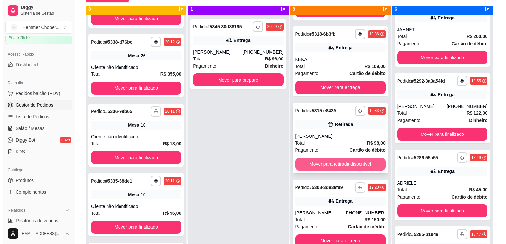
scroll to position [18, 0]
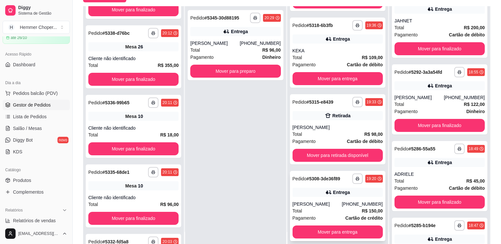
click at [332, 207] on div "Total R$ 150,00" at bounding box center [338, 210] width 90 height 7
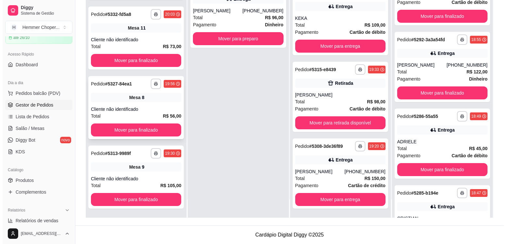
scroll to position [249, 0]
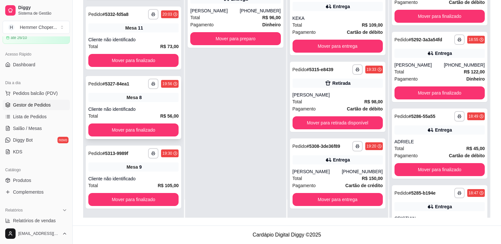
click at [136, 105] on div "**********" at bounding box center [134, 107] width 96 height 63
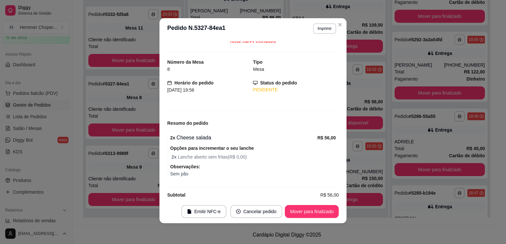
scroll to position [0, 0]
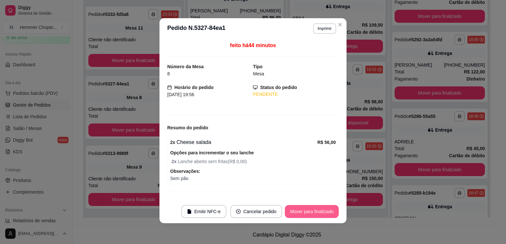
click at [320, 217] on button "Mover para finalizado" at bounding box center [312, 211] width 54 height 13
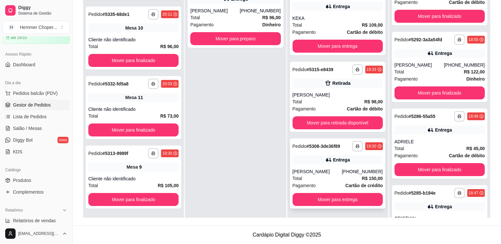
click at [333, 177] on div "Total R$ 150,00" at bounding box center [338, 178] width 90 height 7
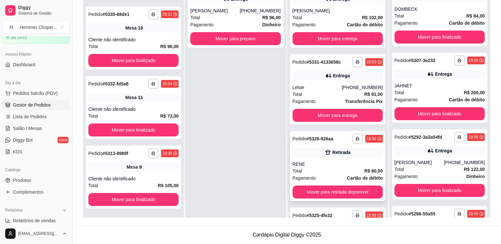
click at [333, 167] on div "RENE" at bounding box center [338, 164] width 90 height 6
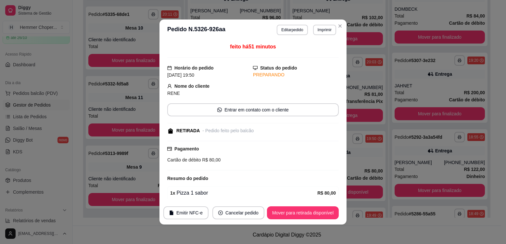
scroll to position [45, 0]
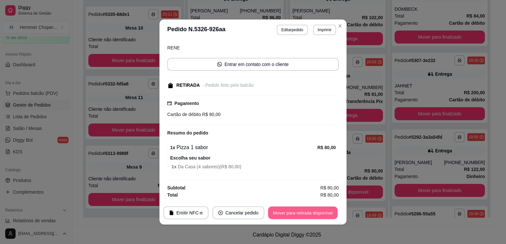
click at [304, 215] on button "Mover para retirada disponível" at bounding box center [303, 213] width 70 height 13
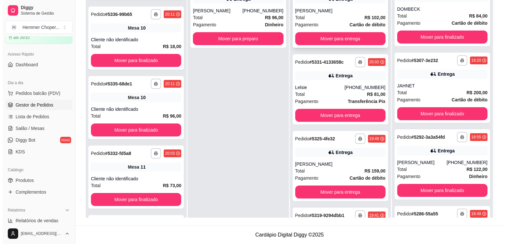
scroll to position [249, 0]
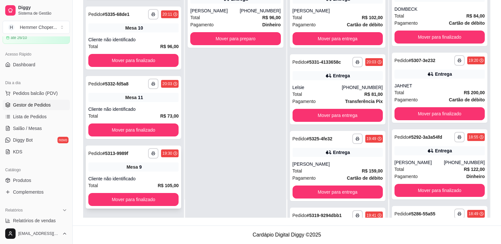
click at [150, 173] on div "**********" at bounding box center [134, 177] width 96 height 63
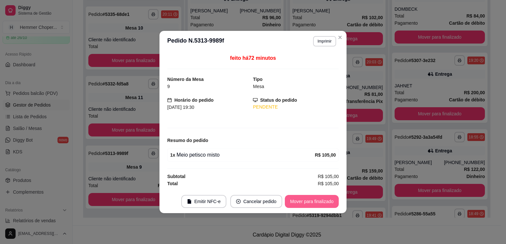
click at [316, 205] on button "Mover para finalizado" at bounding box center [312, 201] width 54 height 13
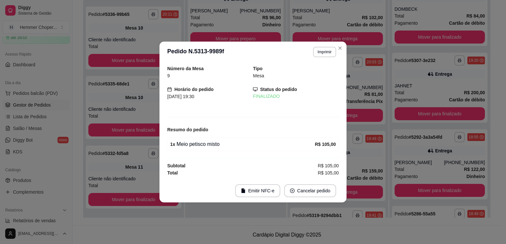
scroll to position [180, 0]
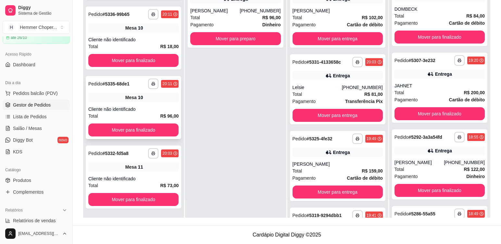
click at [141, 108] on div "Cliente não identificado" at bounding box center [133, 109] width 90 height 6
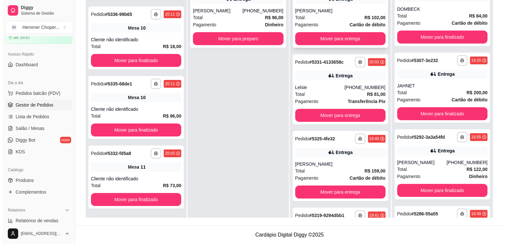
scroll to position [110, 0]
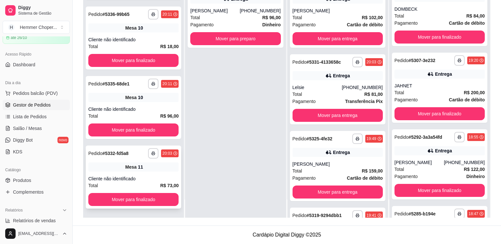
click at [143, 170] on div "Mesa 11" at bounding box center [133, 166] width 90 height 9
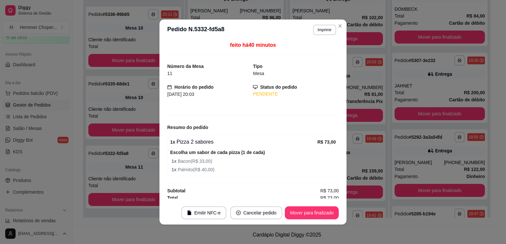
scroll to position [0, 0]
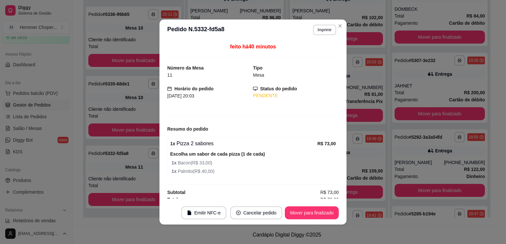
click at [302, 223] on footer "Emitir NFC-e Cancelar pedido Mover para finalizado" at bounding box center [253, 212] width 187 height 23
click at [308, 212] on button "Mover para finalizado" at bounding box center [312, 212] width 54 height 13
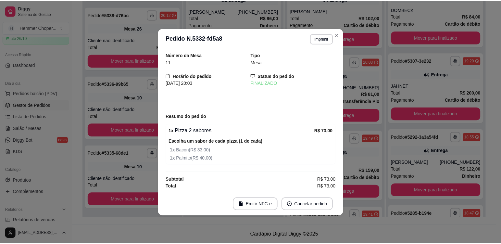
scroll to position [41, 0]
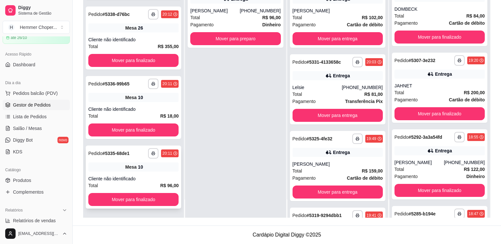
click at [156, 171] on div "Mesa 10" at bounding box center [133, 166] width 90 height 9
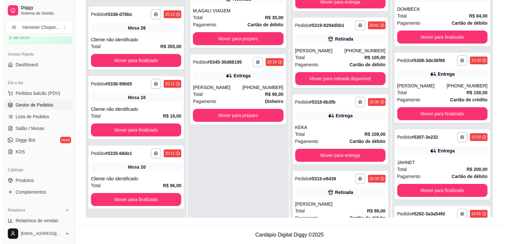
scroll to position [223, 0]
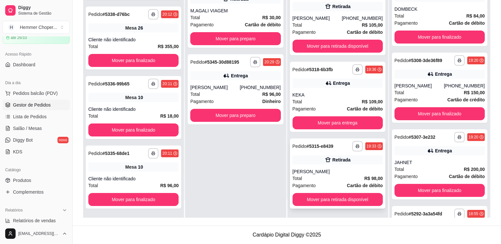
click at [329, 163] on div "Retirada" at bounding box center [338, 159] width 90 height 9
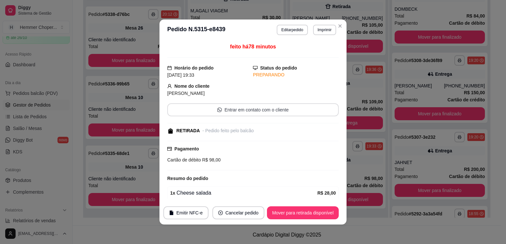
scroll to position [180, 0]
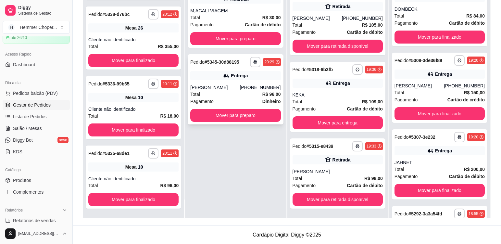
click at [232, 87] on div "[PERSON_NAME]" at bounding box center [214, 87] width 49 height 6
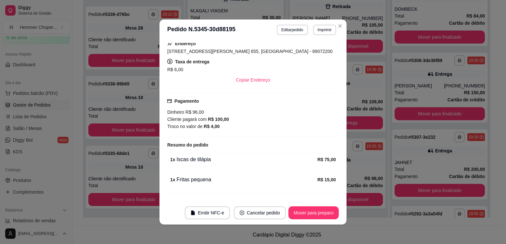
scroll to position [163, 0]
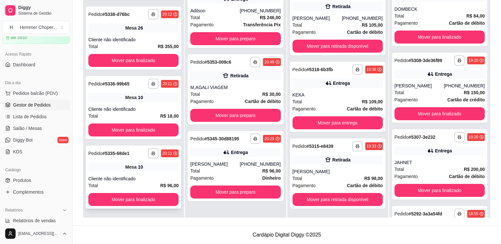
click at [150, 174] on div "**********" at bounding box center [134, 177] width 96 height 63
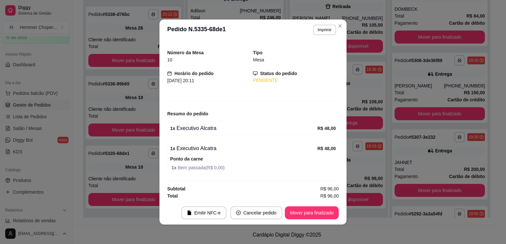
scroll to position [16, 0]
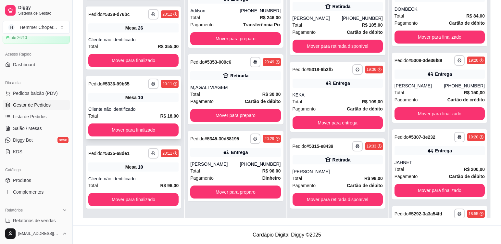
click at [145, 109] on div "Cliente não identificado" at bounding box center [133, 109] width 90 height 6
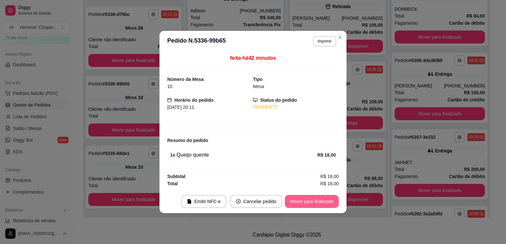
click at [318, 204] on button "Mover para finalizado" at bounding box center [312, 201] width 54 height 13
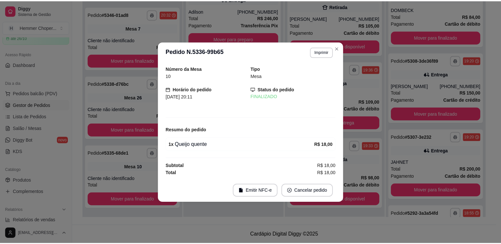
scroll to position [110, 0]
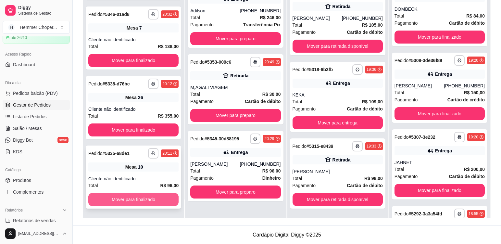
click at [144, 197] on button "Mover para finalizado" at bounding box center [133, 199] width 90 height 13
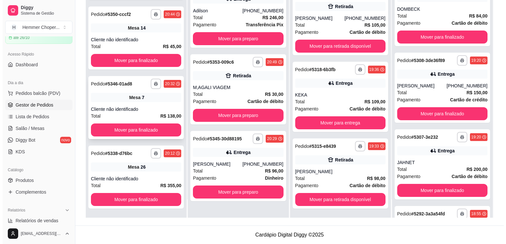
scroll to position [41, 0]
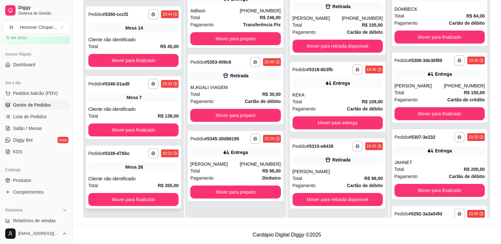
click at [149, 178] on div "Cliente não identificado" at bounding box center [133, 178] width 90 height 6
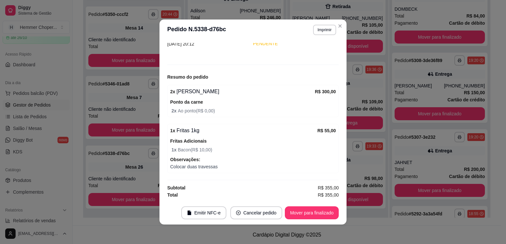
scroll to position [1, 0]
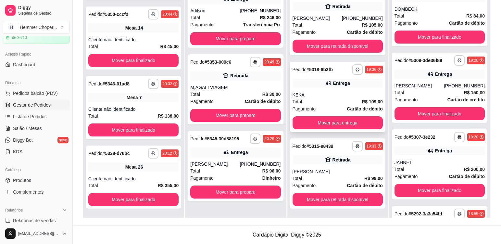
click at [324, 99] on div "Total R$ 109,00" at bounding box center [338, 101] width 90 height 7
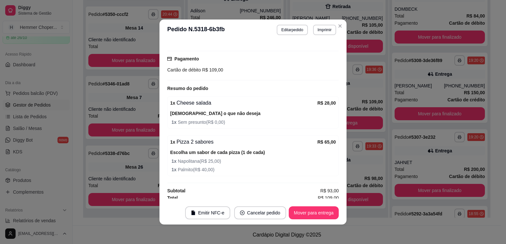
scroll to position [175, 0]
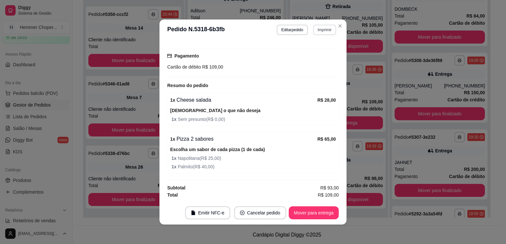
click at [316, 32] on button "Imprimir" at bounding box center [324, 30] width 23 height 10
click at [314, 55] on button "Cozinha" at bounding box center [311, 52] width 47 height 10
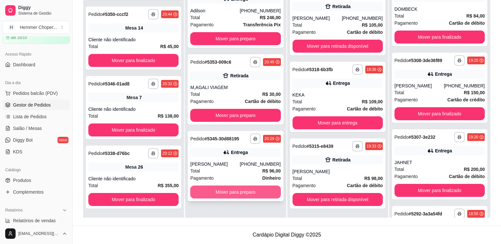
scroll to position [41, 0]
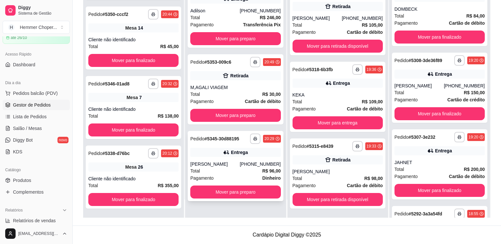
click at [232, 167] on div "[PERSON_NAME]" at bounding box center [214, 164] width 49 height 6
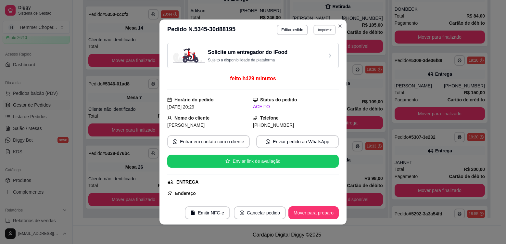
click at [317, 31] on button "Imprimir" at bounding box center [325, 30] width 22 height 10
click at [318, 52] on button "Cozinha" at bounding box center [310, 52] width 45 height 10
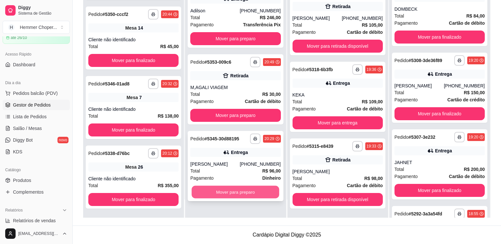
click at [254, 192] on button "Mover para preparo" at bounding box center [236, 192] width 88 height 13
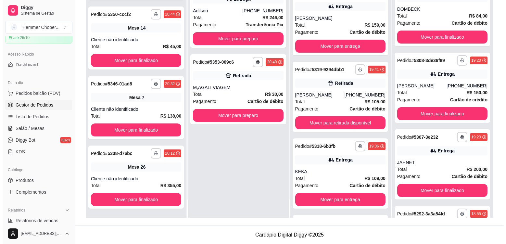
scroll to position [299, 0]
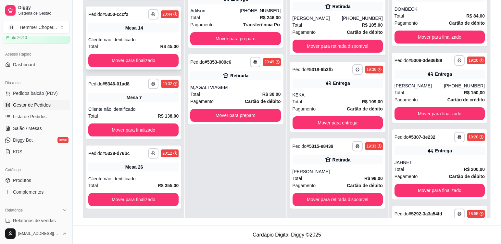
click at [146, 36] on div "Cliente não identificado" at bounding box center [133, 39] width 90 height 6
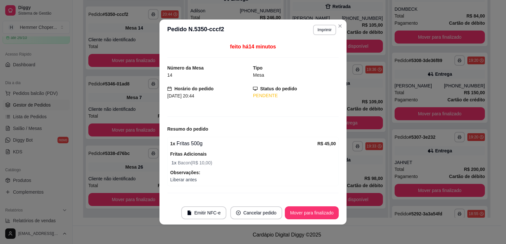
scroll to position [13, 0]
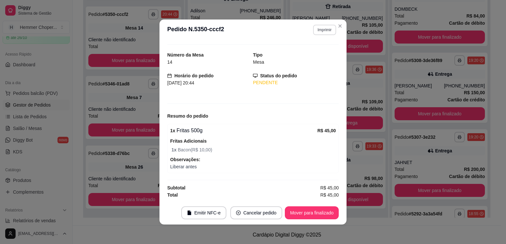
click at [318, 30] on button "Imprimir" at bounding box center [324, 30] width 23 height 10
click at [315, 53] on button "Cozinha" at bounding box center [311, 52] width 47 height 10
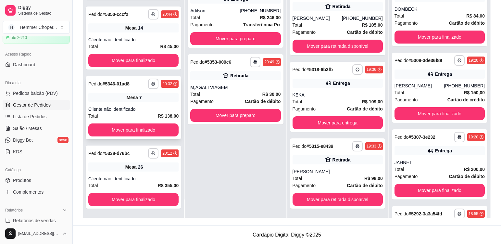
click at [145, 104] on div "**********" at bounding box center [134, 107] width 96 height 63
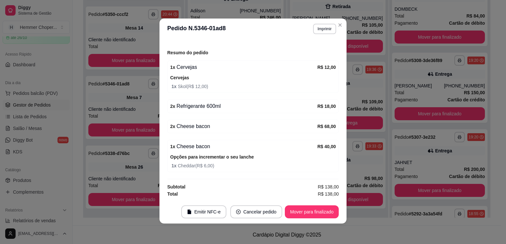
scroll to position [1, 0]
click at [322, 30] on button "Imprimir" at bounding box center [324, 28] width 23 height 10
click at [303, 54] on button "Cozinha" at bounding box center [311, 51] width 47 height 10
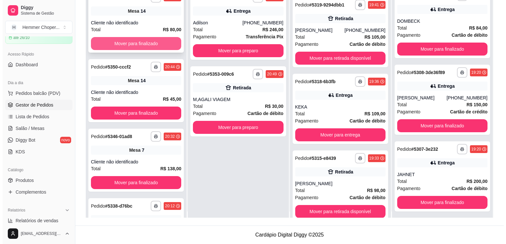
scroll to position [0, 0]
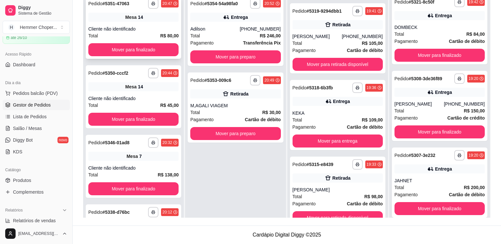
click at [155, 17] on div "Mesa 14" at bounding box center [133, 17] width 90 height 9
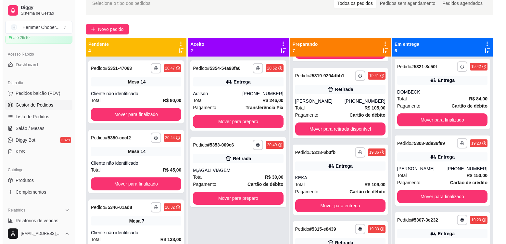
scroll to position [34, 0]
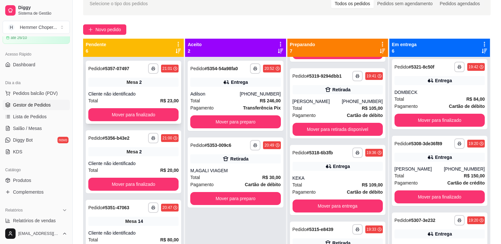
click at [145, 85] on div "Mesa 2" at bounding box center [133, 82] width 90 height 9
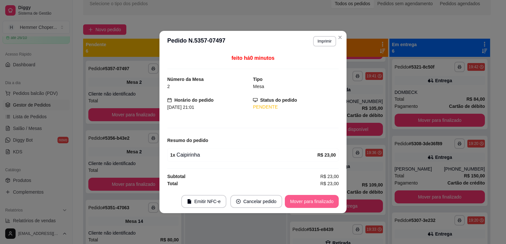
click at [305, 202] on button "Mover para finalizado" at bounding box center [312, 201] width 54 height 13
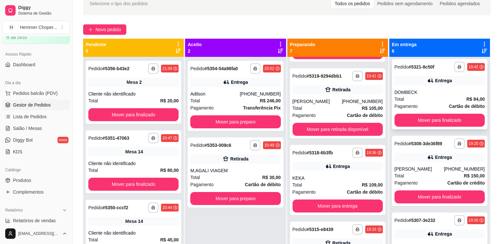
click at [430, 96] on div "Total R$ 84,00" at bounding box center [440, 99] width 90 height 7
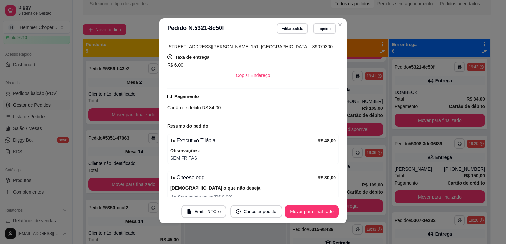
scroll to position [165, 0]
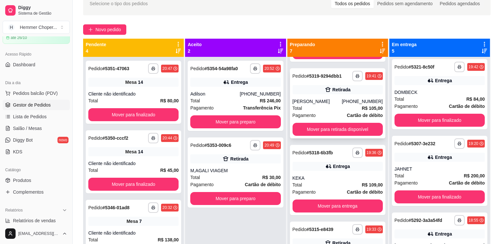
click at [329, 101] on div "[PERSON_NAME]" at bounding box center [317, 101] width 49 height 6
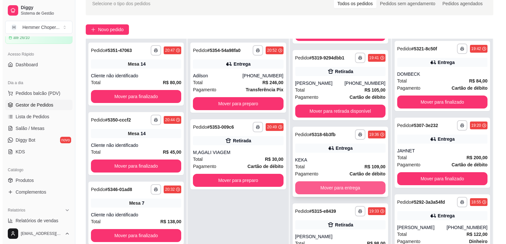
scroll to position [99, 0]
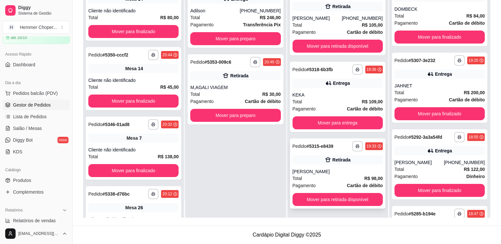
click at [326, 175] on div "Total R$ 98,00" at bounding box center [338, 178] width 90 height 7
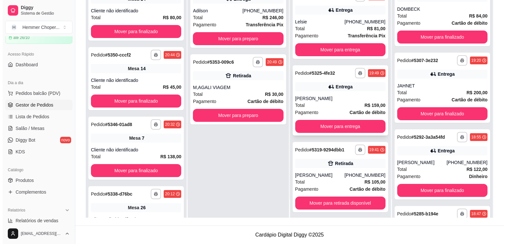
scroll to position [137, 0]
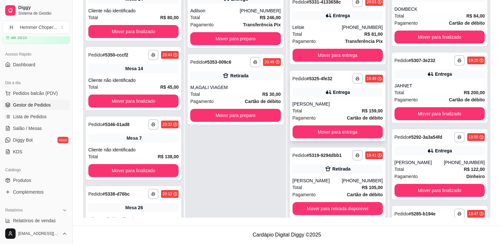
click at [321, 101] on div "[PERSON_NAME]" at bounding box center [338, 104] width 90 height 6
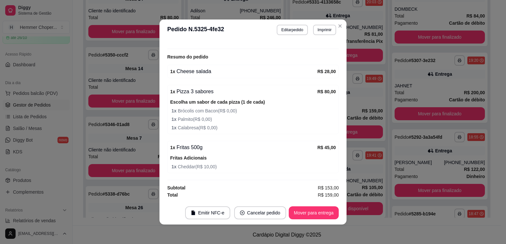
scroll to position [1, 0]
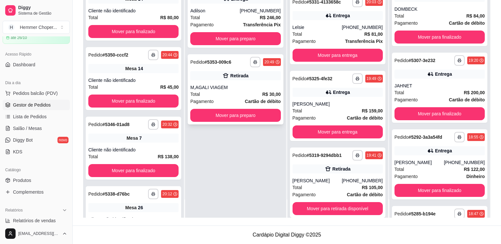
click at [229, 95] on div "Total R$ 30,00" at bounding box center [235, 94] width 90 height 7
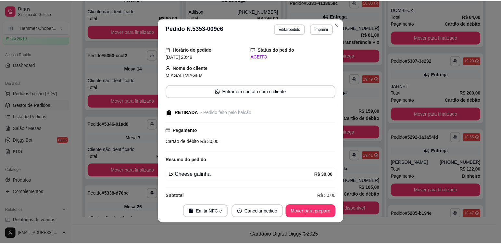
scroll to position [27, 0]
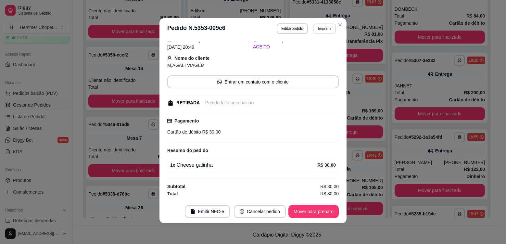
click at [328, 31] on button "Imprimir" at bounding box center [325, 28] width 22 height 10
click at [318, 51] on button "Cozinha" at bounding box center [311, 51] width 47 height 10
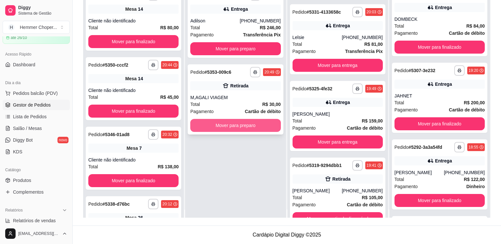
scroll to position [0, 0]
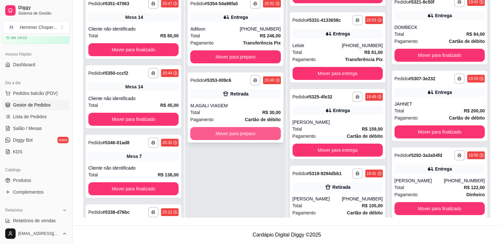
click at [225, 135] on button "Mover para preparo" at bounding box center [235, 133] width 90 height 13
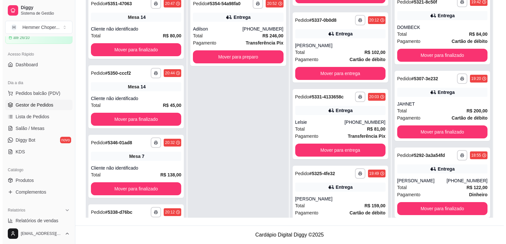
scroll to position [213, 0]
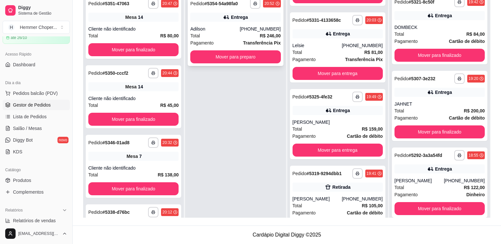
click at [222, 31] on div "Adilson" at bounding box center [214, 29] width 49 height 6
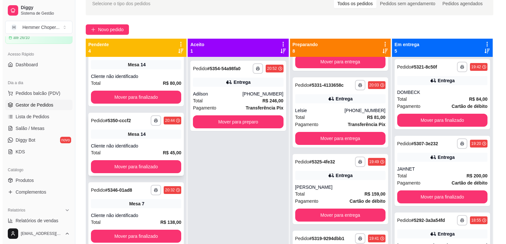
scroll to position [32, 0]
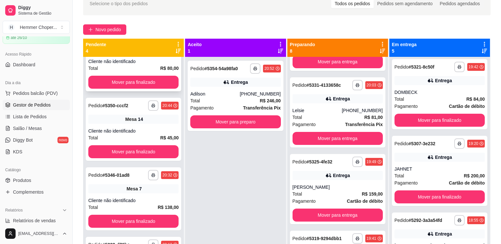
click at [139, 63] on div "Cliente não identificado" at bounding box center [133, 61] width 90 height 6
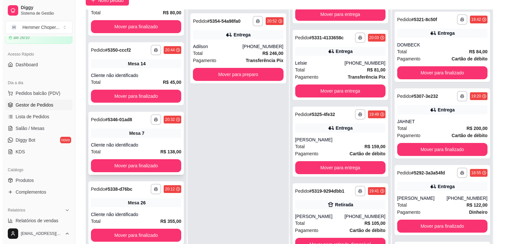
scroll to position [99, 0]
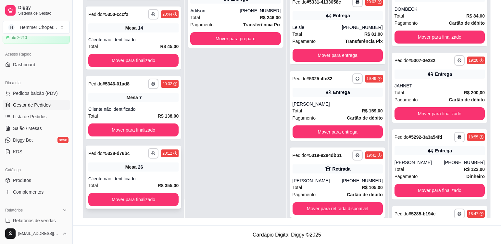
click at [139, 178] on div "Cliente não identificado" at bounding box center [133, 178] width 90 height 6
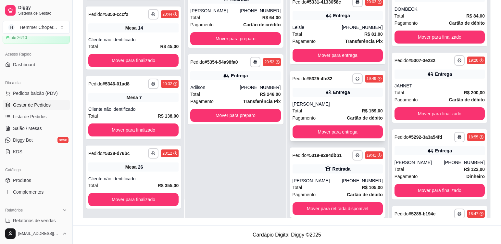
click at [324, 107] on div "Total R$ 159,00" at bounding box center [338, 110] width 90 height 7
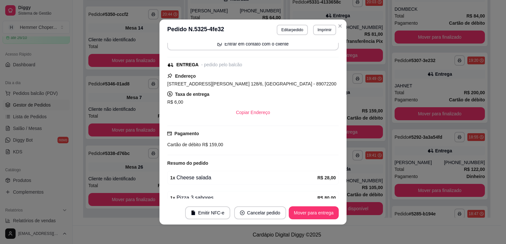
scroll to position [97, 0]
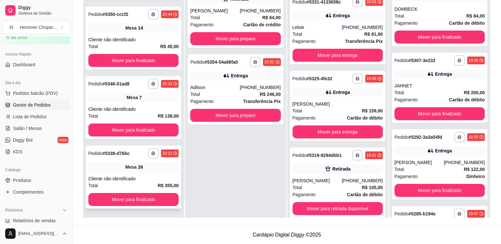
click at [145, 172] on div "**********" at bounding box center [134, 177] width 96 height 63
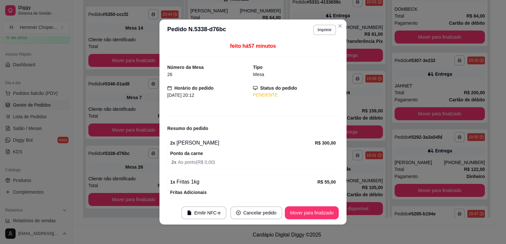
scroll to position [0, 0]
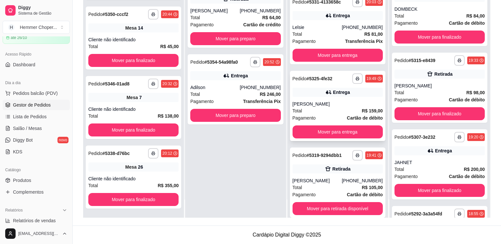
click at [318, 105] on div "[PERSON_NAME]" at bounding box center [338, 104] width 90 height 6
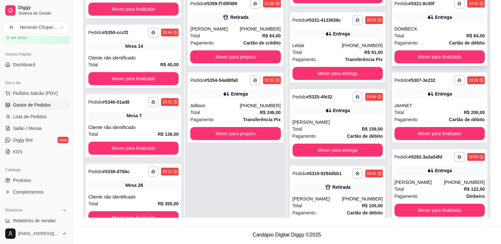
click at [433, 32] on div "Total R$ 84,00" at bounding box center [440, 35] width 90 height 7
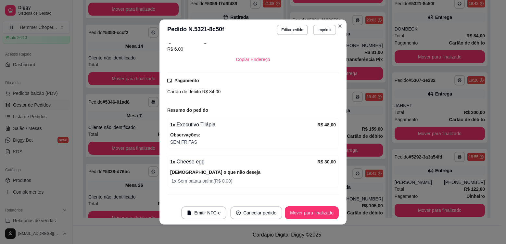
scroll to position [165, 0]
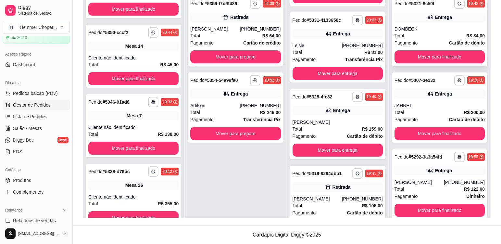
click at [424, 34] on div "Total R$ 84,00" at bounding box center [440, 35] width 90 height 7
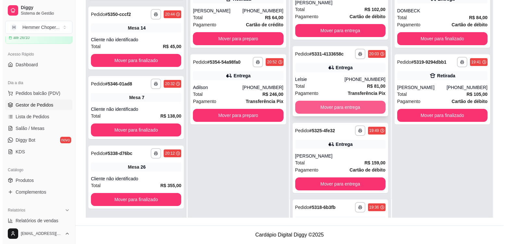
scroll to position [125, 0]
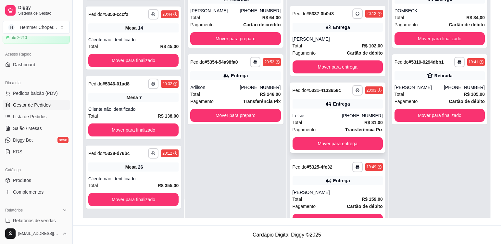
click at [322, 115] on div "Lelsie" at bounding box center [317, 115] width 49 height 6
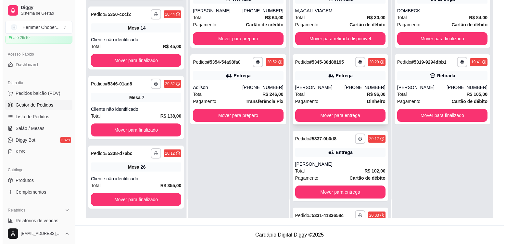
scroll to position [0, 0]
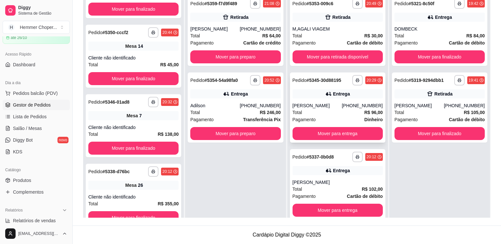
click at [327, 103] on div "[PERSON_NAME]" at bounding box center [317, 105] width 49 height 6
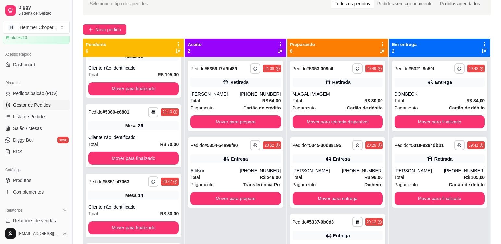
scroll to position [17, 0]
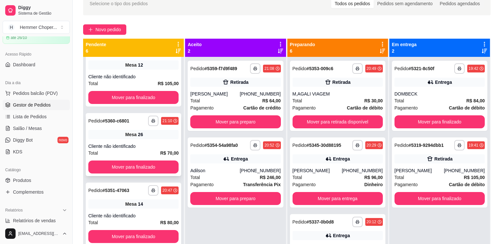
click at [149, 141] on div "**********" at bounding box center [134, 144] width 96 height 63
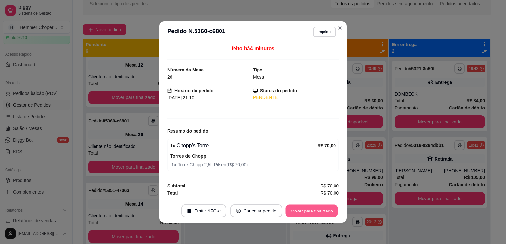
click at [314, 214] on button "Mover para finalizado" at bounding box center [312, 211] width 52 height 13
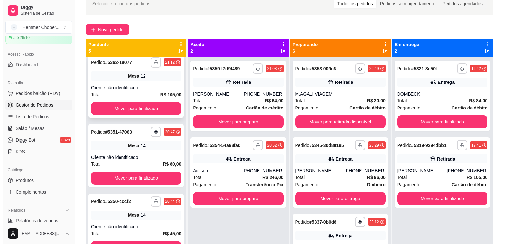
scroll to position [0, 0]
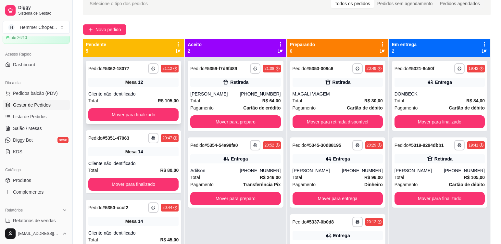
click at [146, 88] on div "**********" at bounding box center [134, 92] width 96 height 63
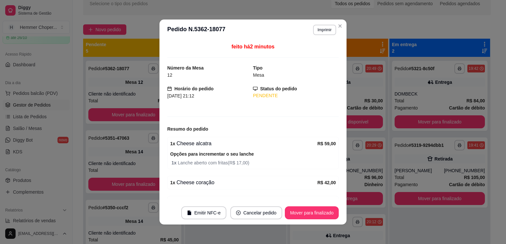
scroll to position [36, 0]
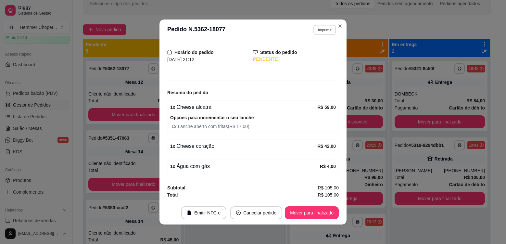
click at [320, 28] on button "Imprimir" at bounding box center [325, 30] width 22 height 10
click at [318, 53] on button "Cozinha" at bounding box center [310, 52] width 47 height 10
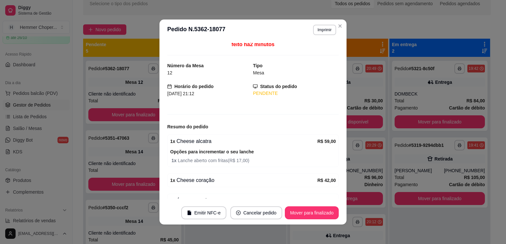
scroll to position [0, 0]
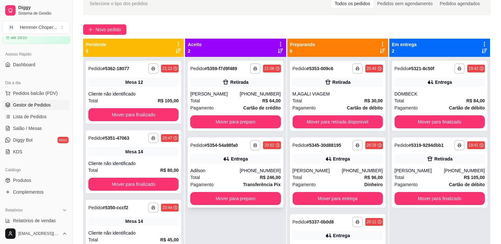
click at [230, 170] on div "Adilson" at bounding box center [214, 170] width 49 height 6
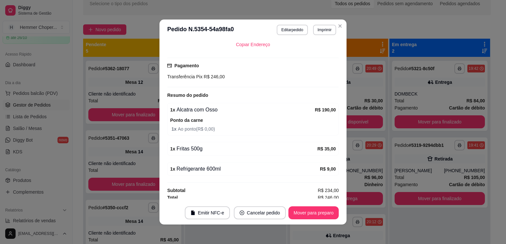
scroll to position [188, 0]
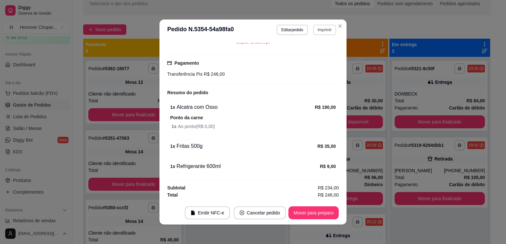
click at [319, 31] on button "Imprimir" at bounding box center [324, 30] width 23 height 10
click at [313, 52] on button "Cozinha" at bounding box center [310, 52] width 45 height 10
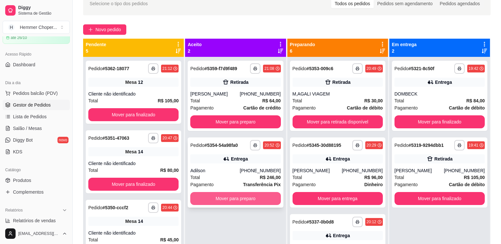
click at [233, 198] on button "Mover para preparo" at bounding box center [235, 198] width 90 height 13
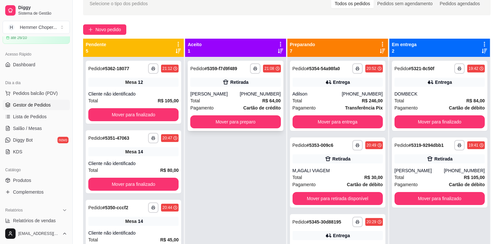
click at [228, 105] on div "Pagamento Cartão de crédito" at bounding box center [235, 107] width 90 height 7
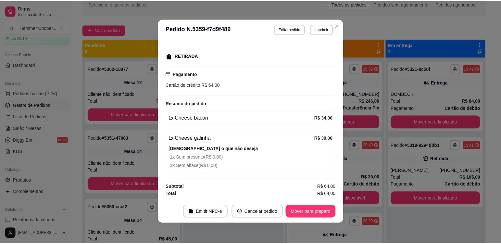
scroll to position [1, 0]
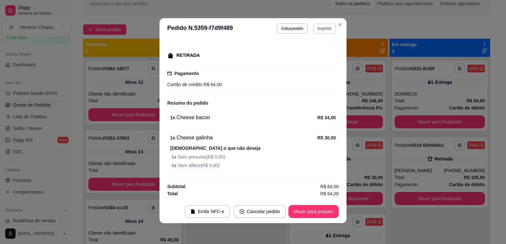
click at [323, 31] on button "Imprimir" at bounding box center [324, 28] width 23 height 10
click at [308, 54] on button "Cozinha" at bounding box center [310, 51] width 45 height 10
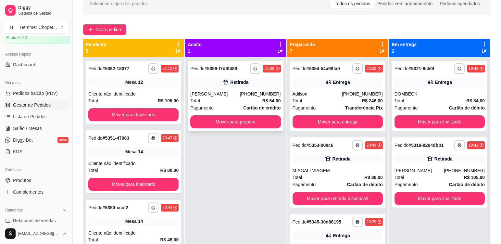
click at [235, 99] on div "Total R$ 64,00" at bounding box center [235, 100] width 90 height 7
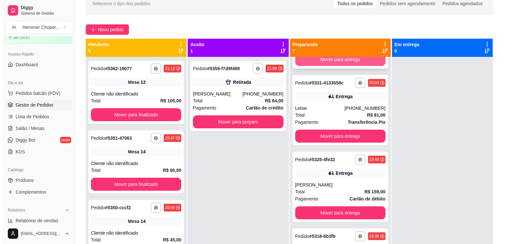
scroll to position [299, 0]
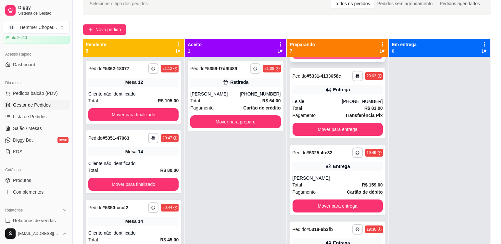
click at [326, 183] on div "Total R$ 159,00" at bounding box center [338, 184] width 90 height 7
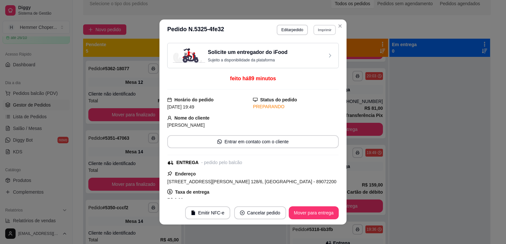
click at [322, 29] on button "Imprimir" at bounding box center [325, 30] width 22 height 10
click at [321, 52] on button "Cozinha" at bounding box center [310, 52] width 45 height 10
click at [324, 211] on button "Mover para entrega" at bounding box center [314, 212] width 50 height 13
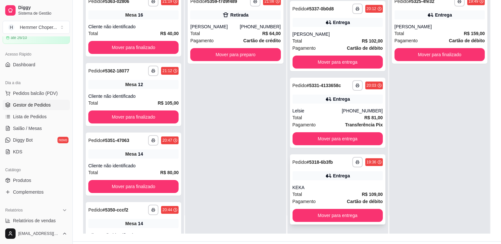
scroll to position [99, 0]
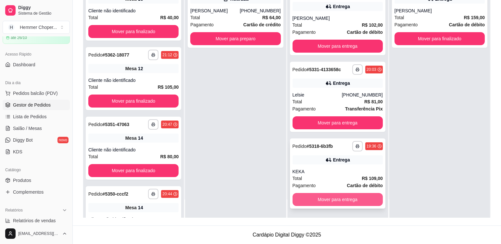
click at [327, 199] on button "Mover para entrega" at bounding box center [338, 199] width 90 height 13
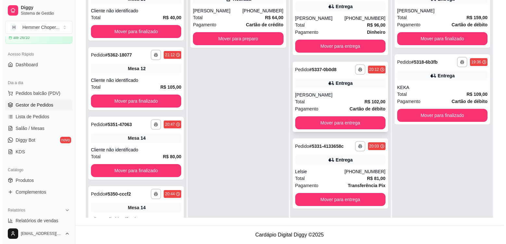
scroll to position [146, 0]
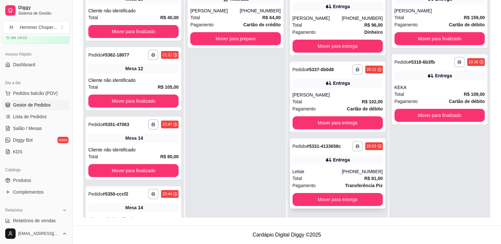
click at [321, 170] on div "Lelsie" at bounding box center [317, 171] width 49 height 6
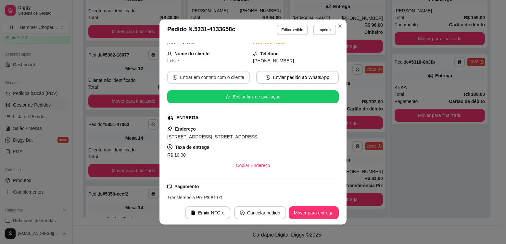
scroll to position [65, 0]
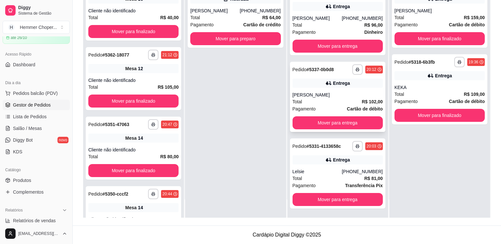
click at [328, 98] on div "Total R$ 102,00" at bounding box center [338, 101] width 90 height 7
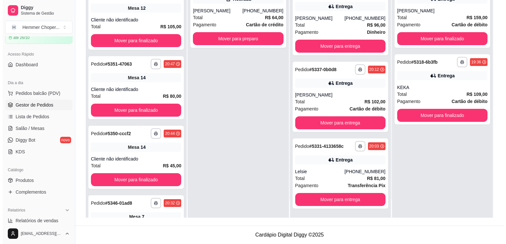
scroll to position [200, 0]
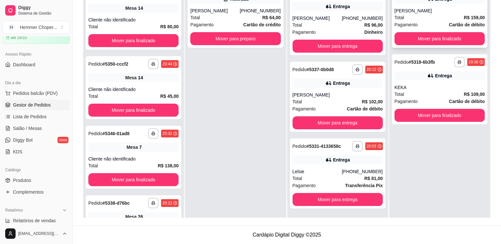
click at [428, 14] on div "Total R$ 159,00" at bounding box center [440, 17] width 90 height 7
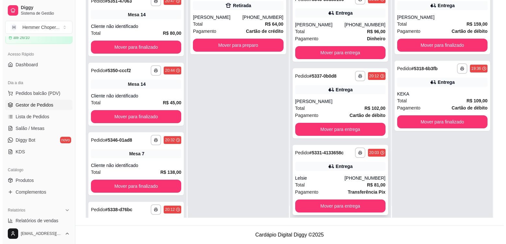
scroll to position [18, 0]
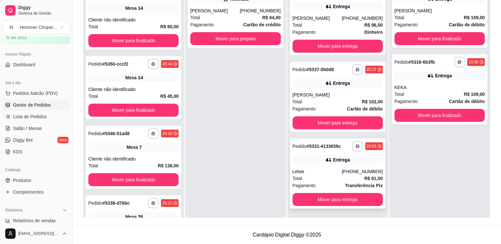
click at [345, 179] on div "Total R$ 81,00" at bounding box center [338, 178] width 90 height 7
click at [326, 175] on div "Total R$ 81,00" at bounding box center [338, 178] width 90 height 7
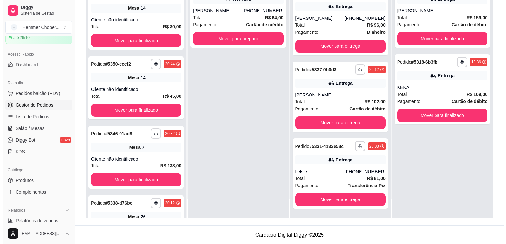
scroll to position [200, 0]
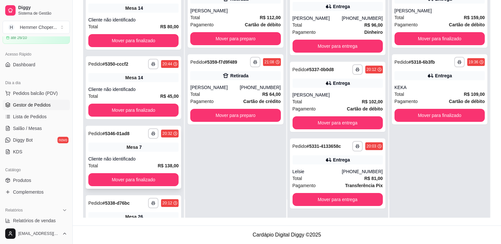
click at [148, 154] on div "**********" at bounding box center [134, 157] width 96 height 63
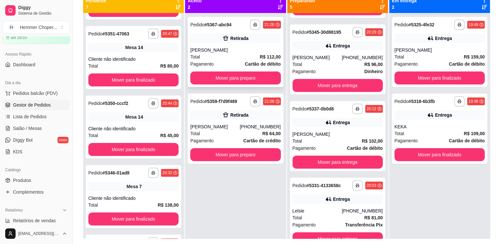
scroll to position [67, 0]
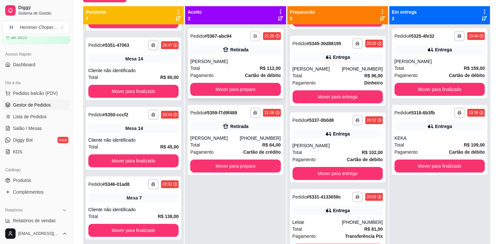
click at [253, 36] on icon "button" at bounding box center [255, 36] width 4 height 4
click at [235, 59] on button "Cozinha" at bounding box center [235, 59] width 45 height 10
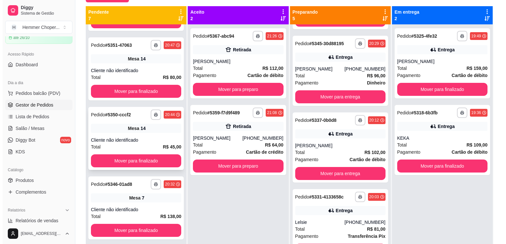
scroll to position [249, 0]
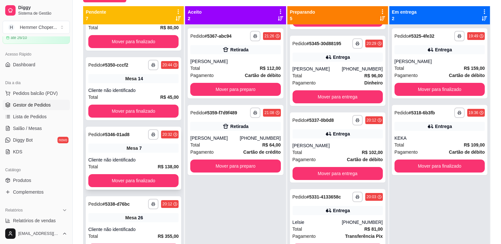
click at [131, 167] on div "Total R$ 138,00" at bounding box center [133, 166] width 90 height 7
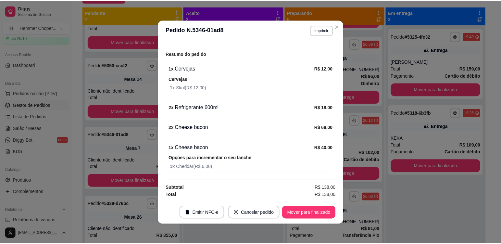
scroll to position [1, 0]
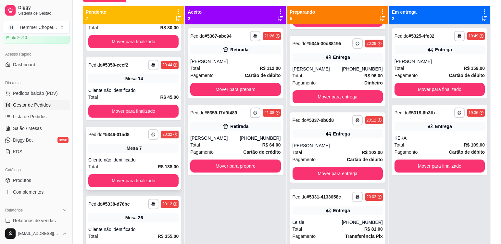
click at [122, 158] on div "Cliente não identificado" at bounding box center [133, 160] width 90 height 6
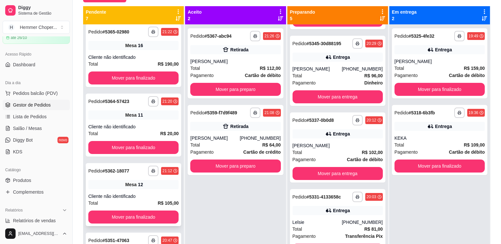
scroll to position [0, 0]
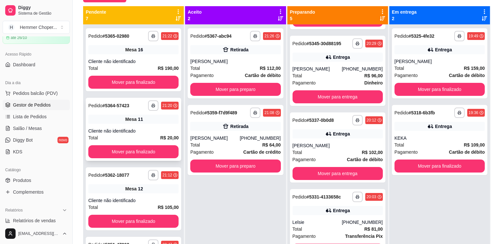
click at [136, 130] on div "Cliente não identificado" at bounding box center [133, 131] width 90 height 6
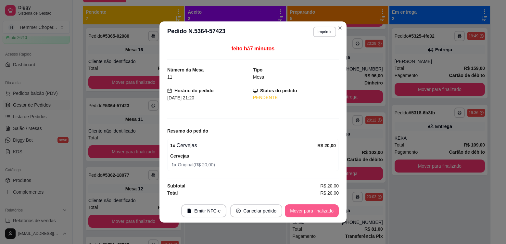
click at [317, 213] on button "Mover para finalizado" at bounding box center [312, 210] width 54 height 13
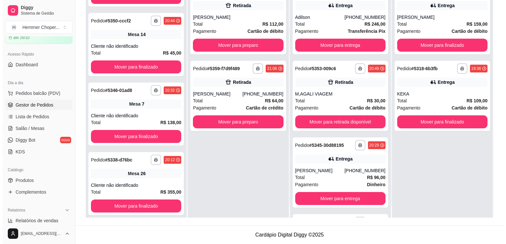
scroll to position [18, 0]
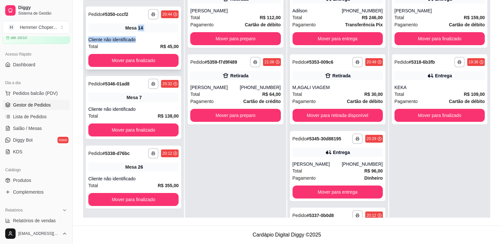
click at [136, 32] on div "**********" at bounding box center [134, 37] width 96 height 63
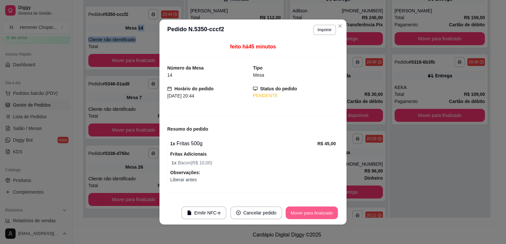
click at [321, 215] on button "Mover para finalizado" at bounding box center [312, 213] width 52 height 13
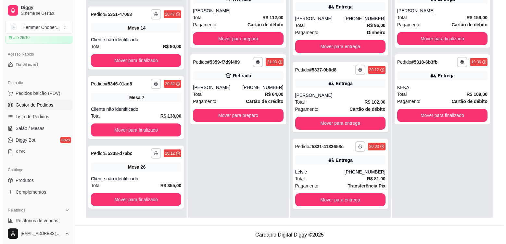
scroll to position [146, 0]
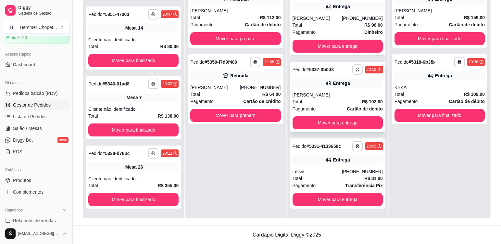
click at [322, 103] on div "Total R$ 102,00" at bounding box center [338, 101] width 90 height 7
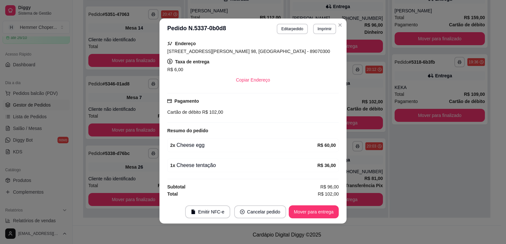
scroll to position [1, 0]
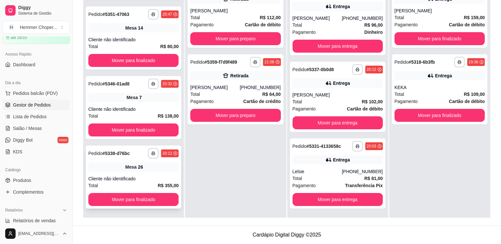
click at [147, 170] on div "Mesa 26" at bounding box center [133, 166] width 90 height 9
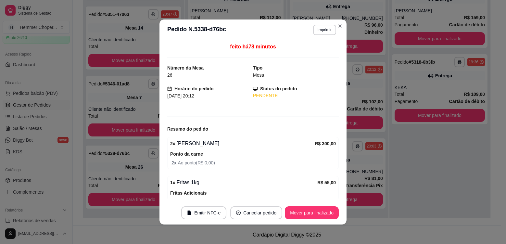
scroll to position [52, 0]
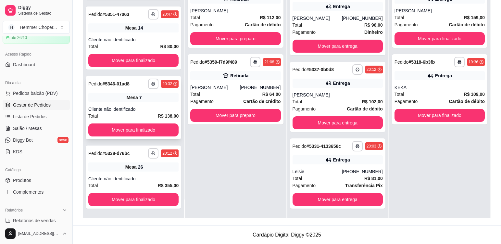
click at [148, 98] on div "Mesa 7" at bounding box center [133, 97] width 90 height 9
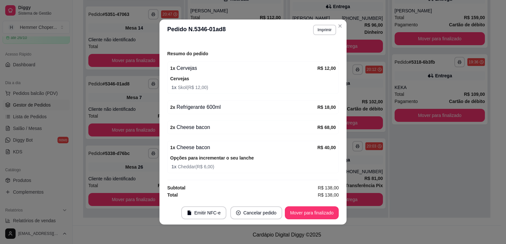
scroll to position [1, 0]
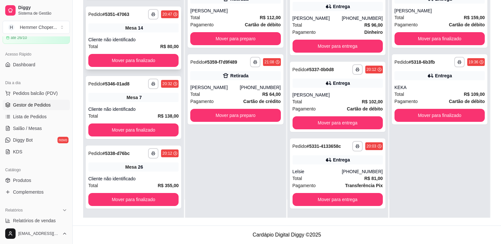
click at [145, 38] on div "Cliente não identificado" at bounding box center [133, 39] width 90 height 6
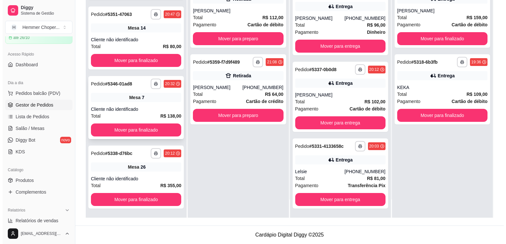
scroll to position [249, 0]
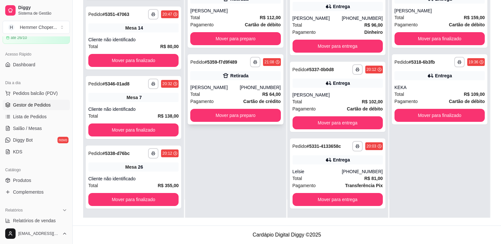
click at [226, 89] on div "[PERSON_NAME]" at bounding box center [214, 87] width 49 height 6
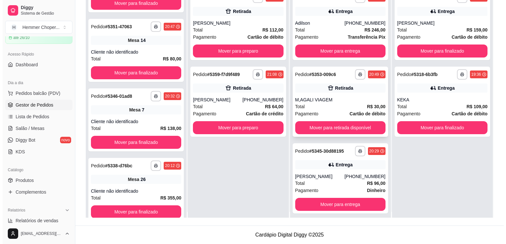
scroll to position [0, 0]
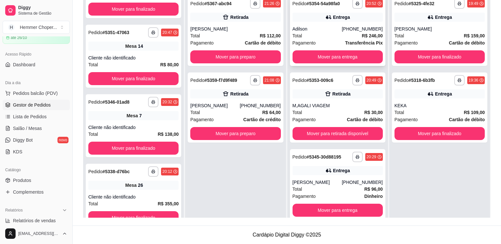
click at [324, 29] on div "Adilson" at bounding box center [317, 29] width 49 height 6
click at [229, 29] on div "[PERSON_NAME]" at bounding box center [235, 29] width 90 height 6
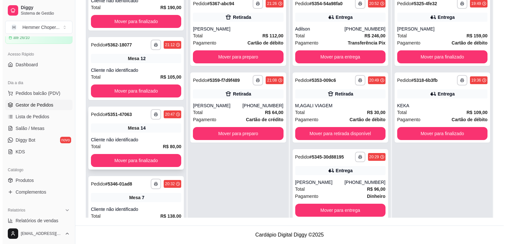
scroll to position [152, 0]
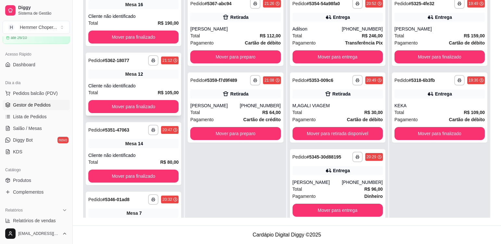
click at [151, 82] on div "**********" at bounding box center [134, 84] width 96 height 63
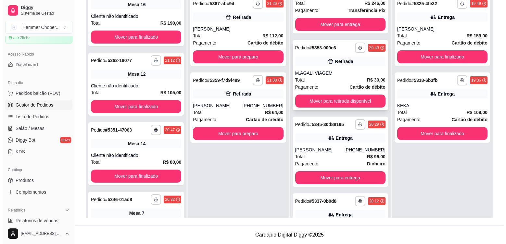
scroll to position [0, 0]
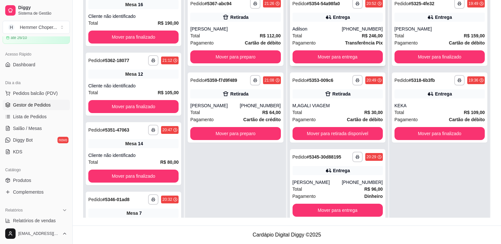
click at [321, 32] on div "Total R$ 246,00" at bounding box center [338, 35] width 90 height 7
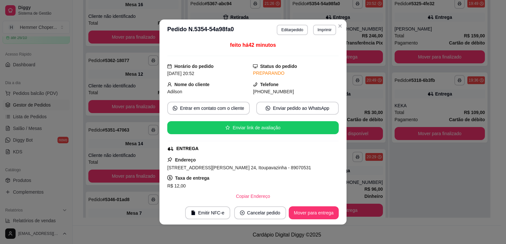
scroll to position [130, 0]
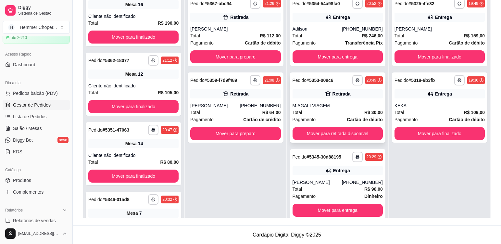
click at [329, 111] on div "Total R$ 30,00" at bounding box center [338, 112] width 90 height 7
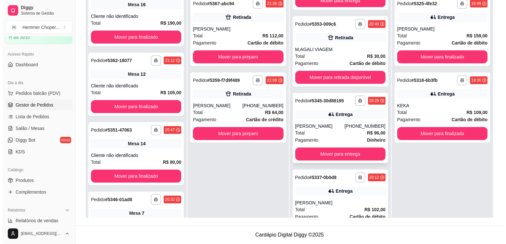
scroll to position [65, 0]
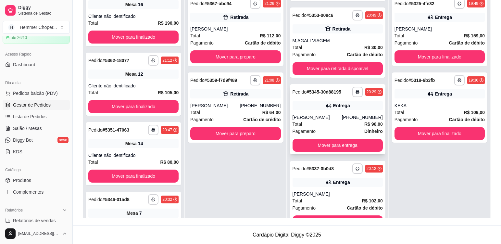
click at [327, 114] on div "**********" at bounding box center [338, 119] width 96 height 70
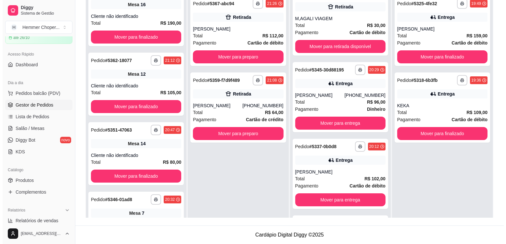
scroll to position [146, 0]
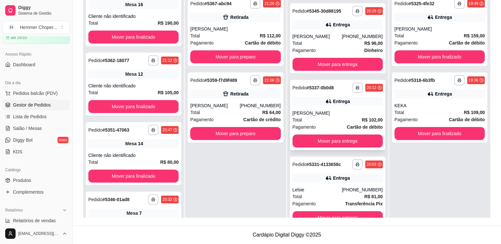
click at [322, 123] on div "Total R$ 102,00" at bounding box center [338, 119] width 90 height 7
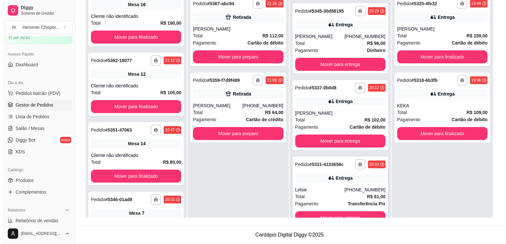
scroll to position [18, 0]
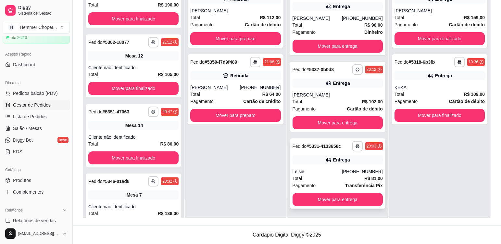
click at [315, 176] on div "Total R$ 81,00" at bounding box center [338, 178] width 90 height 7
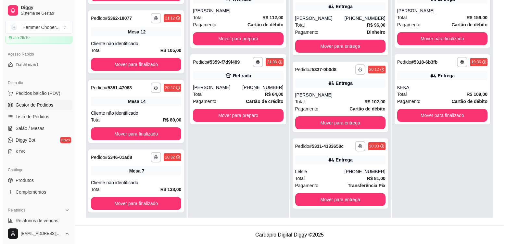
scroll to position [388, 0]
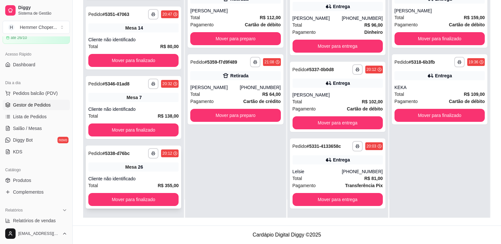
click at [158, 171] on div "Mesa 26" at bounding box center [133, 166] width 90 height 9
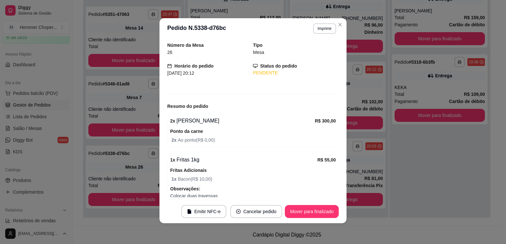
scroll to position [0, 0]
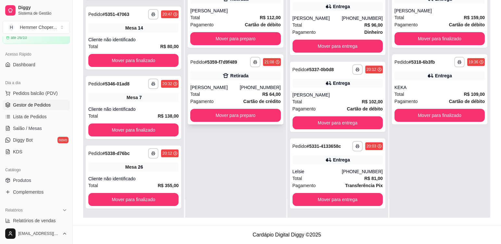
click at [225, 95] on div "Total R$ 64,00" at bounding box center [235, 94] width 90 height 7
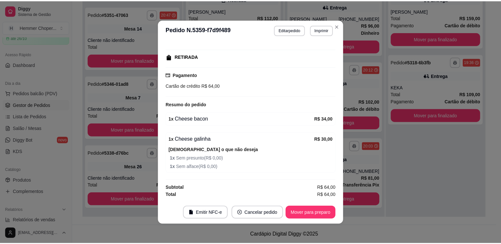
scroll to position [1, 0]
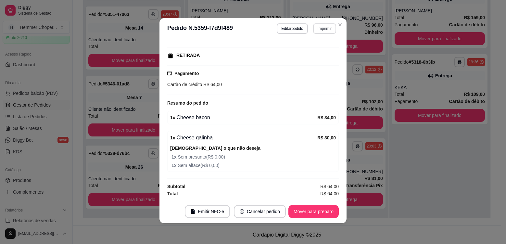
click at [319, 28] on button "Imprimir" at bounding box center [324, 28] width 23 height 10
click at [312, 54] on button "Cozinha" at bounding box center [310, 51] width 47 height 10
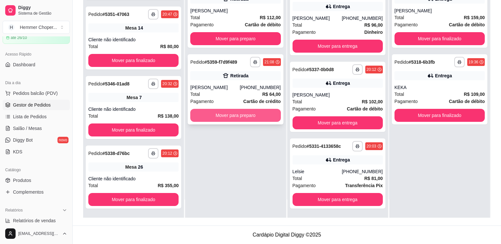
click at [231, 117] on button "Mover para preparo" at bounding box center [235, 115] width 90 height 13
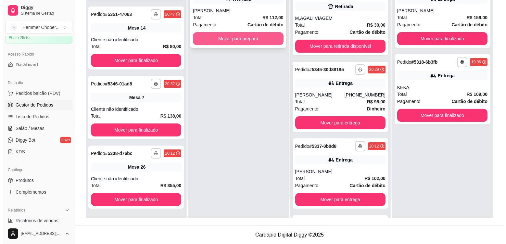
scroll to position [223, 0]
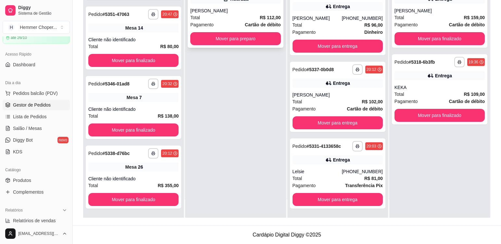
click at [223, 19] on div "Total R$ 112,00" at bounding box center [235, 17] width 90 height 7
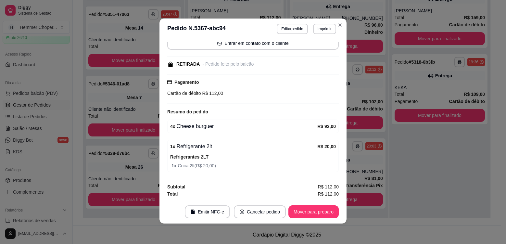
scroll to position [1, 0]
click at [323, 29] on button "Imprimir" at bounding box center [324, 28] width 23 height 10
click at [313, 55] on button "Cozinha" at bounding box center [310, 51] width 45 height 10
click at [318, 213] on button "Mover para preparo" at bounding box center [313, 211] width 49 height 13
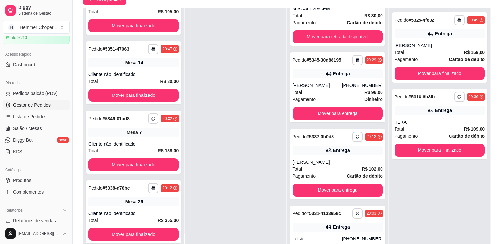
scroll to position [99, 0]
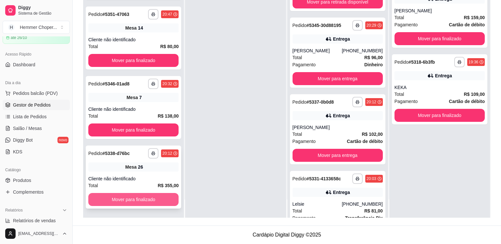
click at [134, 196] on button "Mover para finalizado" at bounding box center [133, 199] width 90 height 13
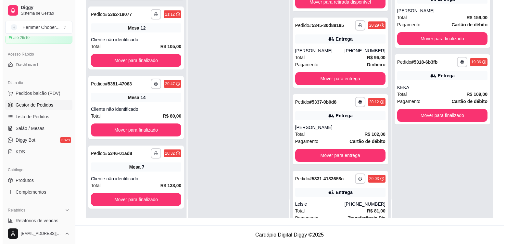
scroll to position [180, 0]
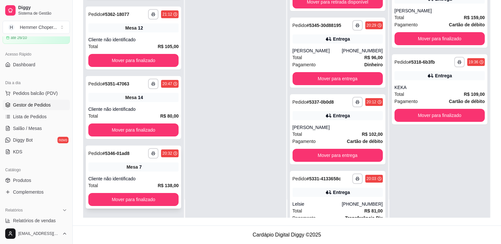
click at [151, 177] on div "Cliente não identificado" at bounding box center [133, 178] width 90 height 6
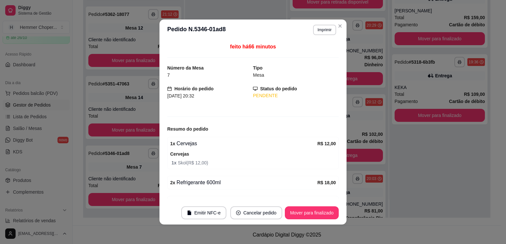
scroll to position [249, 0]
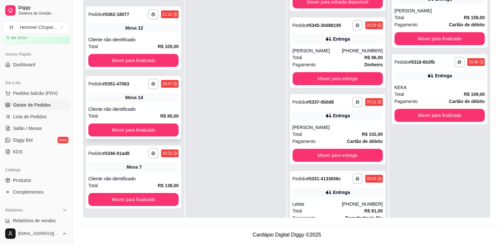
click at [153, 104] on div "**********" at bounding box center [134, 107] width 96 height 63
click at [147, 34] on div "**********" at bounding box center [134, 37] width 96 height 63
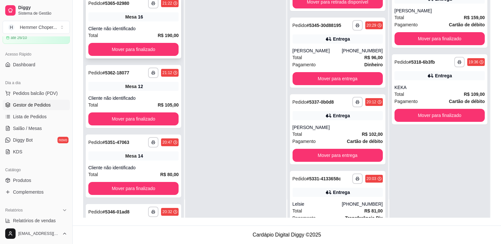
scroll to position [184, 0]
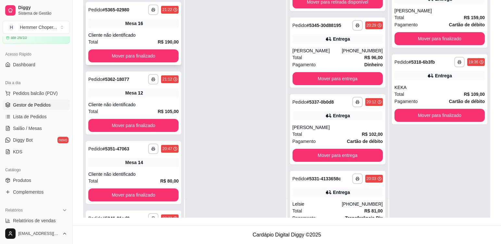
click at [149, 30] on div "**********" at bounding box center [134, 33] width 96 height 63
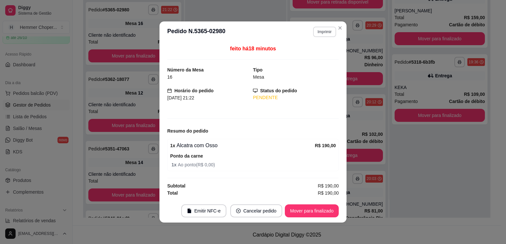
click at [327, 33] on button "Imprimir" at bounding box center [324, 32] width 23 height 10
click at [325, 55] on button "Cozinha" at bounding box center [313, 54] width 45 height 10
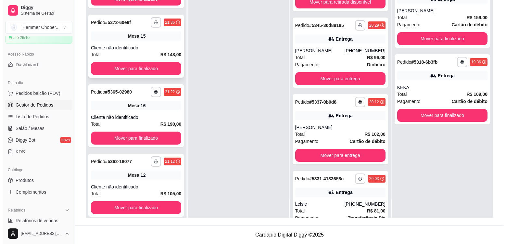
scroll to position [87, 0]
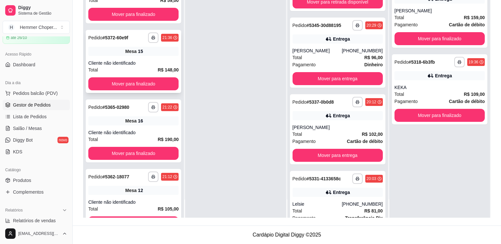
click at [152, 58] on div "**********" at bounding box center [134, 61] width 96 height 63
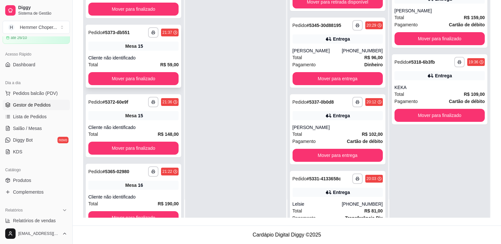
scroll to position [161, 0]
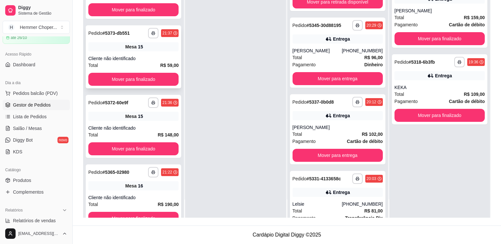
click at [159, 51] on div "Mesa 15" at bounding box center [133, 46] width 90 height 9
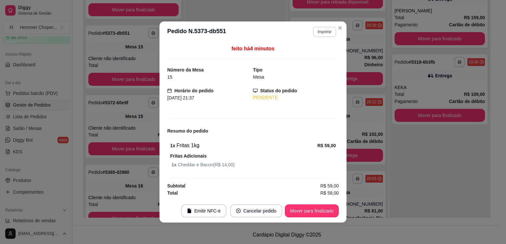
click at [325, 32] on button "Imprimir" at bounding box center [324, 32] width 23 height 10
click at [318, 55] on button "Cozinha" at bounding box center [313, 54] width 45 height 10
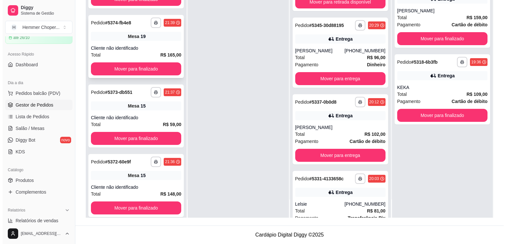
scroll to position [96, 0]
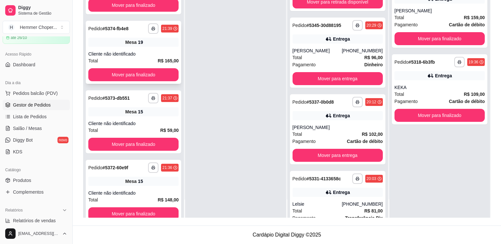
click at [155, 46] on div "Mesa 19" at bounding box center [133, 42] width 90 height 9
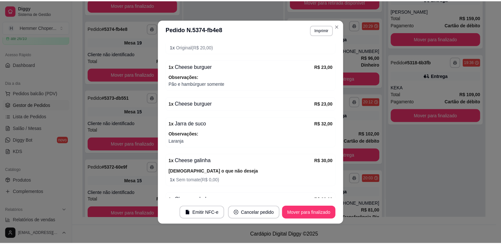
scroll to position [130, 0]
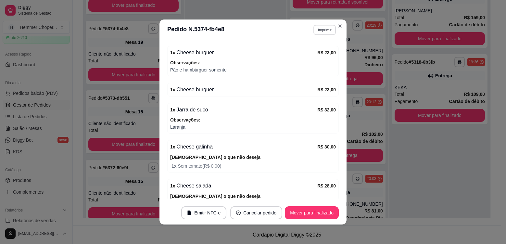
click at [324, 30] on button "Imprimir" at bounding box center [325, 30] width 22 height 10
click at [302, 56] on button "Cozinha" at bounding box center [310, 52] width 47 height 10
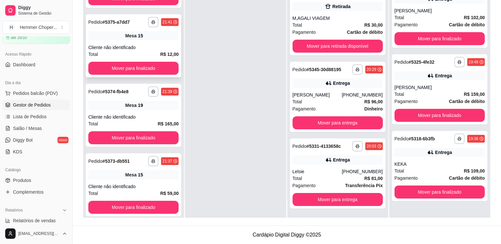
scroll to position [31, 0]
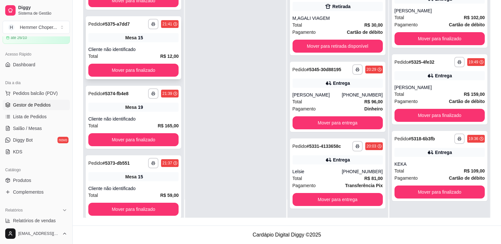
click at [152, 44] on div "**********" at bounding box center [134, 47] width 96 height 63
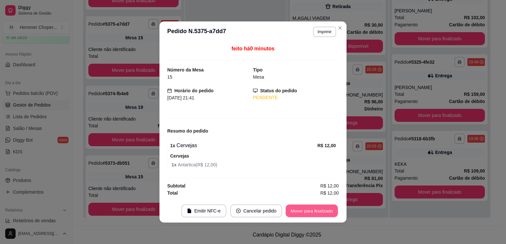
click at [314, 213] on button "Mover para finalizado" at bounding box center [312, 211] width 52 height 13
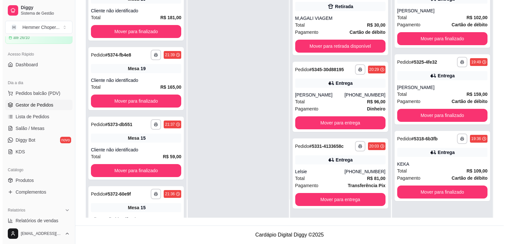
scroll to position [0, 0]
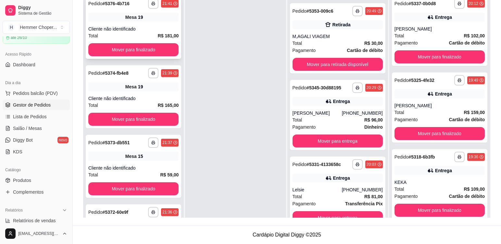
click at [146, 25] on div "**********" at bounding box center [134, 27] width 96 height 63
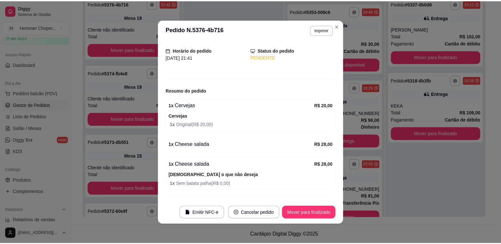
scroll to position [97, 0]
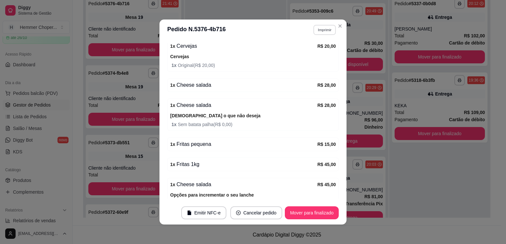
click at [321, 30] on button "Imprimir" at bounding box center [325, 30] width 22 height 10
click at [311, 54] on button "Cozinha" at bounding box center [310, 52] width 45 height 10
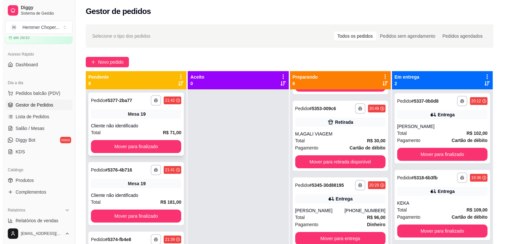
scroll to position [0, 0]
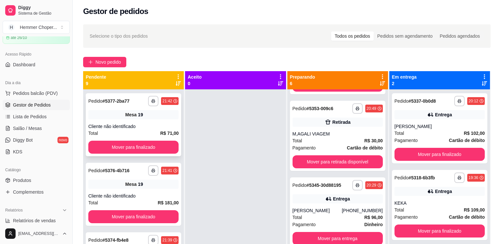
click at [136, 126] on div "Cliente não identificado" at bounding box center [133, 126] width 90 height 6
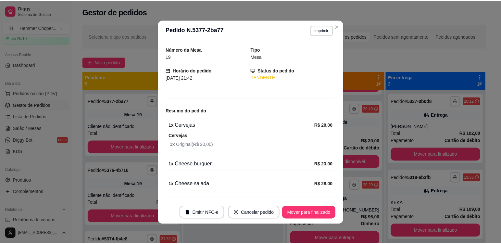
scroll to position [36, 0]
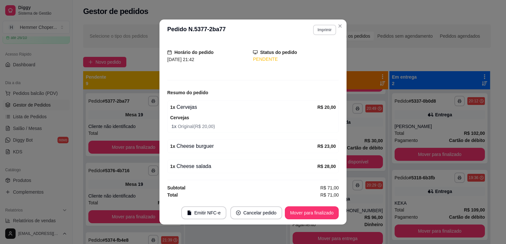
click at [324, 30] on button "Imprimir" at bounding box center [324, 30] width 23 height 10
click at [316, 56] on button "Cozinha" at bounding box center [310, 52] width 47 height 10
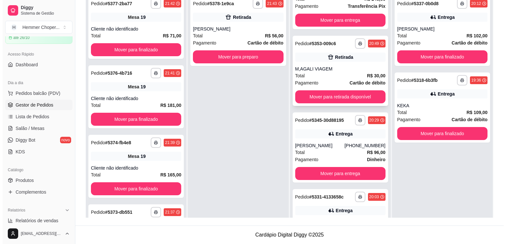
scroll to position [93, 0]
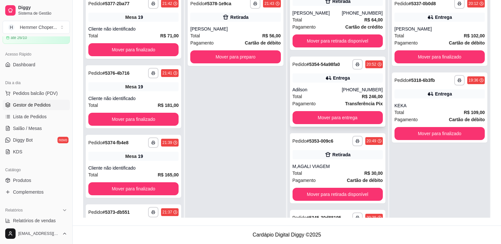
click at [331, 92] on div "Adilson" at bounding box center [317, 89] width 49 height 6
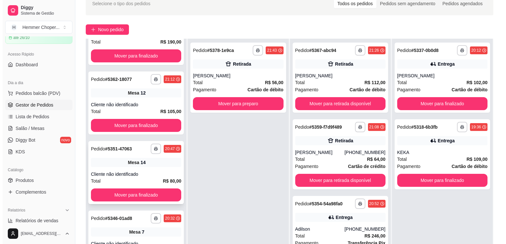
scroll to position [99, 0]
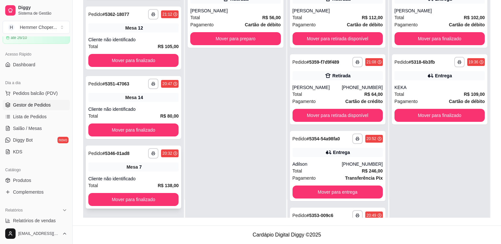
click at [149, 172] on div "**********" at bounding box center [134, 177] width 96 height 63
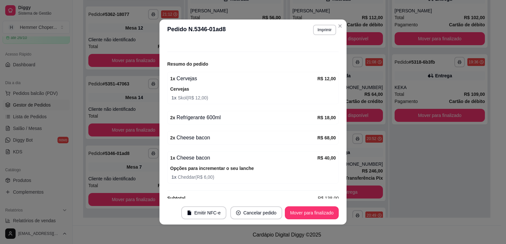
scroll to position [75, 0]
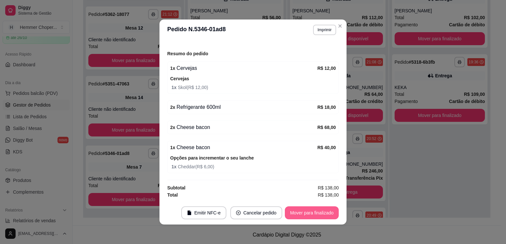
click at [323, 212] on button "Mover para finalizado" at bounding box center [312, 212] width 54 height 13
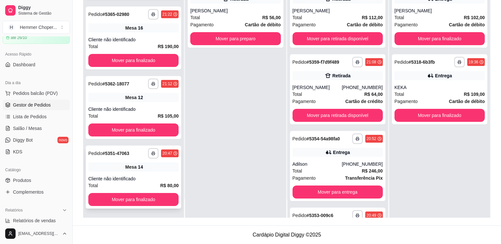
click at [150, 168] on div "Mesa 14" at bounding box center [133, 166] width 90 height 9
click at [156, 99] on div "Mesa 12" at bounding box center [133, 97] width 90 height 9
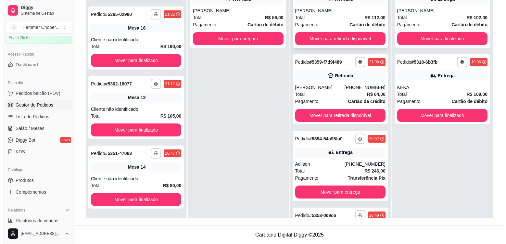
scroll to position [458, 0]
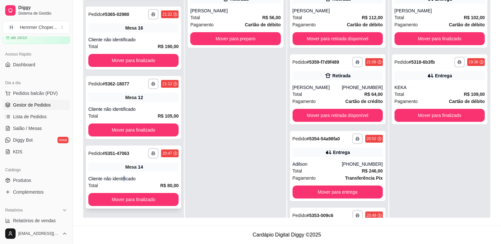
click at [124, 174] on div "**********" at bounding box center [134, 177] width 96 height 63
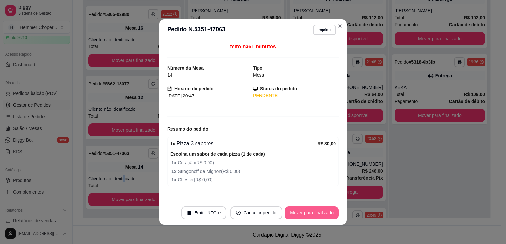
click at [315, 213] on button "Mover para finalizado" at bounding box center [312, 212] width 54 height 13
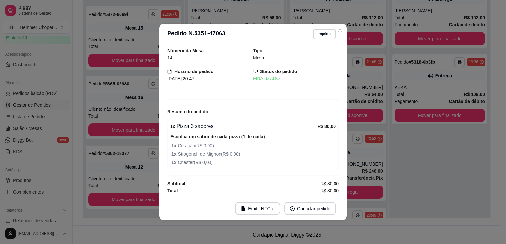
scroll to position [388, 0]
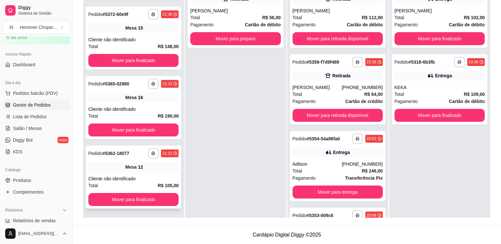
click at [156, 176] on div "Cliente não identificado" at bounding box center [133, 178] width 90 height 6
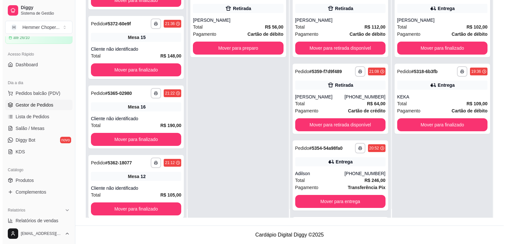
scroll to position [0, 0]
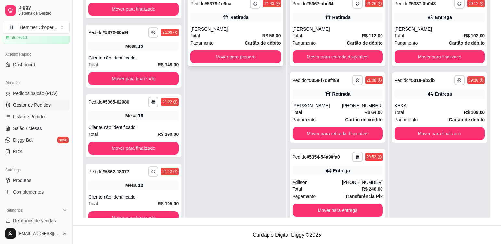
click at [225, 28] on div "[PERSON_NAME]" at bounding box center [235, 29] width 90 height 6
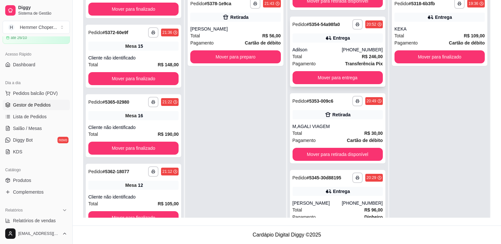
scroll to position [195, 0]
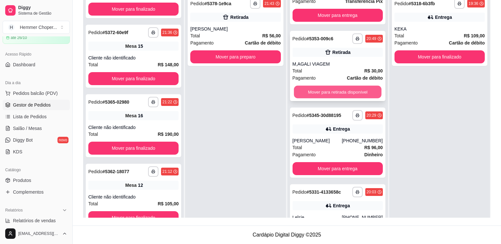
click at [330, 94] on button "Mover para retirada disponível" at bounding box center [338, 92] width 88 height 13
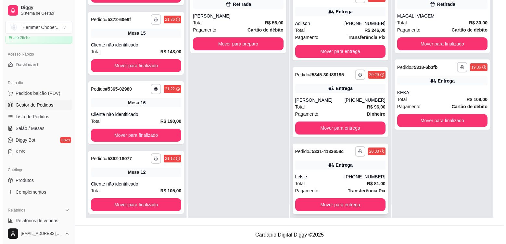
scroll to position [18, 0]
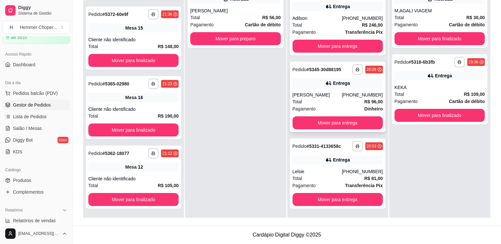
click at [331, 106] on div "Pagamento Dinheiro" at bounding box center [338, 108] width 90 height 7
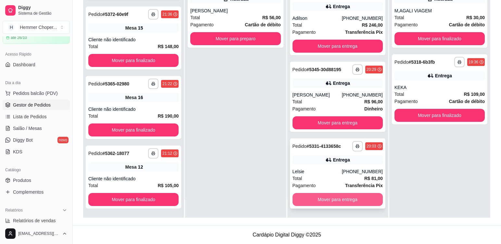
click at [342, 199] on button "Mover para entrega" at bounding box center [338, 199] width 90 height 13
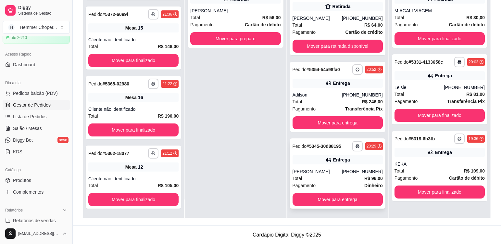
scroll to position [69, 0]
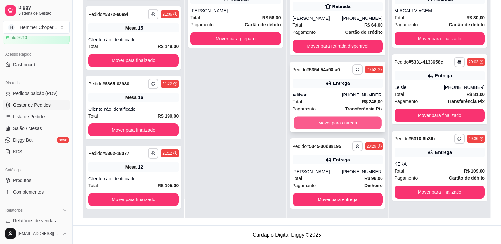
click at [323, 122] on button "Mover para entrega" at bounding box center [338, 123] width 88 height 13
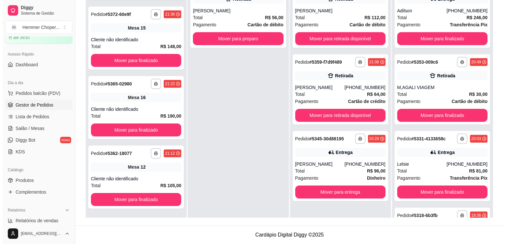
scroll to position [0, 0]
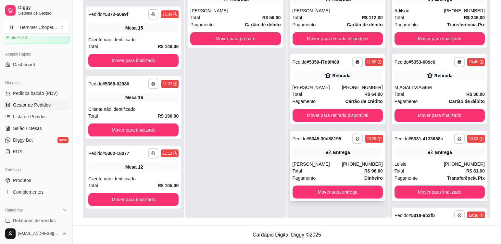
click at [328, 174] on div "Total R$ 96,00" at bounding box center [338, 170] width 90 height 7
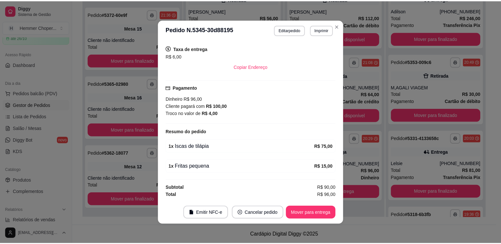
scroll to position [527, 0]
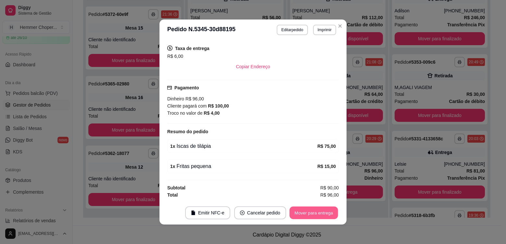
click at [322, 215] on button "Mover para entrega" at bounding box center [314, 213] width 49 height 13
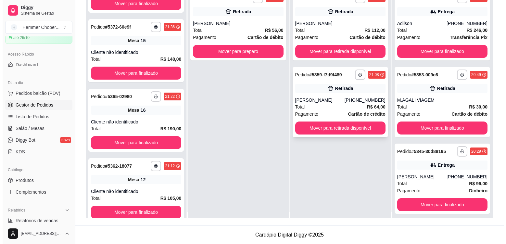
scroll to position [0, 0]
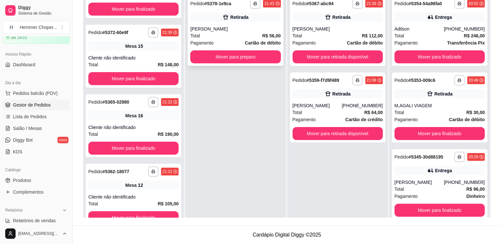
click at [229, 28] on div "[PERSON_NAME]" at bounding box center [235, 29] width 90 height 6
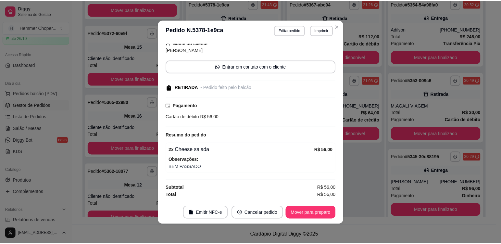
scroll to position [1, 0]
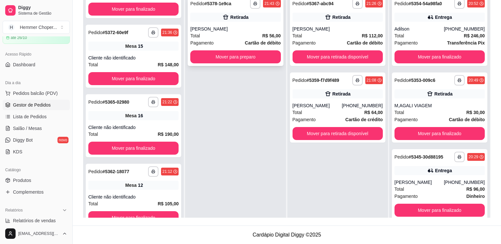
click at [229, 31] on div "[PERSON_NAME]" at bounding box center [235, 29] width 90 height 6
click at [422, 30] on div "Adilson" at bounding box center [419, 29] width 49 height 6
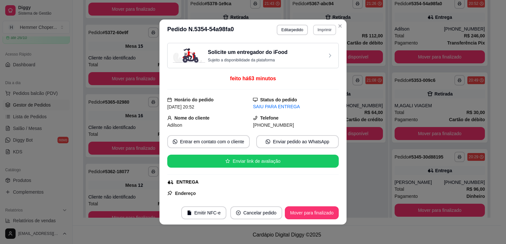
click at [320, 29] on button "Imprimir" at bounding box center [324, 30] width 23 height 10
click at [323, 55] on button "Cozinha" at bounding box center [310, 52] width 47 height 10
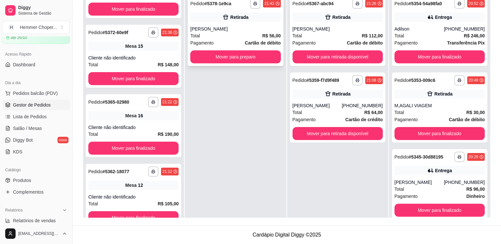
click at [237, 33] on div "Total R$ 56,00" at bounding box center [235, 35] width 90 height 7
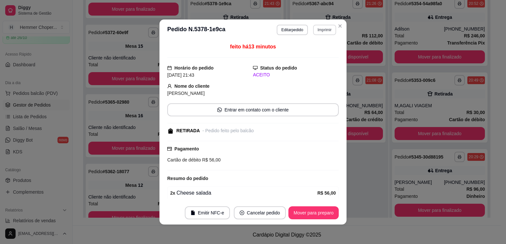
click at [331, 32] on button "Imprimir" at bounding box center [324, 30] width 23 height 10
click at [318, 52] on button "Cozinha" at bounding box center [310, 52] width 47 height 10
click at [311, 212] on button "Mover para preparo" at bounding box center [314, 212] width 50 height 13
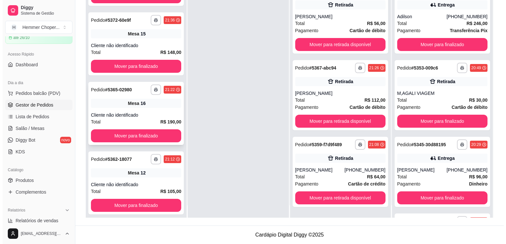
scroll to position [18, 0]
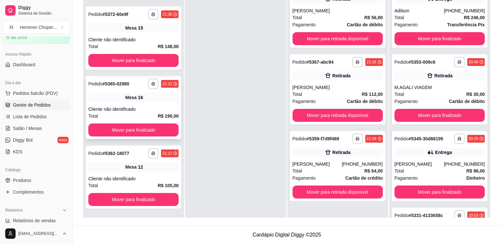
click at [149, 98] on div "Mesa 16" at bounding box center [133, 97] width 90 height 9
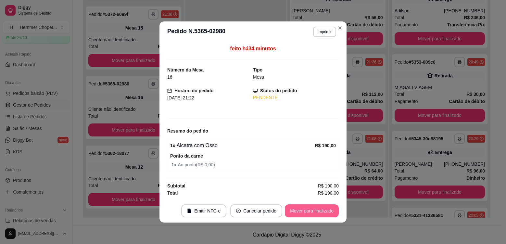
click at [309, 212] on button "Mover para finalizado" at bounding box center [312, 210] width 54 height 13
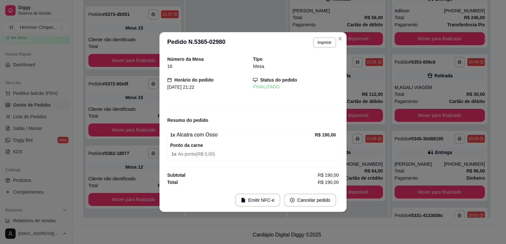
scroll to position [458, 0]
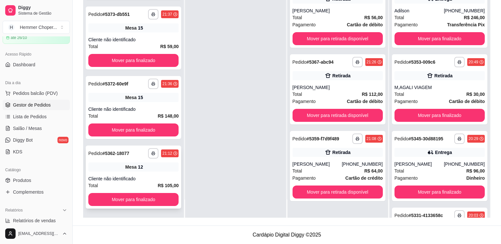
click at [156, 171] on div "Mesa 12" at bounding box center [133, 166] width 90 height 9
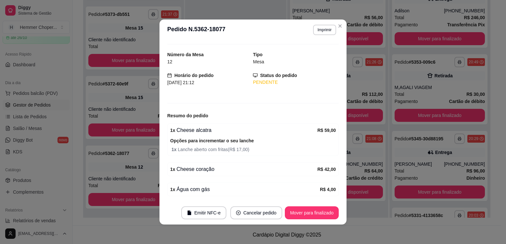
scroll to position [0, 0]
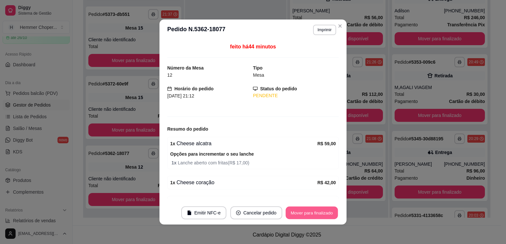
click at [325, 212] on button "Mover para finalizado" at bounding box center [312, 213] width 52 height 13
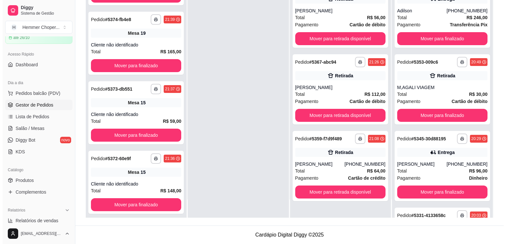
scroll to position [388, 0]
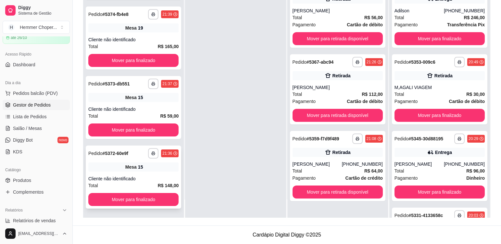
click at [157, 173] on div "**********" at bounding box center [134, 177] width 96 height 63
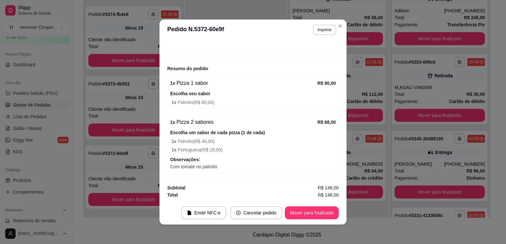
scroll to position [180, 0]
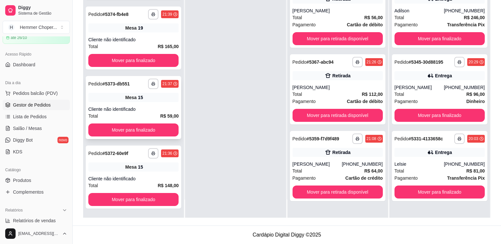
click at [163, 103] on div "**********" at bounding box center [134, 107] width 96 height 63
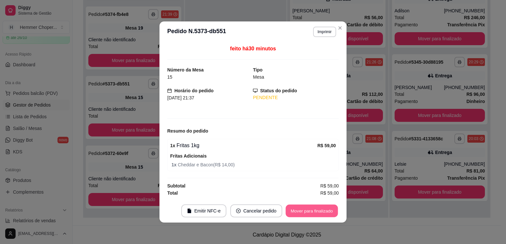
click at [309, 214] on button "Mover para finalizado" at bounding box center [312, 211] width 52 height 13
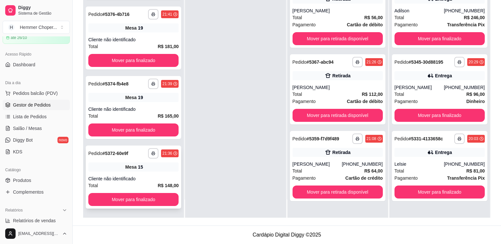
click at [155, 170] on div "Mesa 15" at bounding box center [133, 166] width 90 height 9
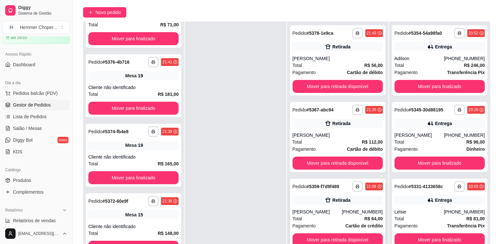
scroll to position [99, 0]
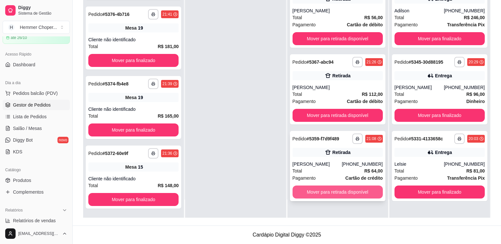
click at [327, 193] on button "Mover para retirada disponível" at bounding box center [338, 192] width 90 height 13
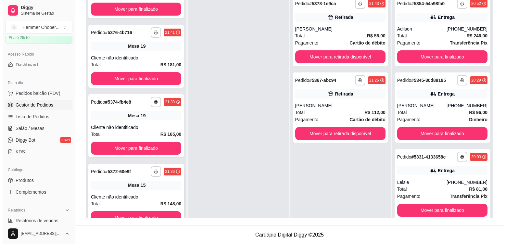
scroll to position [18, 0]
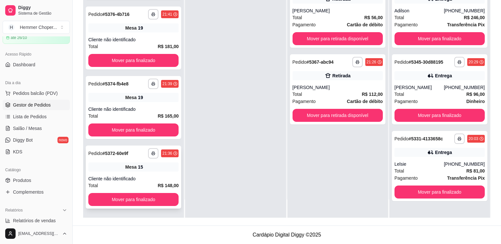
click at [148, 167] on div "Mesa 15" at bounding box center [133, 166] width 90 height 9
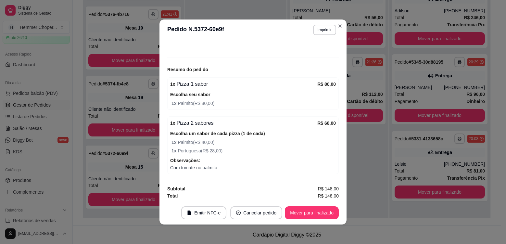
scroll to position [60, 0]
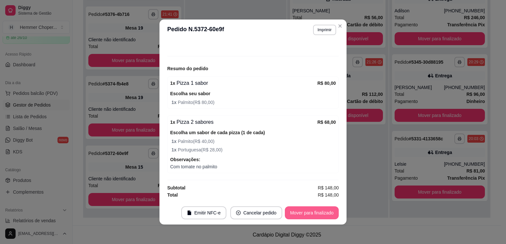
click at [315, 213] on button "Mover para finalizado" at bounding box center [312, 212] width 54 height 13
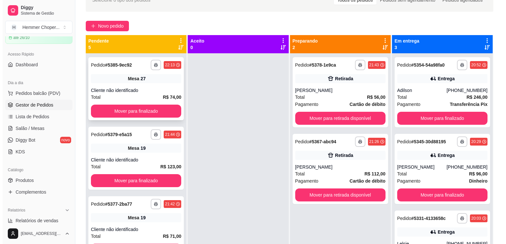
scroll to position [34, 0]
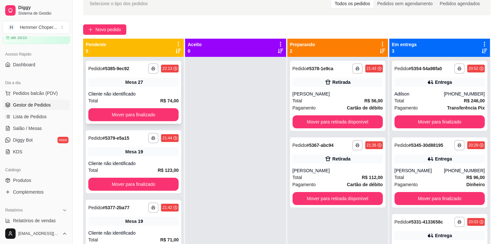
click at [140, 88] on div "**********" at bounding box center [134, 92] width 96 height 63
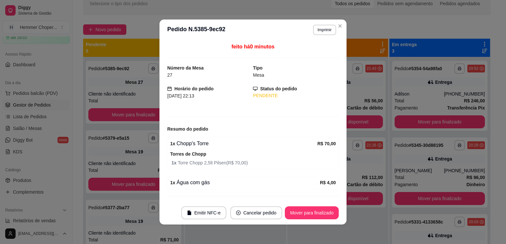
scroll to position [16, 0]
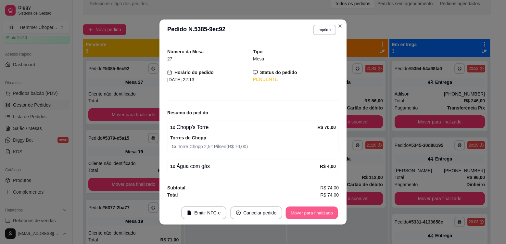
click at [310, 218] on button "Mover para finalizado" at bounding box center [312, 213] width 52 height 13
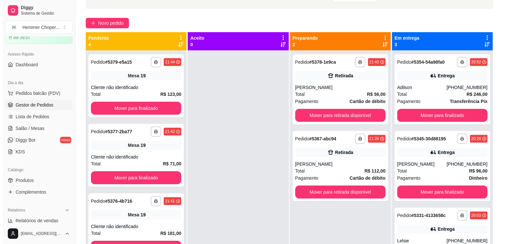
scroll to position [34, 0]
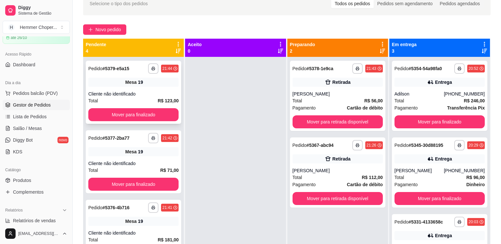
click at [146, 95] on div "Cliente não identificado" at bounding box center [133, 94] width 90 height 6
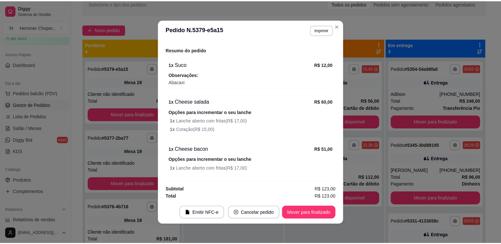
scroll to position [81, 0]
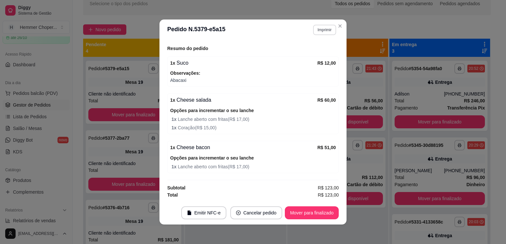
click at [325, 31] on button "Imprimir" at bounding box center [324, 30] width 23 height 10
click at [308, 52] on button "Cozinha" at bounding box center [311, 52] width 47 height 10
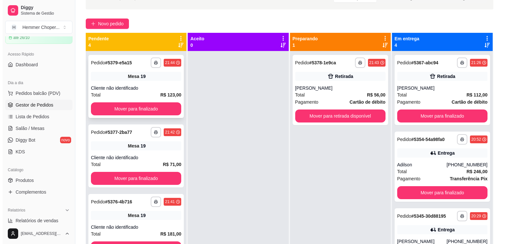
scroll to position [34, 0]
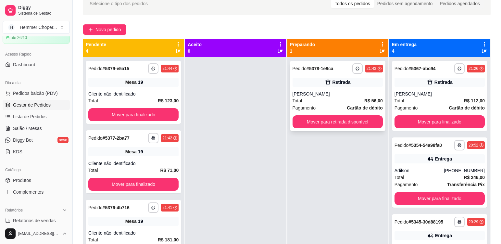
click at [322, 95] on div "[PERSON_NAME]" at bounding box center [338, 94] width 90 height 6
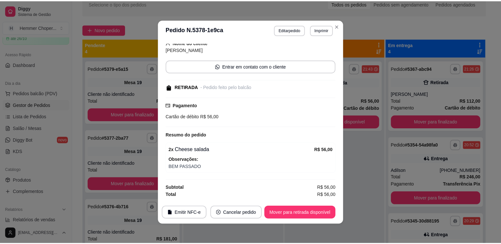
scroll to position [1, 0]
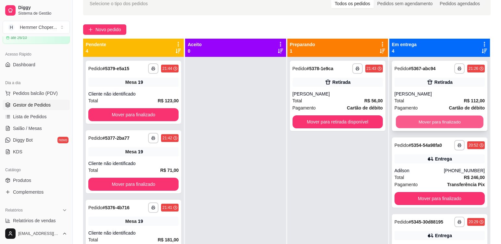
click at [407, 122] on button "Mover para finalizado" at bounding box center [440, 122] width 88 height 13
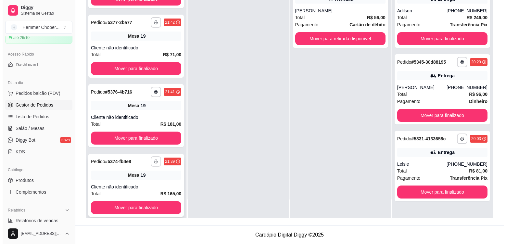
scroll to position [41, 0]
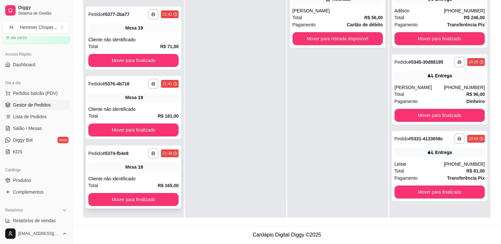
click at [152, 174] on div "**********" at bounding box center [134, 177] width 96 height 63
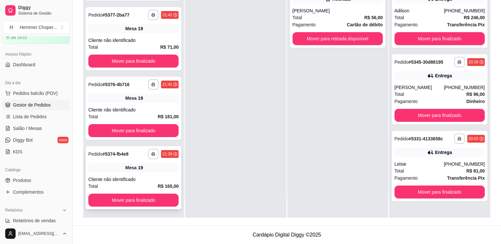
scroll to position [180, 0]
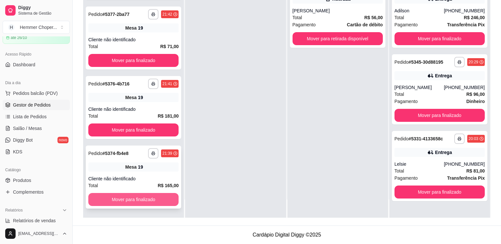
click at [138, 197] on button "Mover para finalizado" at bounding box center [133, 199] width 90 height 13
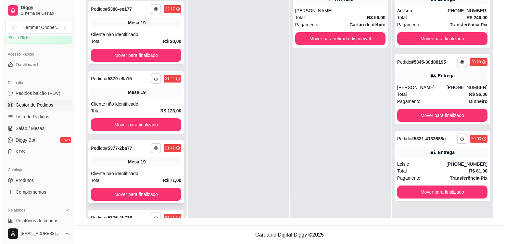
scroll to position [45, 0]
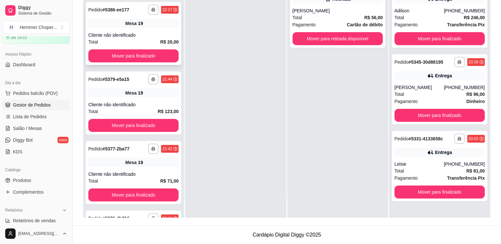
click at [153, 26] on div "Mesa 19" at bounding box center [133, 23] width 90 height 9
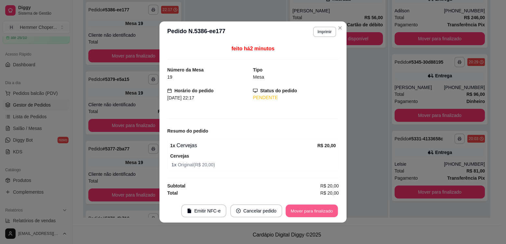
click at [303, 215] on button "Mover para finalizado" at bounding box center [312, 211] width 52 height 13
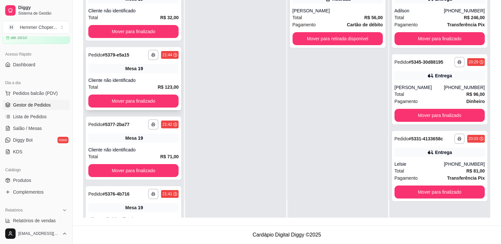
scroll to position [0, 0]
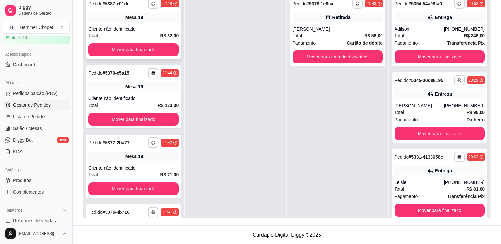
click at [150, 24] on div "**********" at bounding box center [134, 27] width 96 height 63
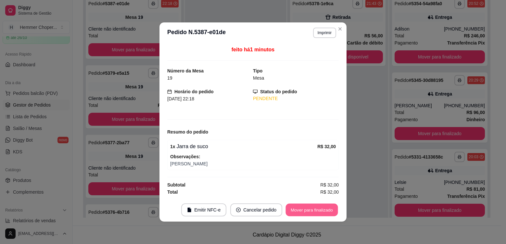
click at [323, 210] on button "Mover para finalizado" at bounding box center [312, 210] width 52 height 13
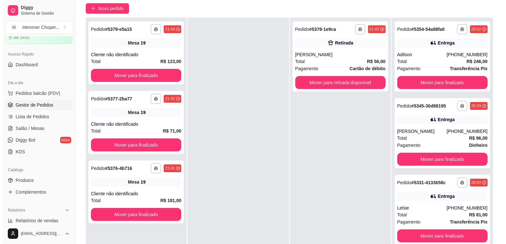
scroll to position [67, 0]
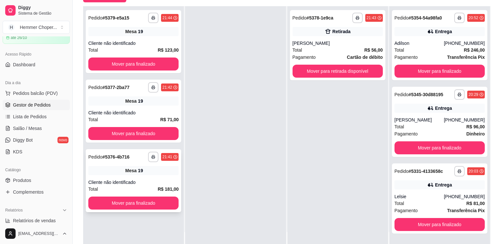
click at [146, 178] on div "**********" at bounding box center [134, 180] width 96 height 63
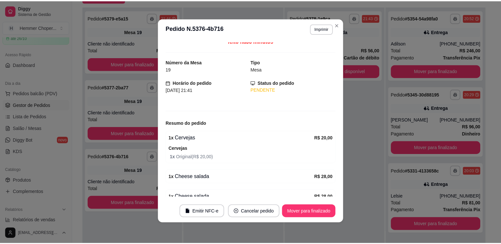
scroll to position [0, 0]
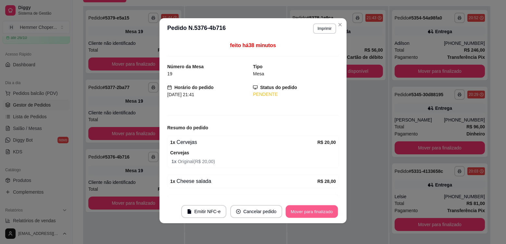
click at [307, 212] on button "Mover para finalizado" at bounding box center [312, 211] width 52 height 13
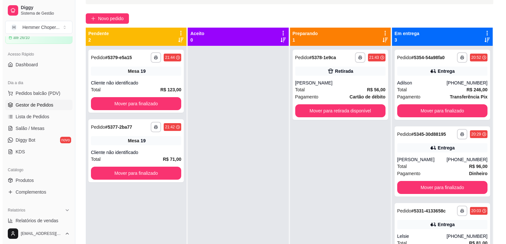
scroll to position [34, 0]
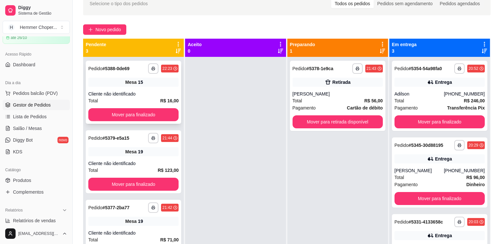
click at [141, 90] on div "**********" at bounding box center [134, 92] width 96 height 63
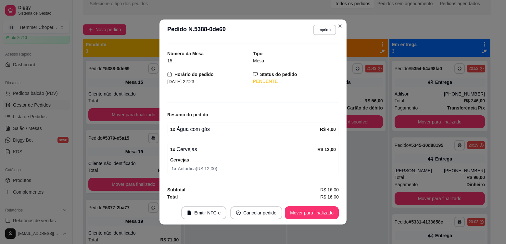
scroll to position [16, 0]
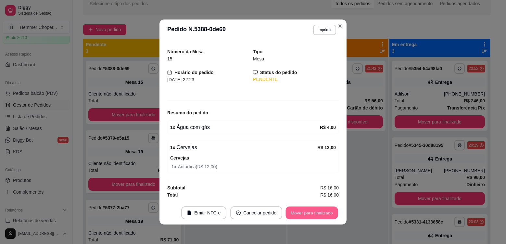
click at [306, 210] on button "Mover para finalizado" at bounding box center [312, 213] width 52 height 13
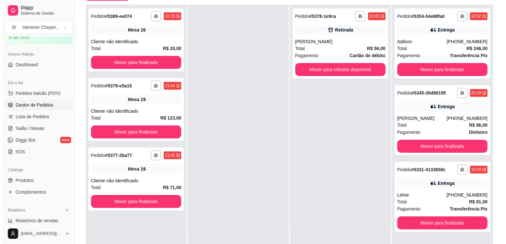
scroll to position [99, 0]
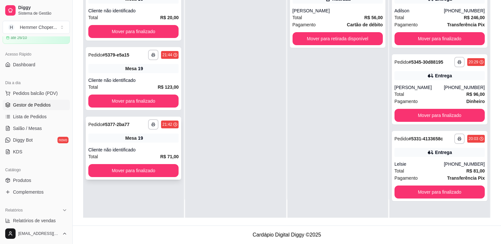
click at [150, 141] on div "Mesa 19" at bounding box center [133, 138] width 90 height 9
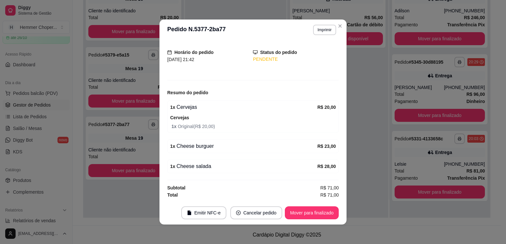
scroll to position [1, 0]
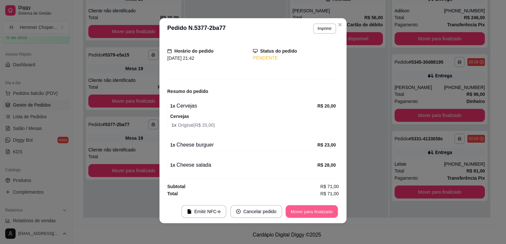
click at [301, 215] on button "Mover para finalizado" at bounding box center [312, 211] width 52 height 13
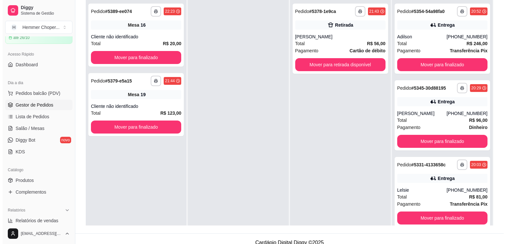
scroll to position [34, 0]
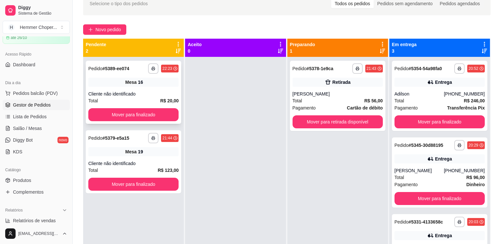
click at [153, 92] on div "Cliente não identificado" at bounding box center [133, 94] width 90 height 6
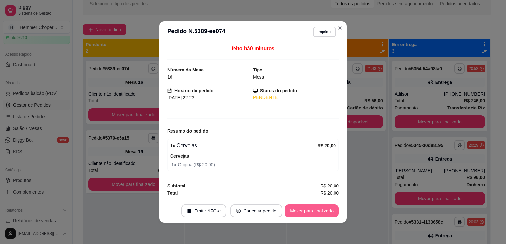
click at [313, 211] on button "Mover para finalizado" at bounding box center [312, 210] width 54 height 13
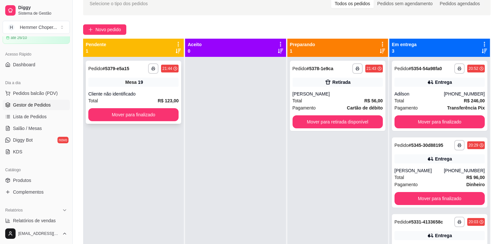
click at [159, 87] on div "**********" at bounding box center [134, 92] width 96 height 63
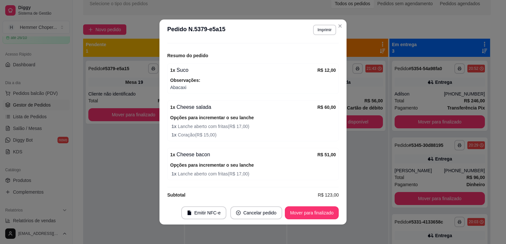
scroll to position [81, 0]
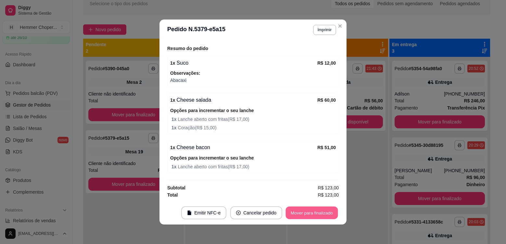
click at [320, 213] on button "Mover para finalizado" at bounding box center [312, 213] width 52 height 13
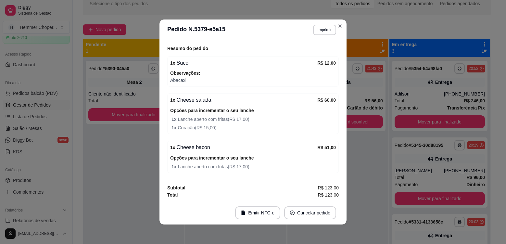
scroll to position [59, 0]
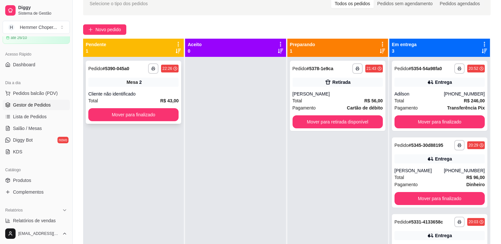
click at [157, 87] on div "**********" at bounding box center [134, 92] width 96 height 63
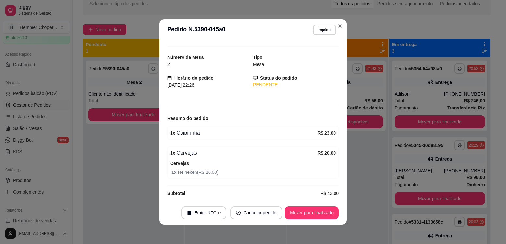
scroll to position [16, 0]
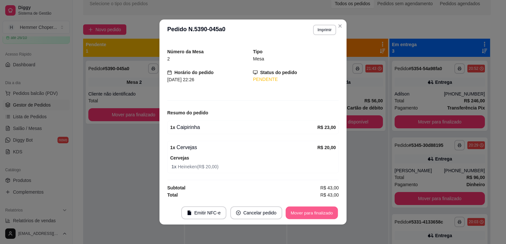
click at [301, 217] on button "Mover para finalizado" at bounding box center [312, 213] width 52 height 13
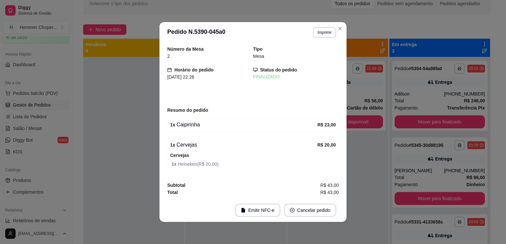
scroll to position [0, 0]
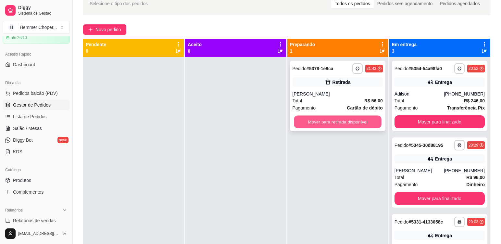
click at [329, 116] on button "Mover para retirada disponível" at bounding box center [338, 122] width 88 height 13
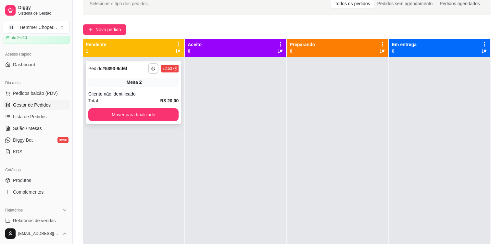
click at [141, 97] on div "Total R$ 20,00" at bounding box center [133, 100] width 90 height 7
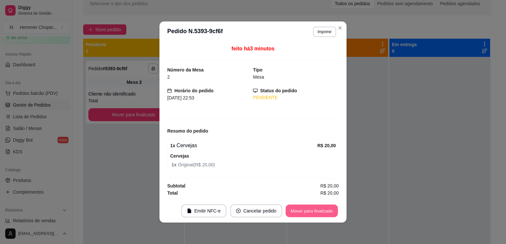
click at [319, 215] on button "Mover para finalizado" at bounding box center [312, 211] width 52 height 13
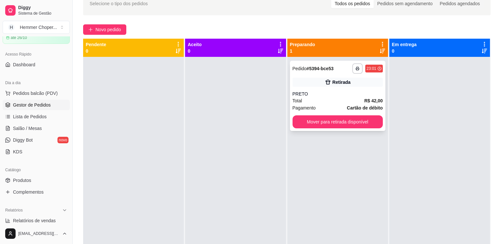
click at [313, 93] on div "PRETO" at bounding box center [338, 94] width 90 height 6
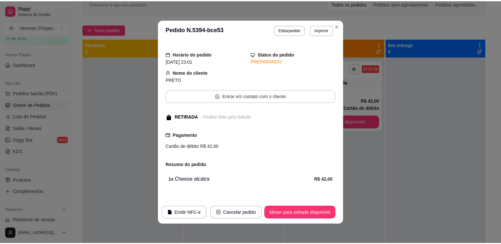
scroll to position [27, 0]
